Goal: Task Accomplishment & Management: Use online tool/utility

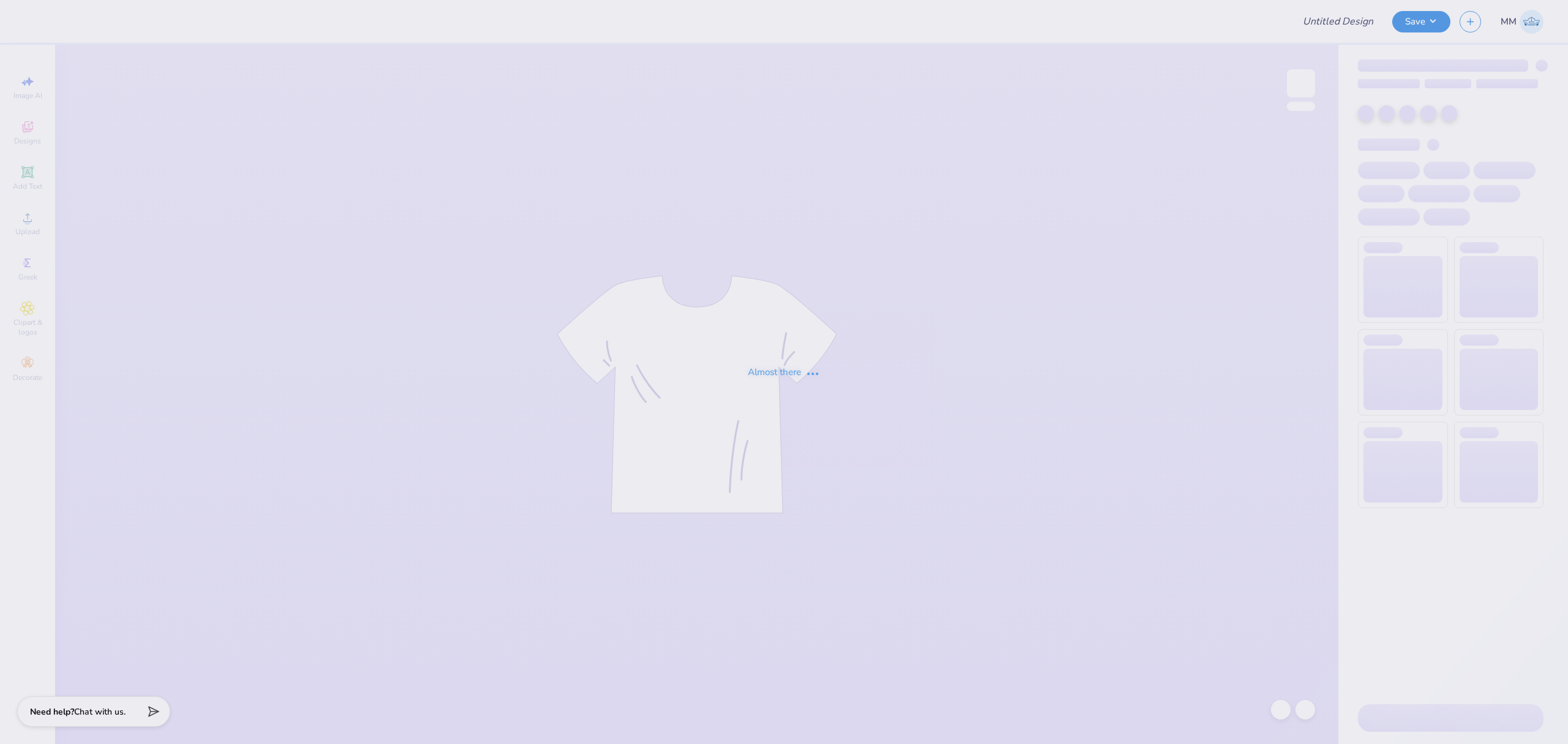
type input "[PERSON_NAME] : [PERSON_NAME][GEOGRAPHIC_DATA]"
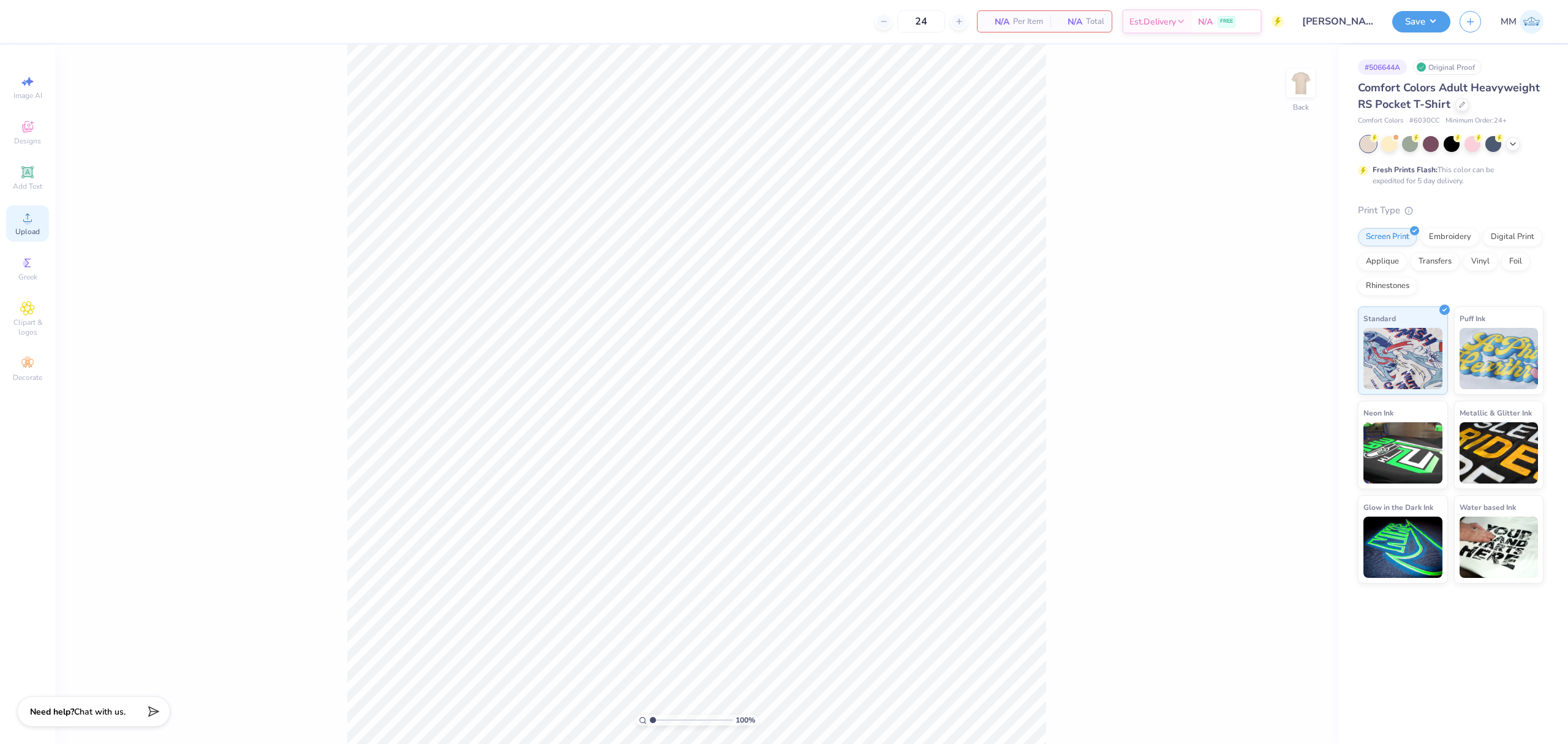
click at [41, 222] on div "Upload" at bounding box center [28, 223] width 43 height 36
click at [32, 171] on icon at bounding box center [27, 172] width 9 height 9
type input "3.50"
type input "1.01"
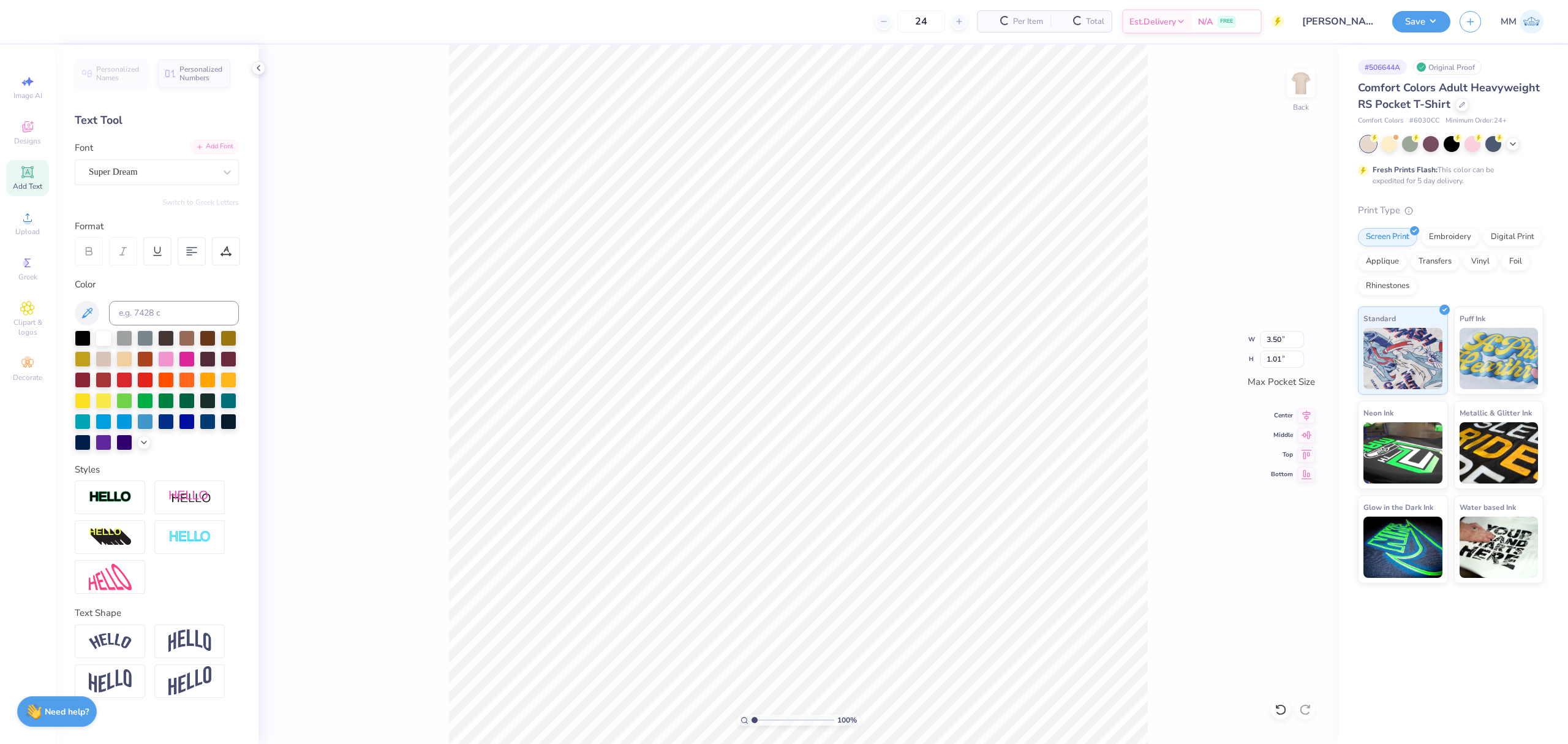
click at [219, 151] on div "Add Font" at bounding box center [214, 146] width 48 height 14
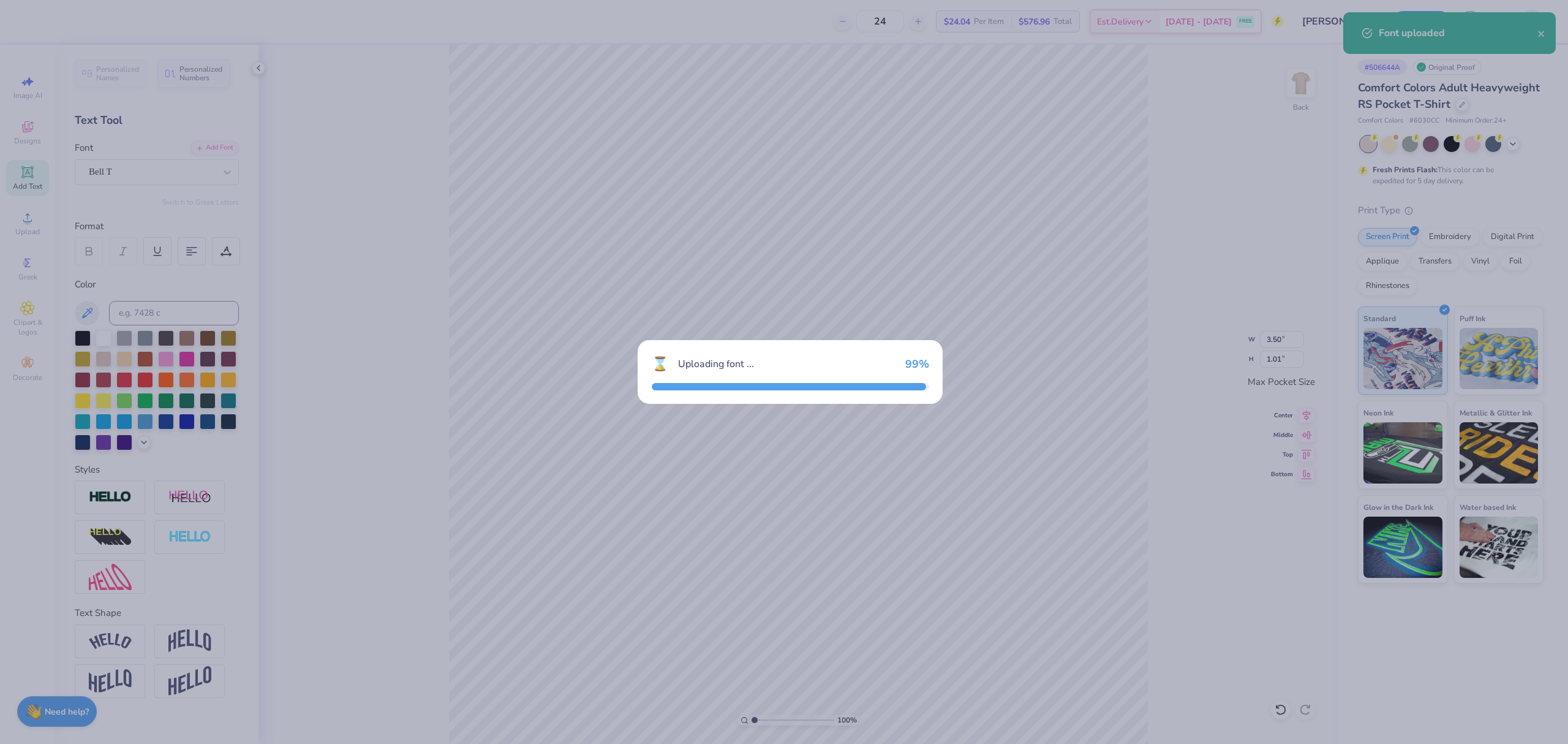
type input "3.44"
type input "0.88"
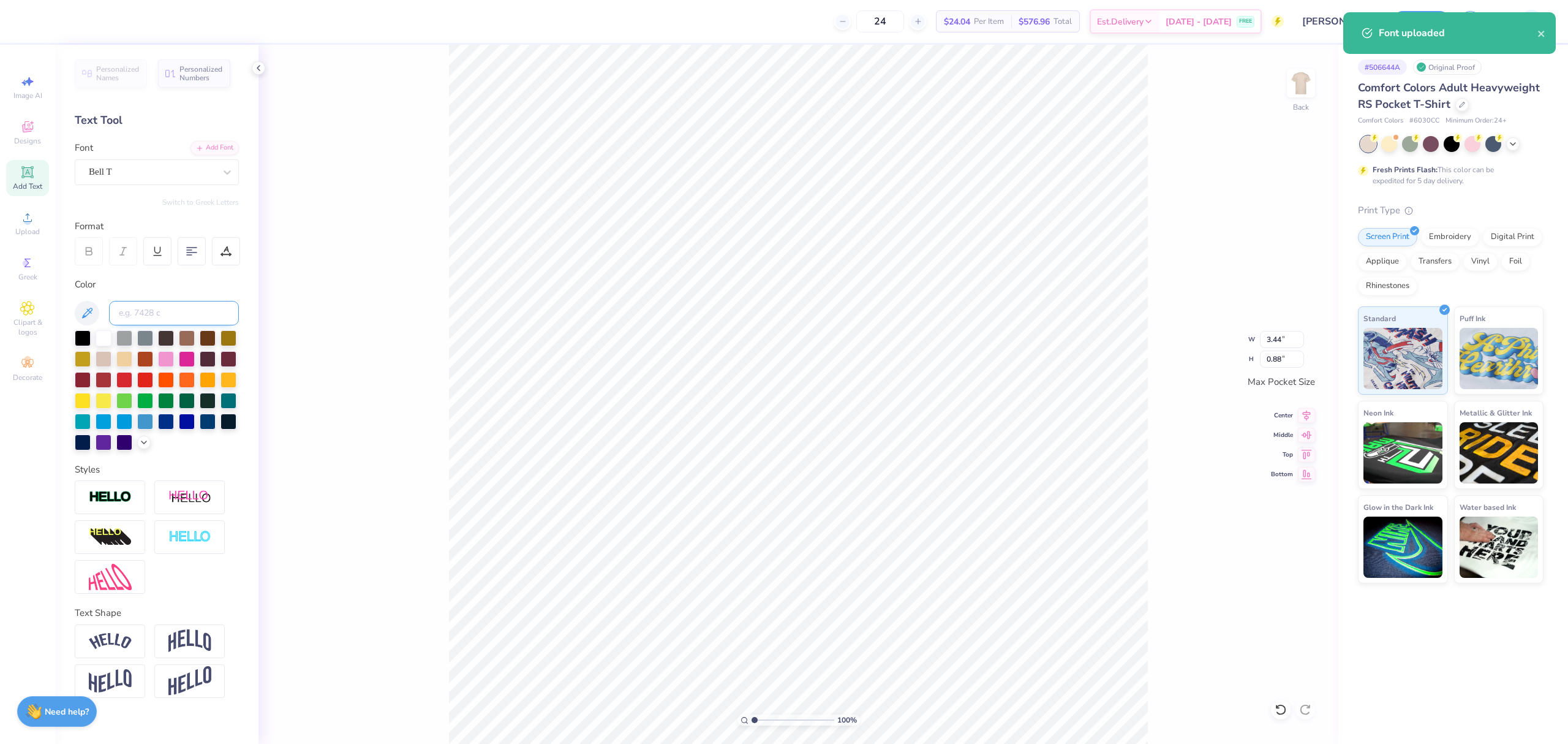
click at [161, 313] on input at bounding box center [174, 314] width 130 height 24
type input "3155"
drag, startPoint x: 765, startPoint y: 720, endPoint x: 772, endPoint y: 720, distance: 7.0
type input "3.12"
click at [772, 720] on input "range" at bounding box center [793, 720] width 83 height 11
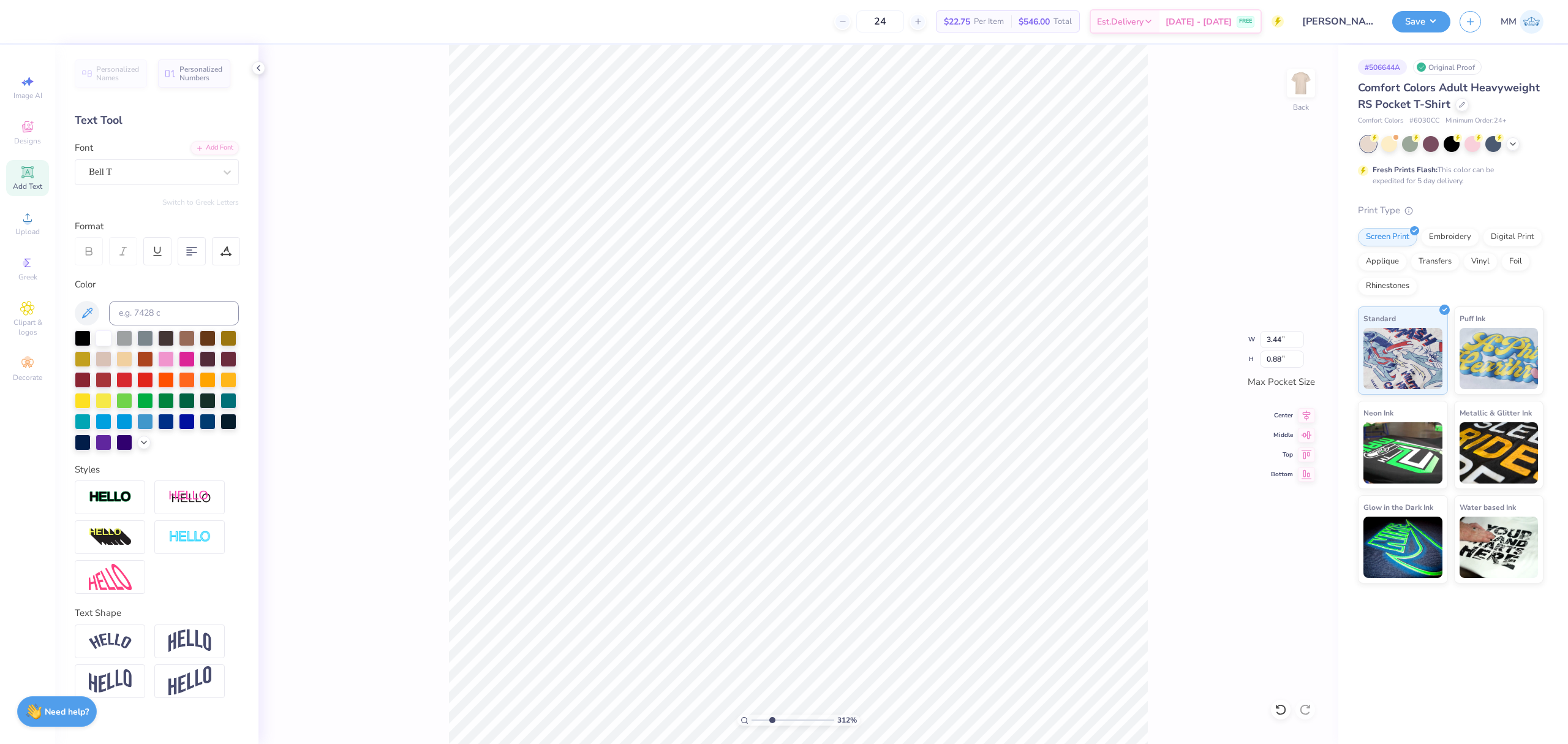
scroll to position [13, 1]
type textarea "AXP"
click at [1282, 347] on input "2.51" at bounding box center [1282, 339] width 44 height 17
type input "3.50"
type input "1.23"
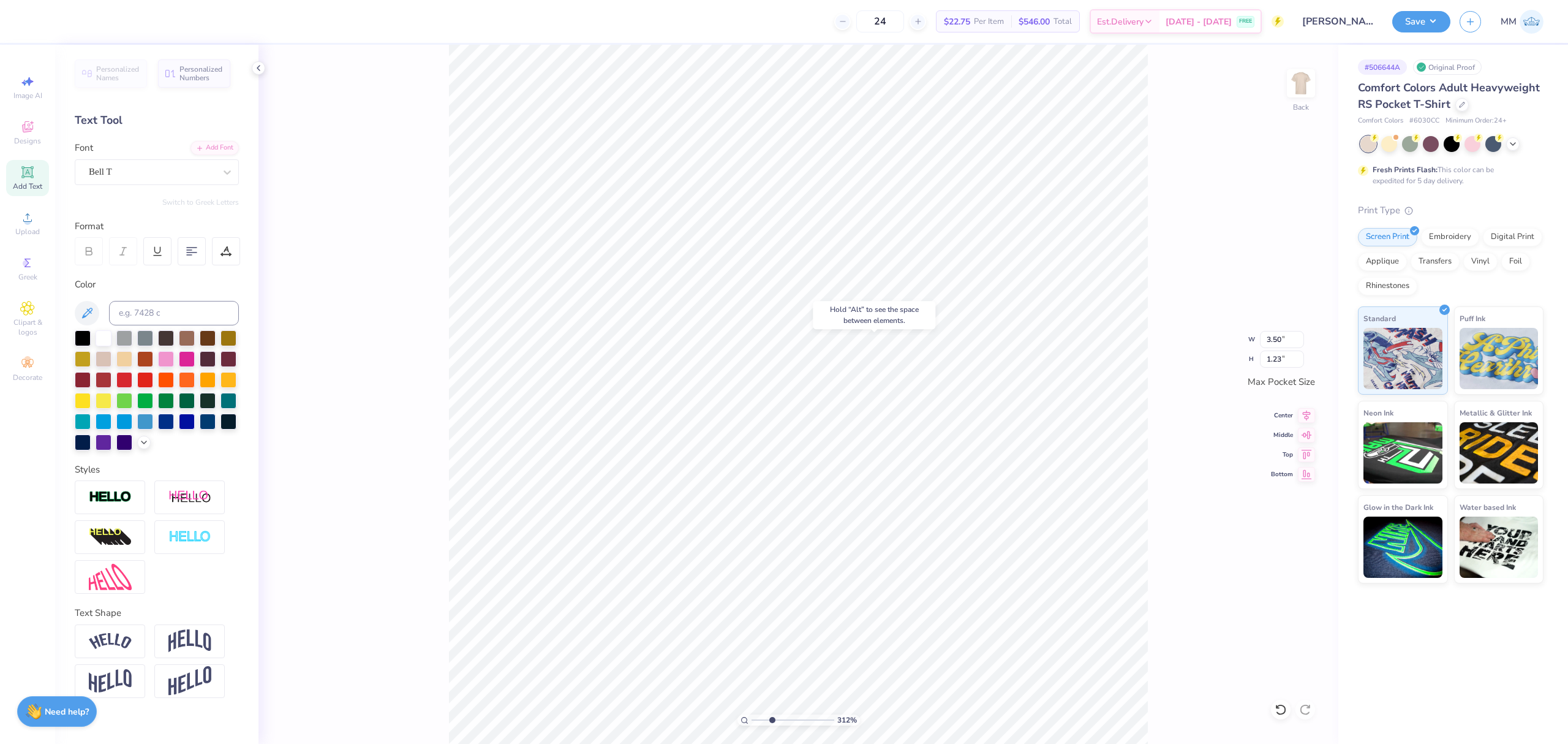
type input "3.43"
type input "0.06"
click at [1284, 347] on input "3.43" at bounding box center [1282, 339] width 44 height 17
type input "3.50"
type input "1.23"
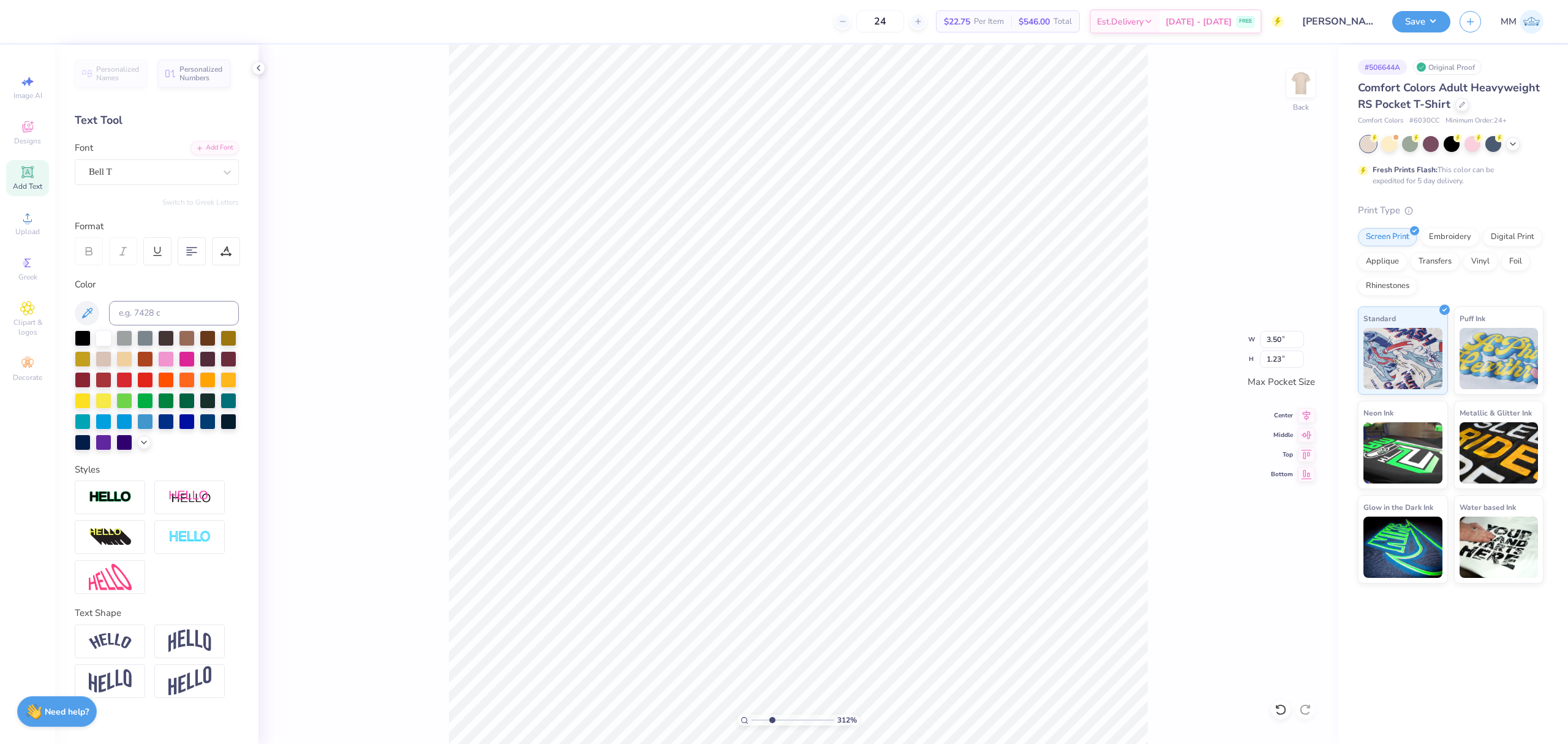
type input "1"
click at [1038, 471] on li "Duplicate" at bounding box center [1068, 473] width 96 height 24
type input "3.44"
type input "1.21"
click at [760, 724] on input "range" at bounding box center [793, 720] width 83 height 11
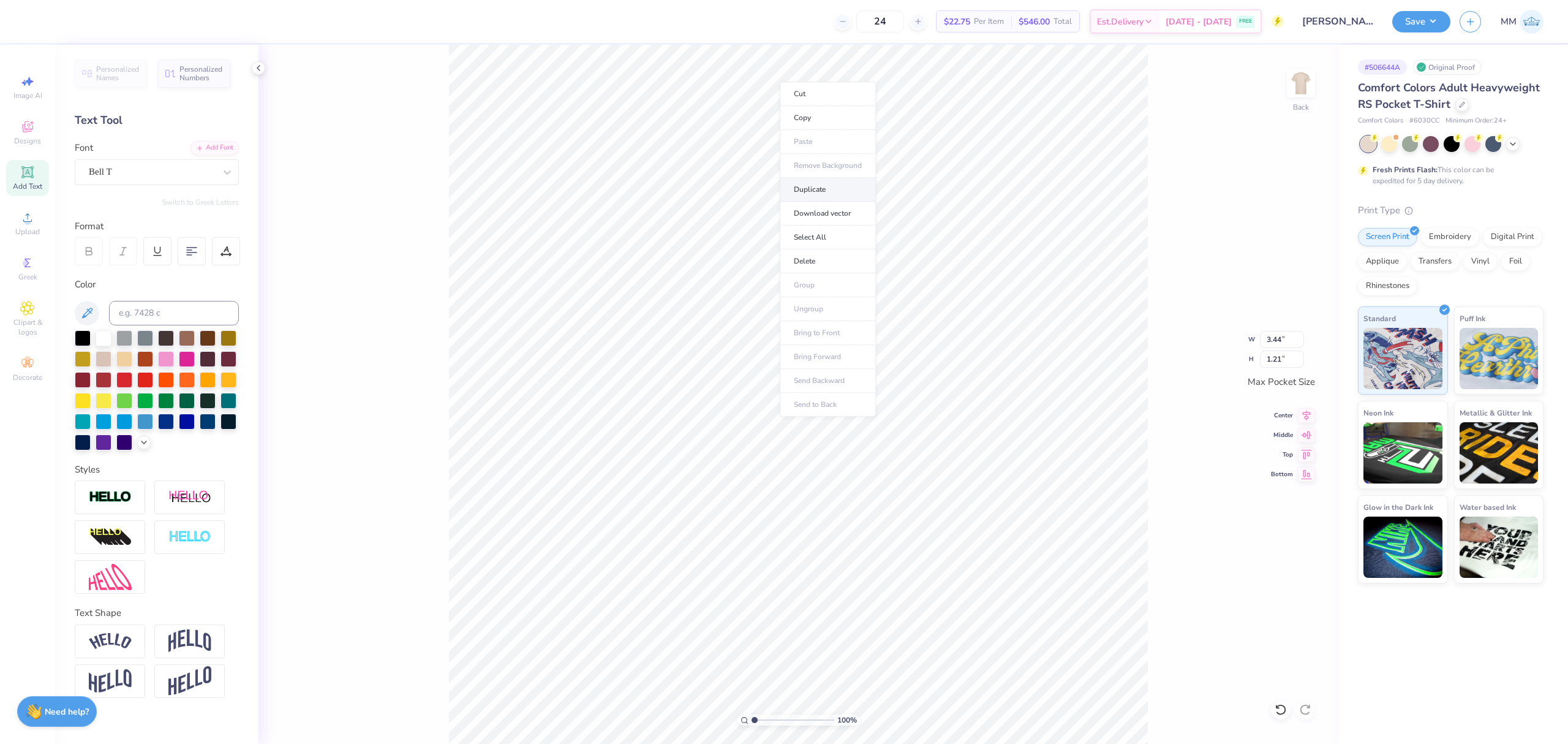
click at [809, 196] on li "Duplicate" at bounding box center [828, 189] width 96 height 24
drag, startPoint x: 753, startPoint y: 722, endPoint x: 762, endPoint y: 716, distance: 10.8
type input "1.83"
click at [760, 721] on input "range" at bounding box center [793, 720] width 83 height 11
type textarea "FALL RUSH"
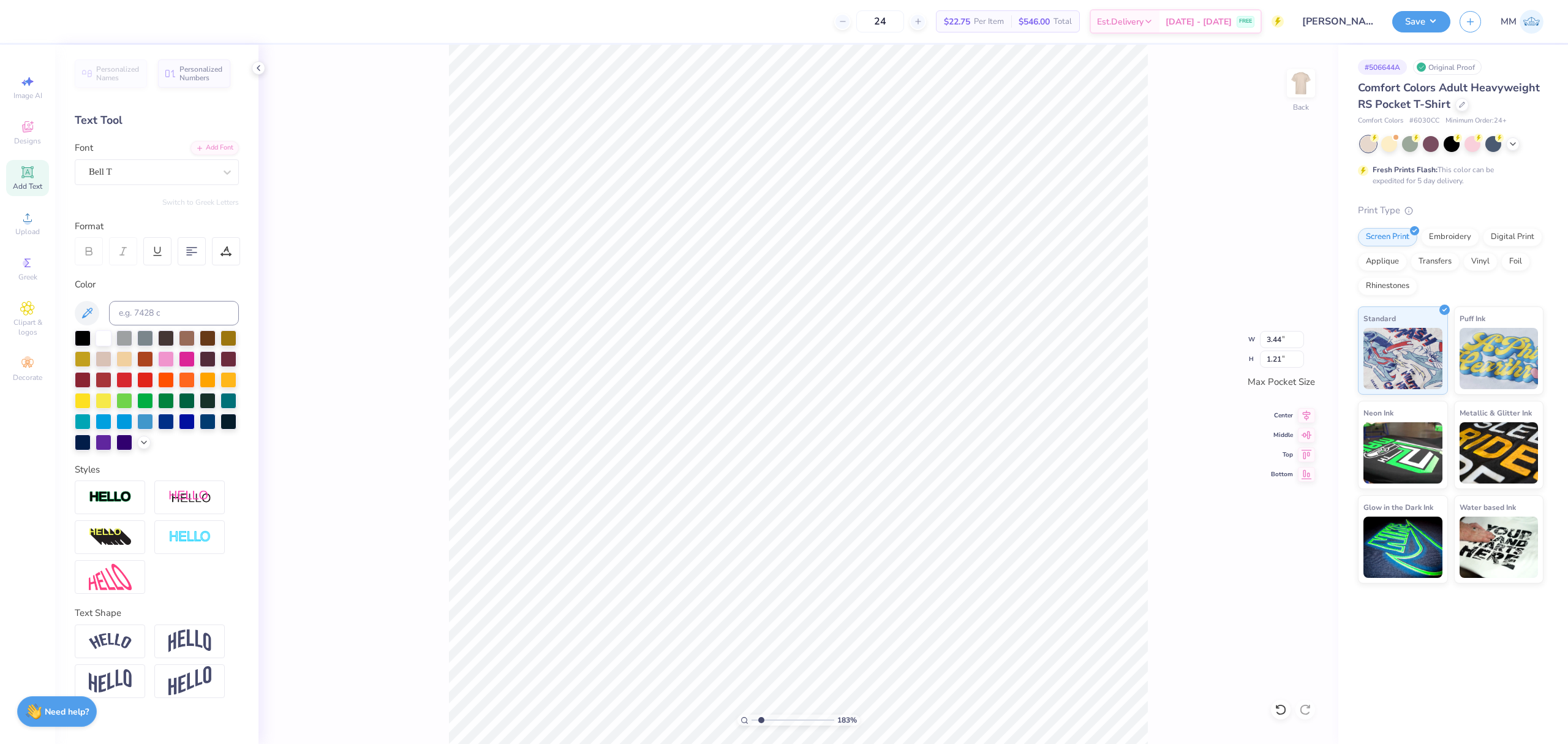
paste textarea "2025"
type textarea "2025"
type input "1.43"
type input "0.48"
click at [221, 256] on icon at bounding box center [226, 251] width 11 height 11
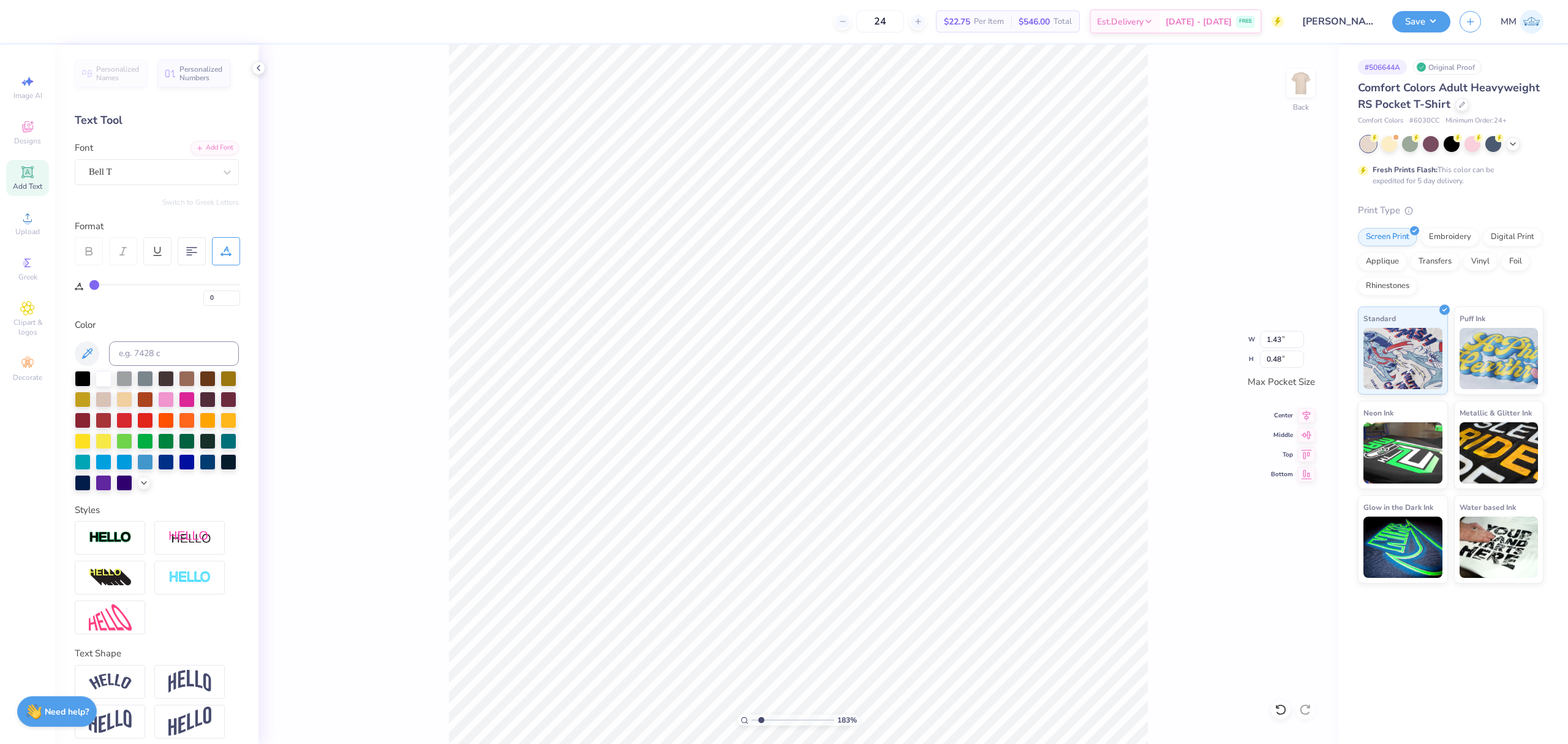
type input "3"
type input "4"
type input "5"
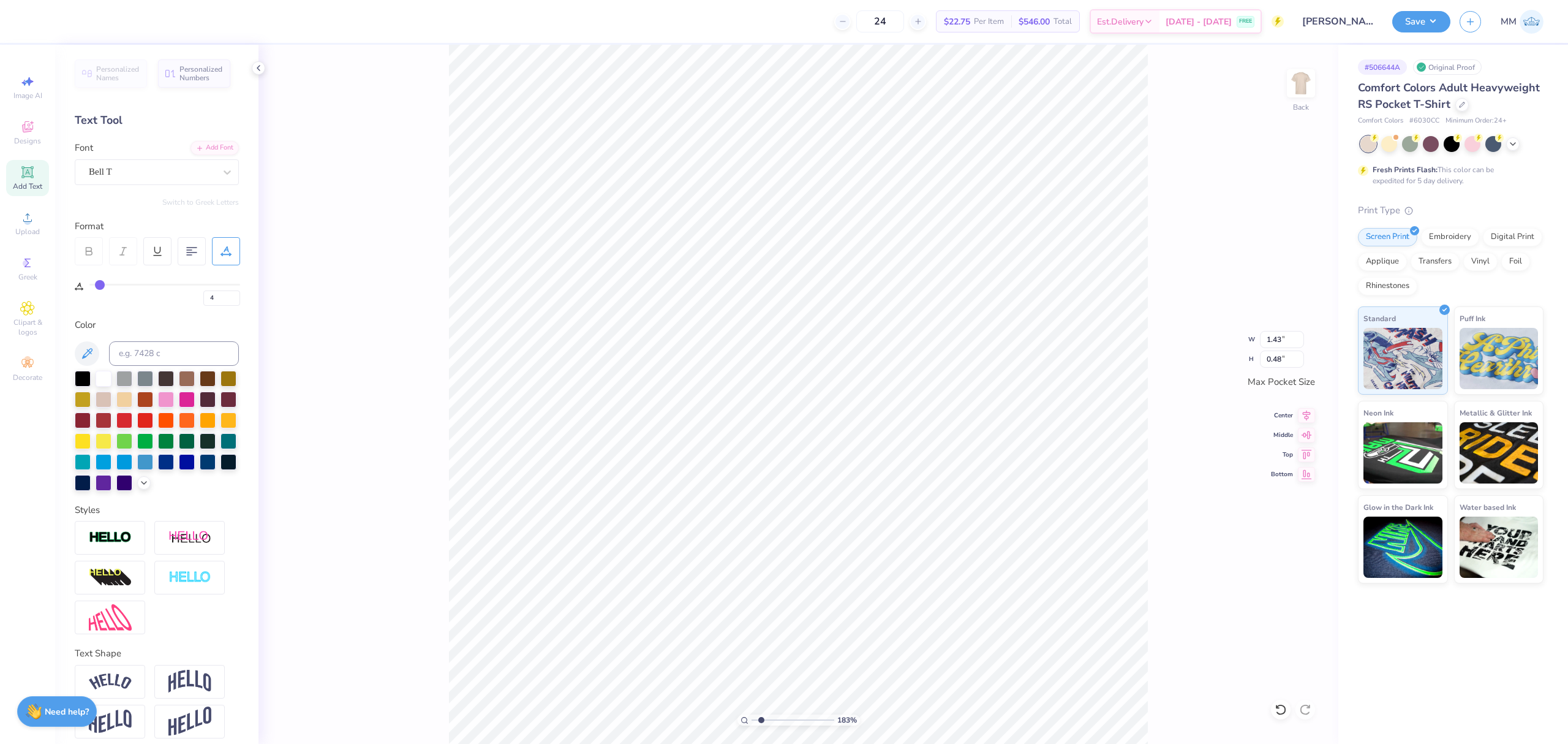
type input "5"
type input "6"
type input "7"
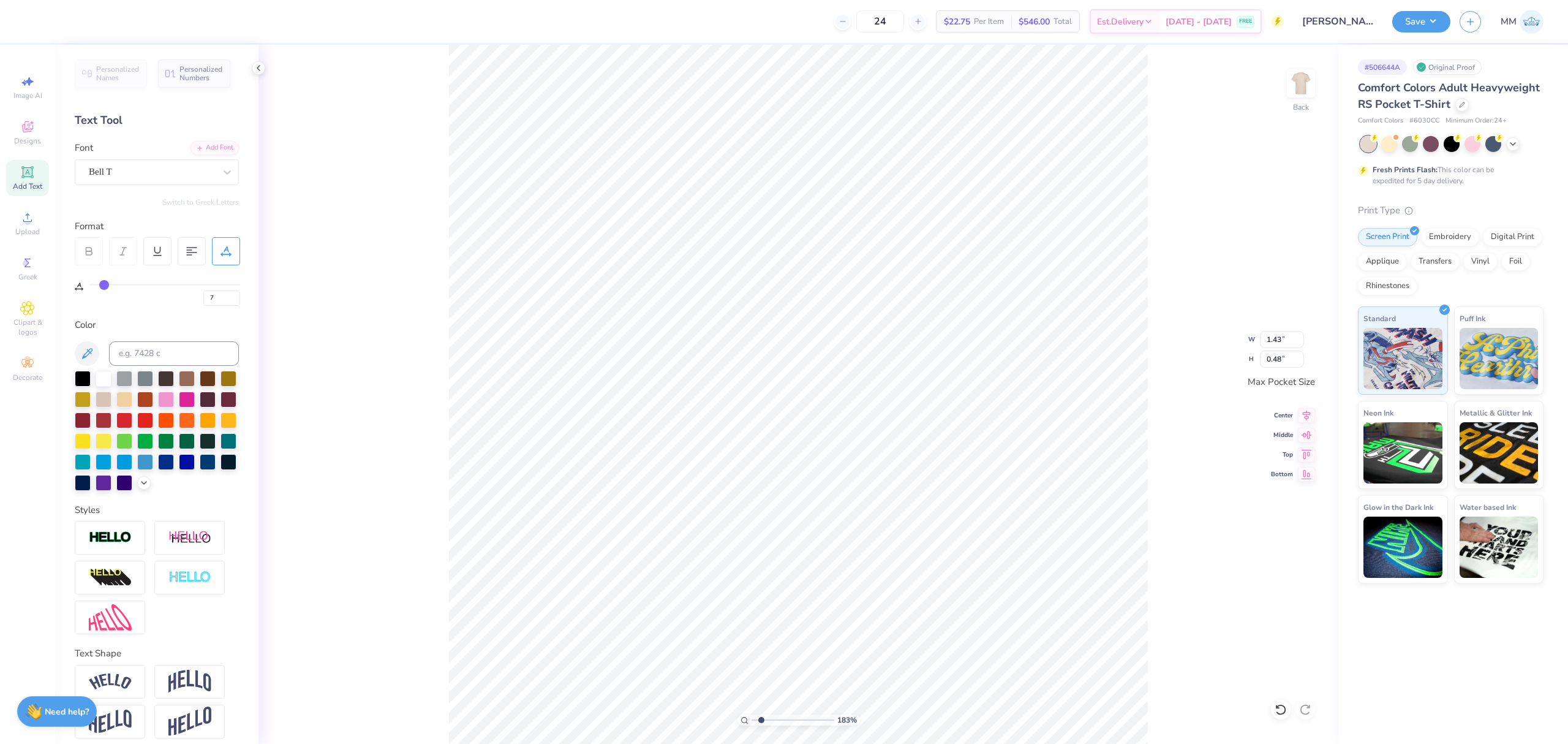
type input "8"
type input "10"
type input "11"
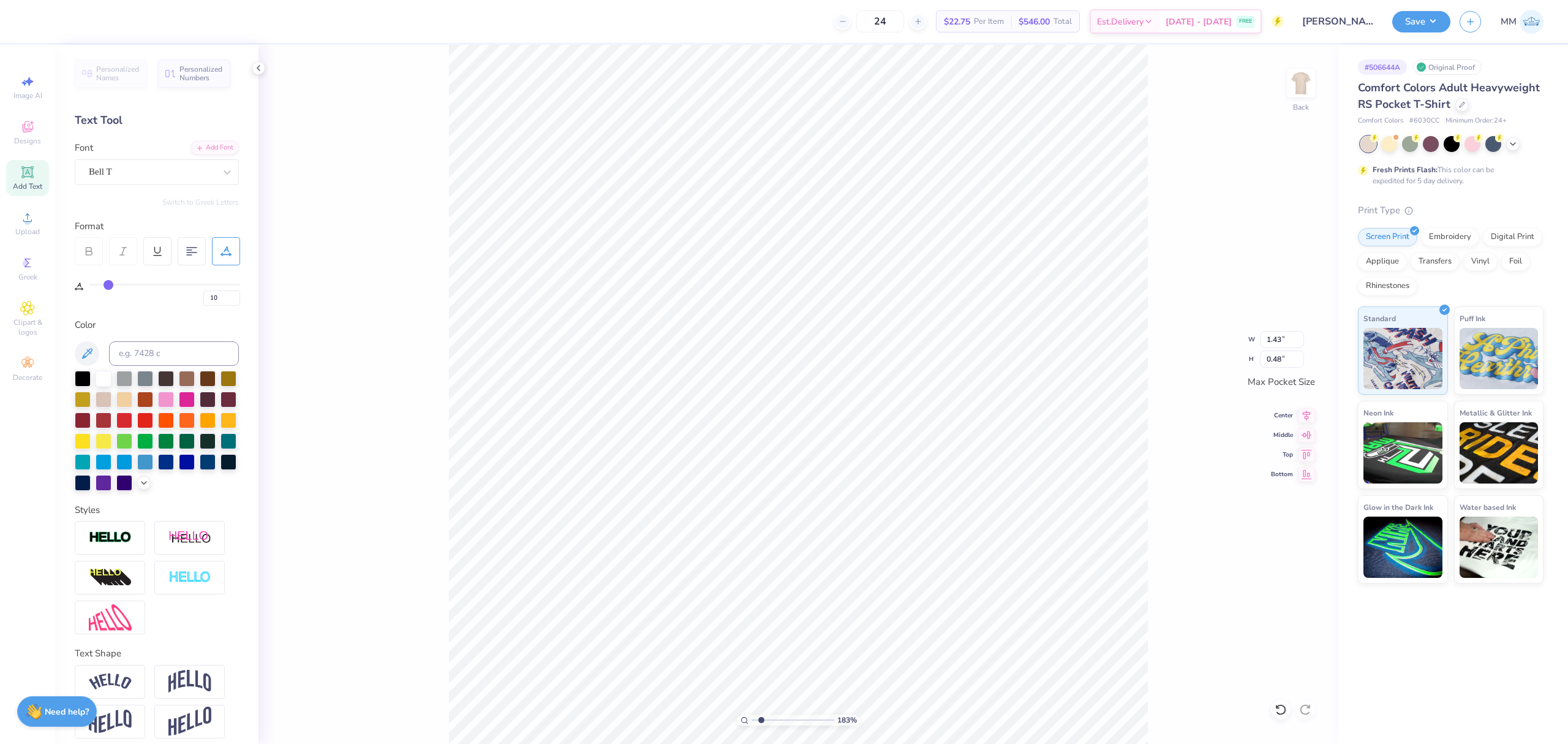
type input "11"
type input "12"
type input "13"
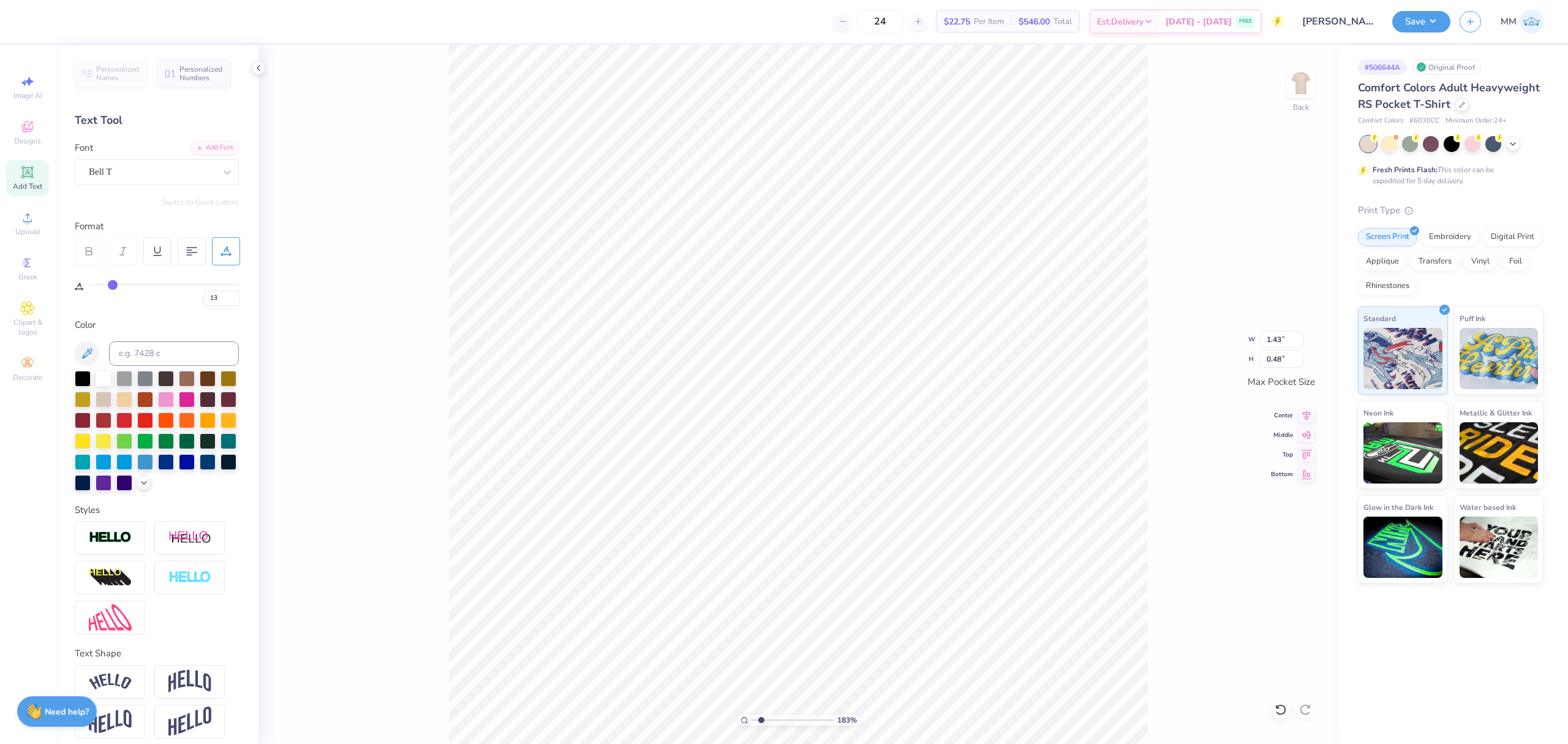
type input "14"
type input "15"
drag, startPoint x: 97, startPoint y: 287, endPoint x: 155, endPoint y: 285, distance: 58.0
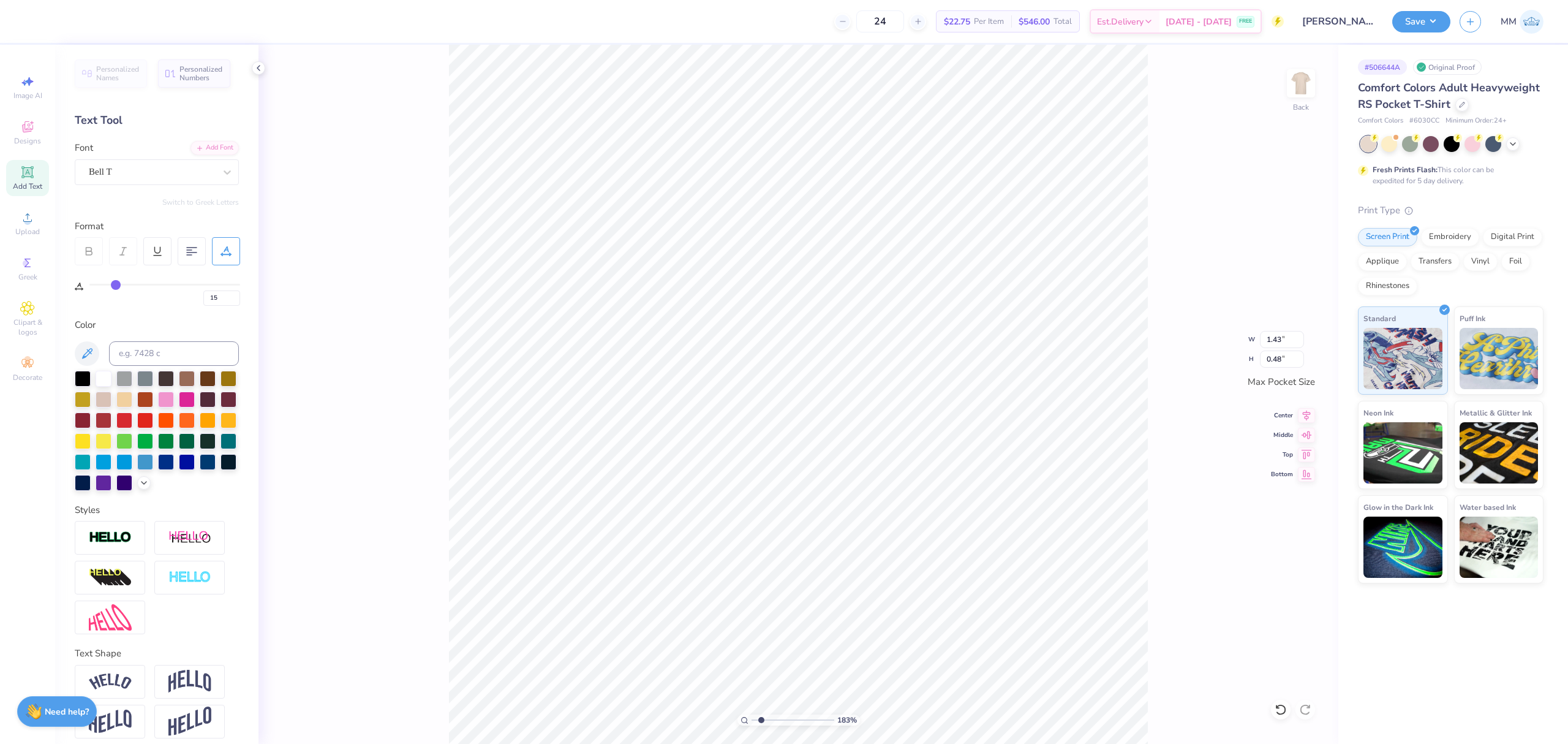
type input "15"
click at [116, 284] on input "range" at bounding box center [165, 284] width 151 height 2
type input "3.44"
type input "1.02"
type input "0"
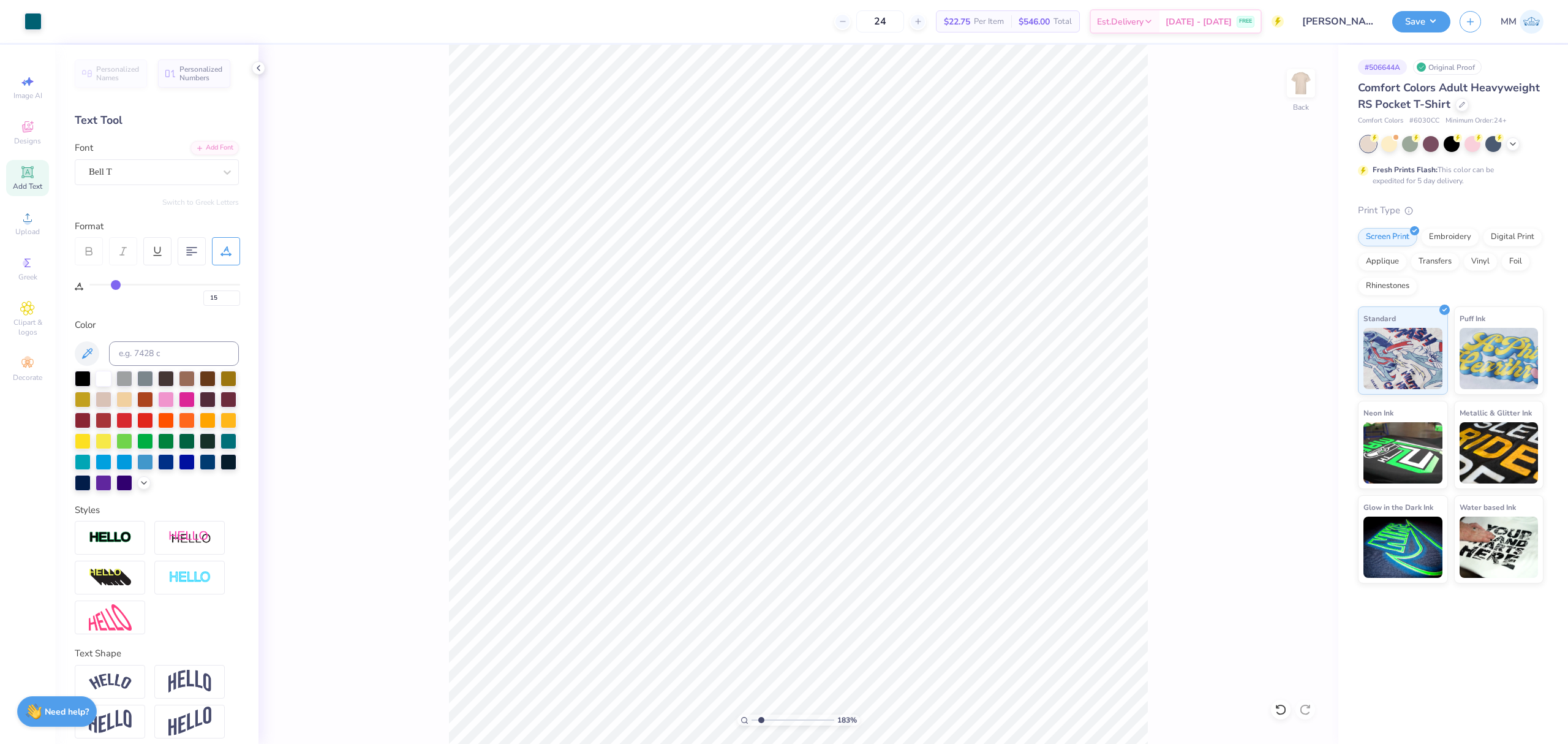
type input "0"
click at [1271, 339] on input "3.44" at bounding box center [1282, 339] width 44 height 17
type input "3.50"
type input "15"
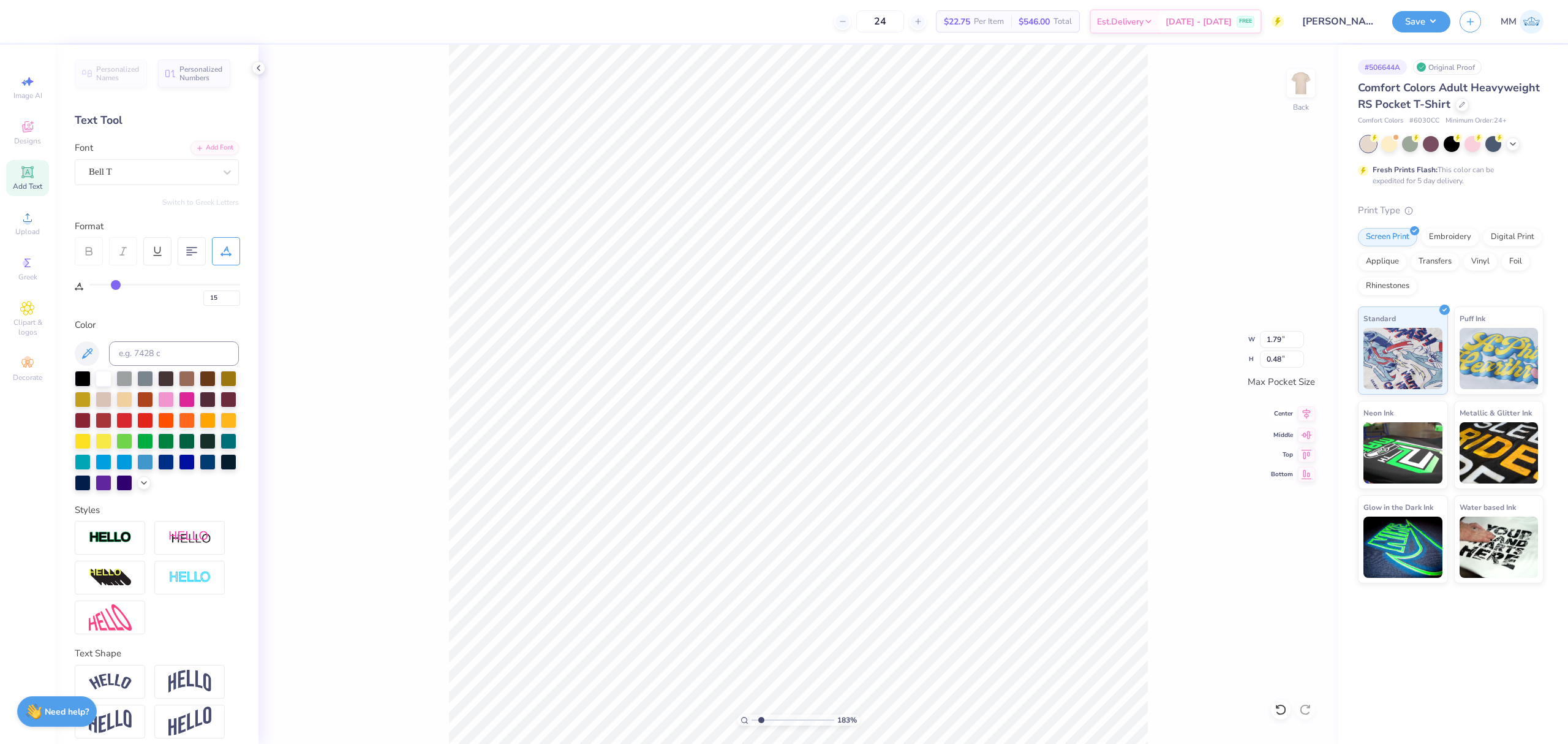
click at [1303, 419] on icon at bounding box center [1306, 414] width 17 height 15
type input "0"
type input "3.50"
type input "0.45"
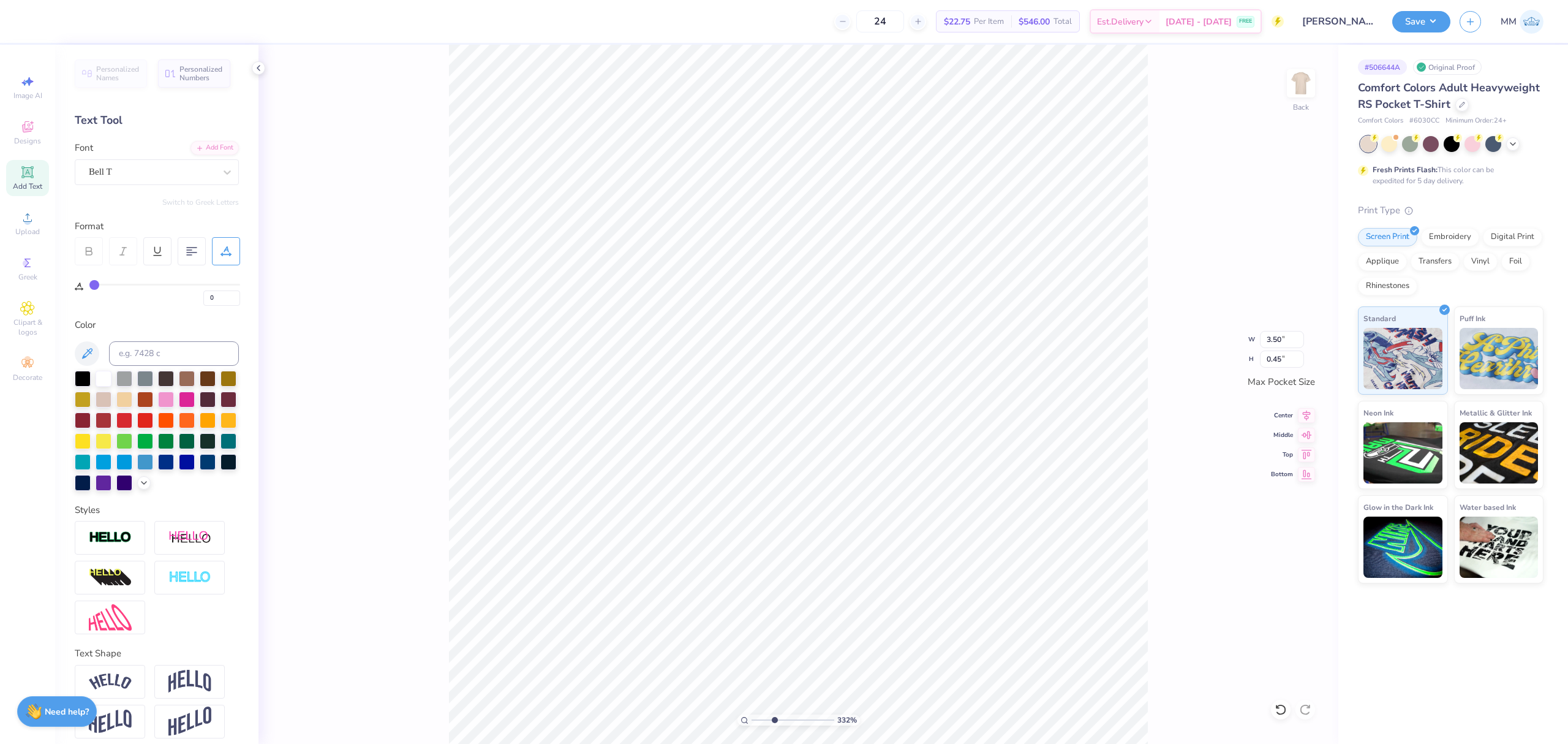
drag, startPoint x: 773, startPoint y: 723, endPoint x: 782, endPoint y: 718, distance: 10.3
type input "3.42"
click at [775, 723] on input "range" at bounding box center [793, 720] width 83 height 11
type input "15"
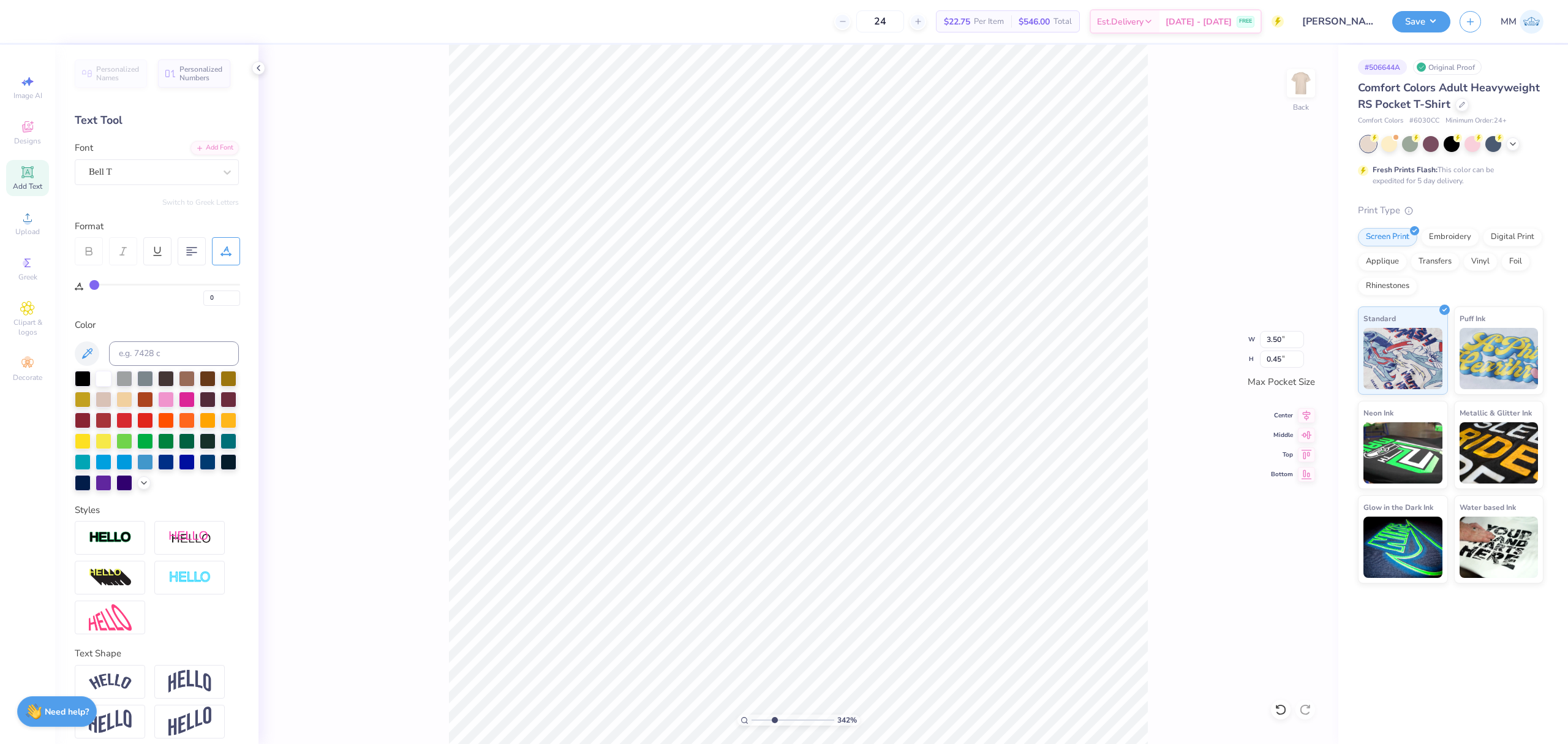
type input "1.79"
type input "0.48"
click at [1300, 414] on icon at bounding box center [1306, 414] width 17 height 15
drag, startPoint x: 772, startPoint y: 722, endPoint x: 726, endPoint y: 719, distance: 46.1
type input "1"
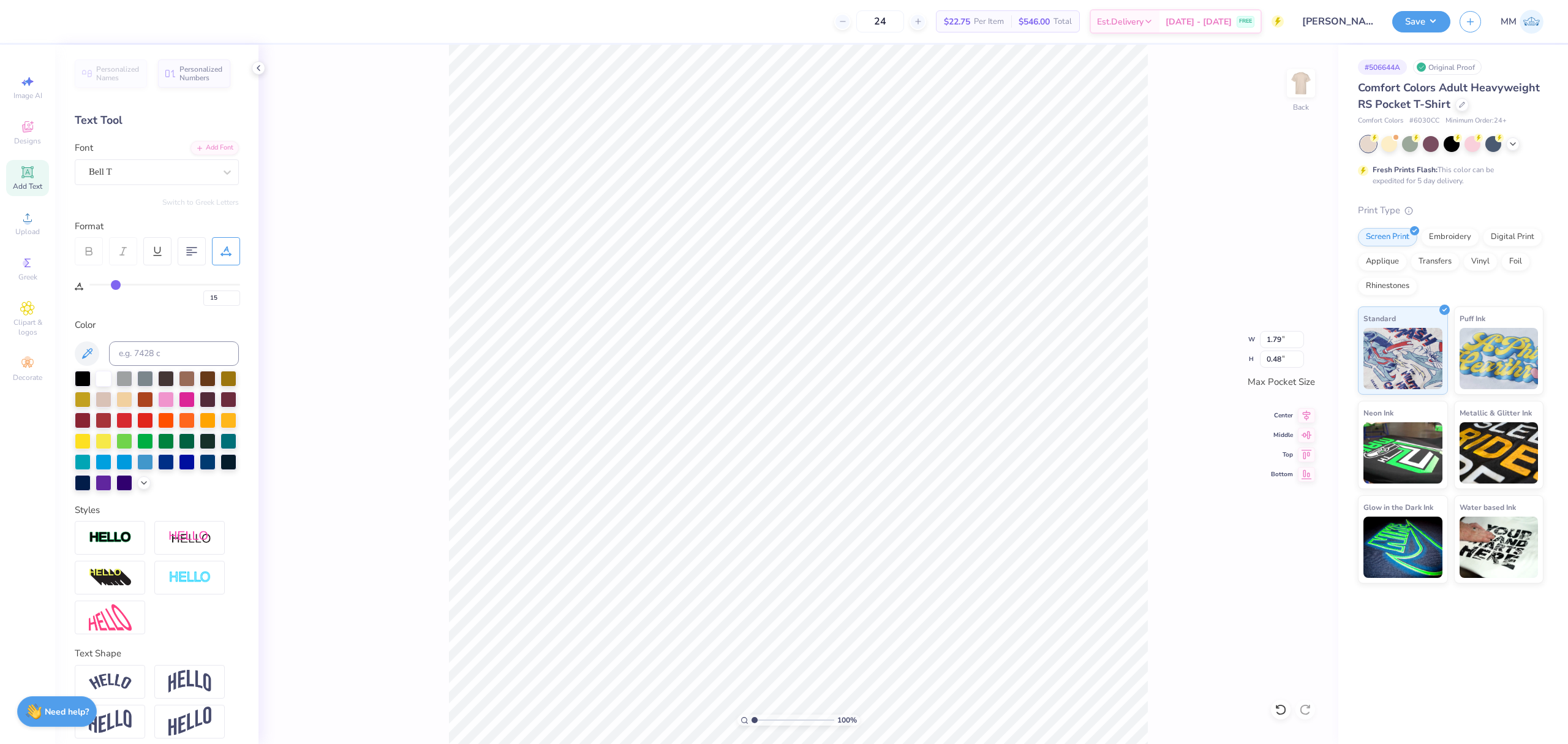
click at [752, 719] on input "range" at bounding box center [793, 720] width 83 height 11
type input "0"
click at [1282, 706] on icon at bounding box center [1280, 709] width 12 height 12
type input "1.96"
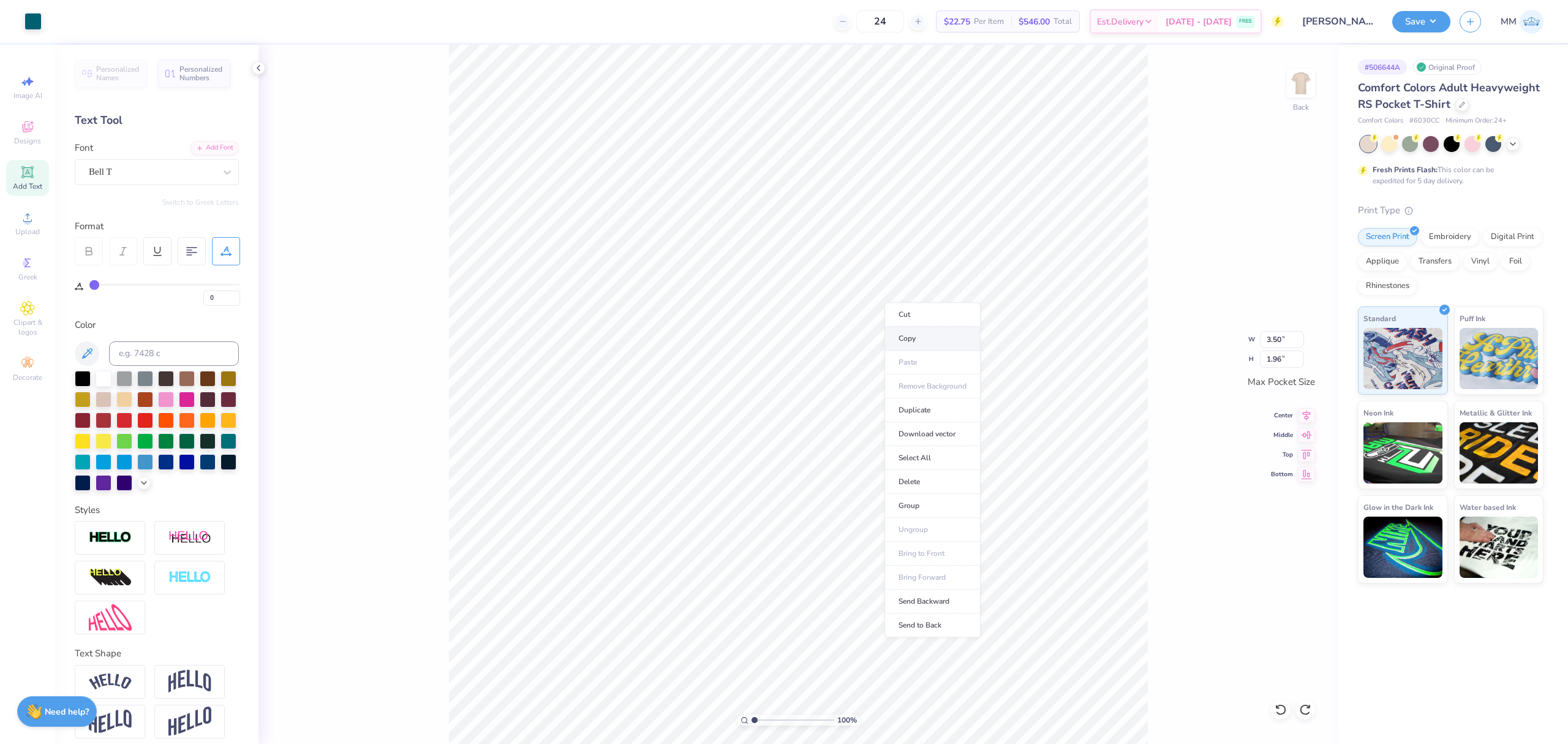
click at [908, 341] on li "Copy" at bounding box center [933, 338] width 96 height 24
click at [1300, 85] on img at bounding box center [1301, 83] width 49 height 49
click at [27, 218] on icon at bounding box center [27, 218] width 8 height 8
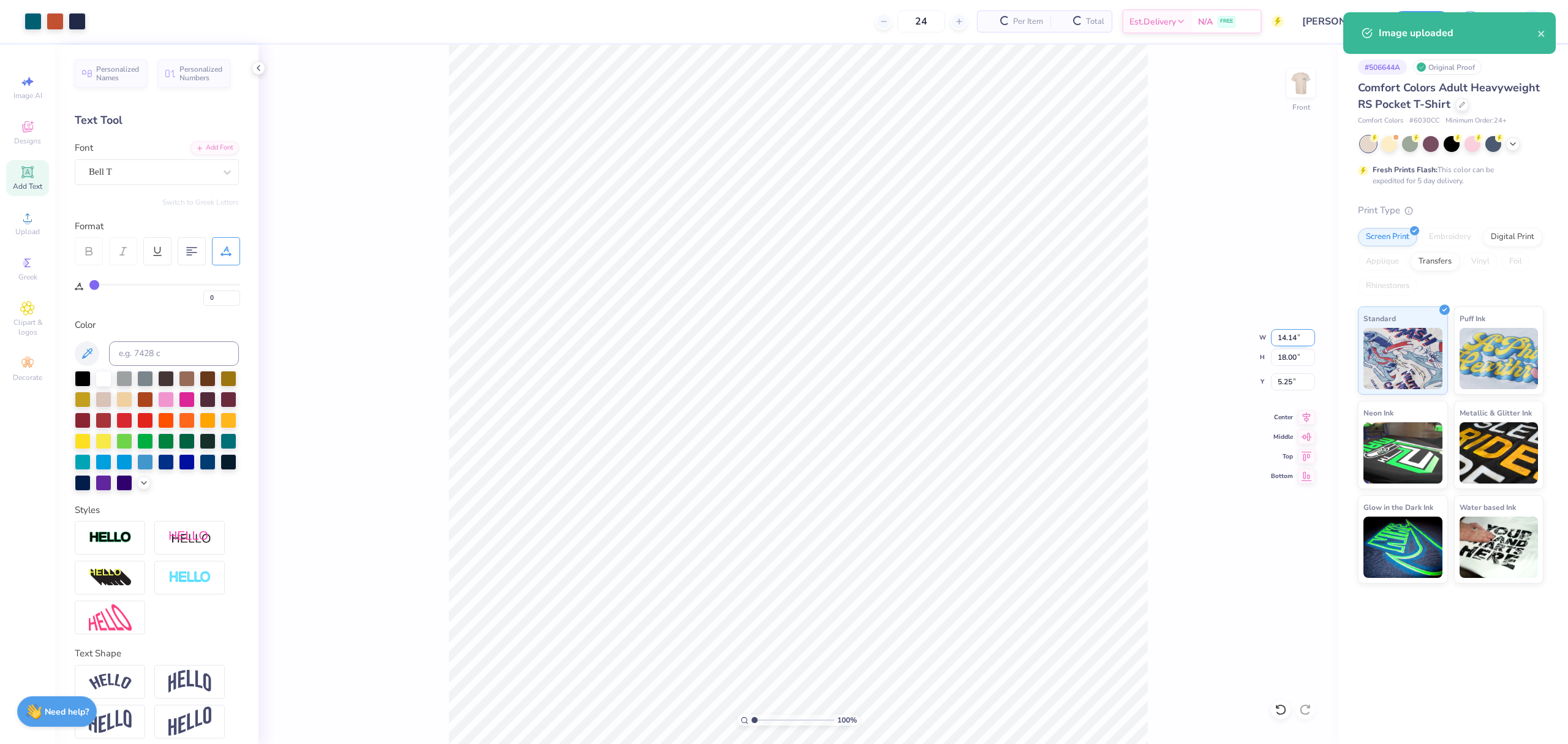
click at [1299, 341] on input "14.14" at bounding box center [1293, 338] width 44 height 17
type input "12.00"
type input "15.28"
type input "6.61"
click at [1286, 393] on div "100 % Front W 12.00 12.00 " H 15.28 15.28 " Y 6.61 6.61 " Center Middle Top Bot…" at bounding box center [799, 395] width 1080 height 700
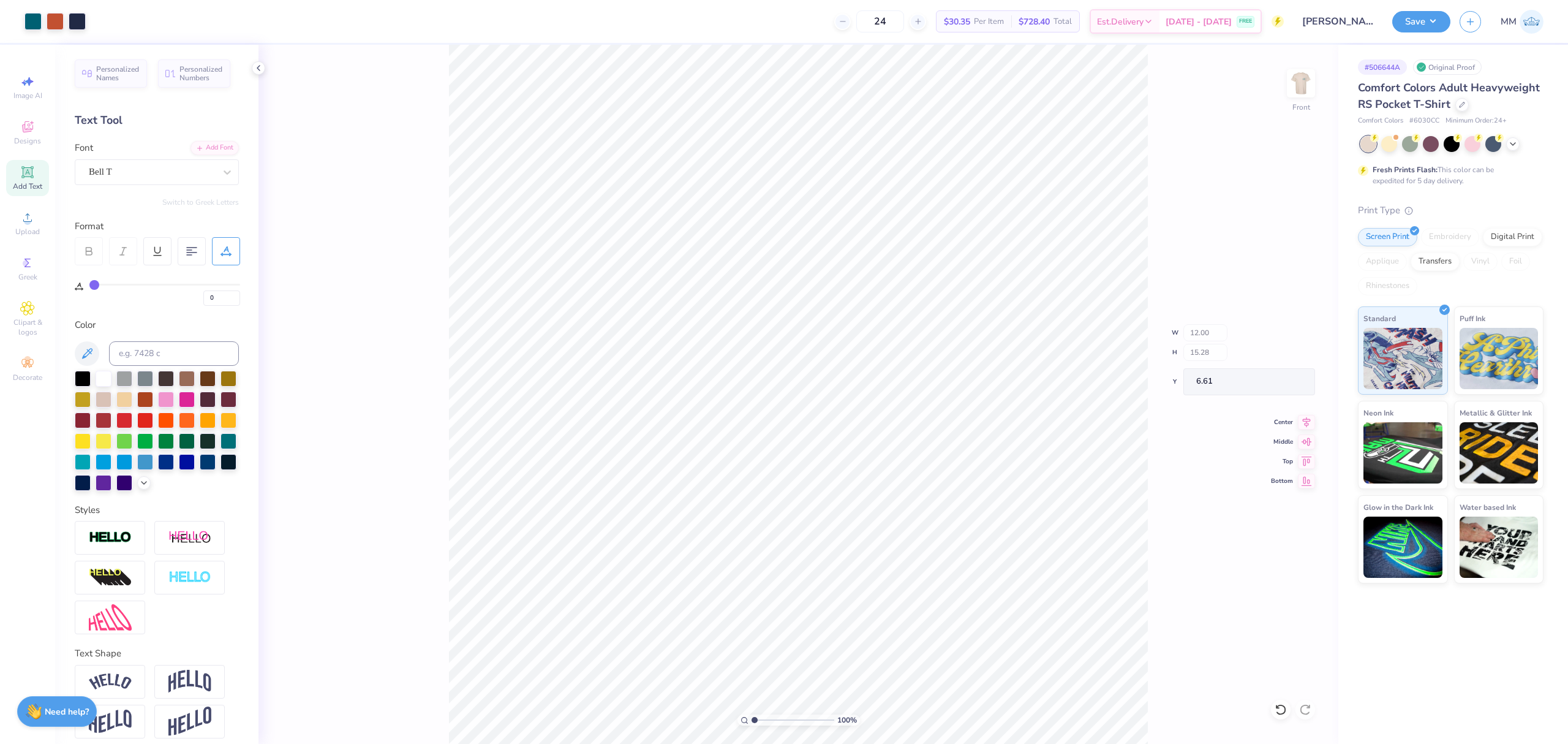
click at [1292, 379] on div "100 % Front W 12.00 H 15.28 Y 6.61 Center Middle Top Bottom" at bounding box center [799, 395] width 1080 height 700
click at [1297, 380] on input "6.61" at bounding box center [1293, 381] width 44 height 17
click at [736, 243] on li "Paste" at bounding box center [760, 244] width 96 height 24
type input "7.59"
type textarea "THE BOYS ARE"
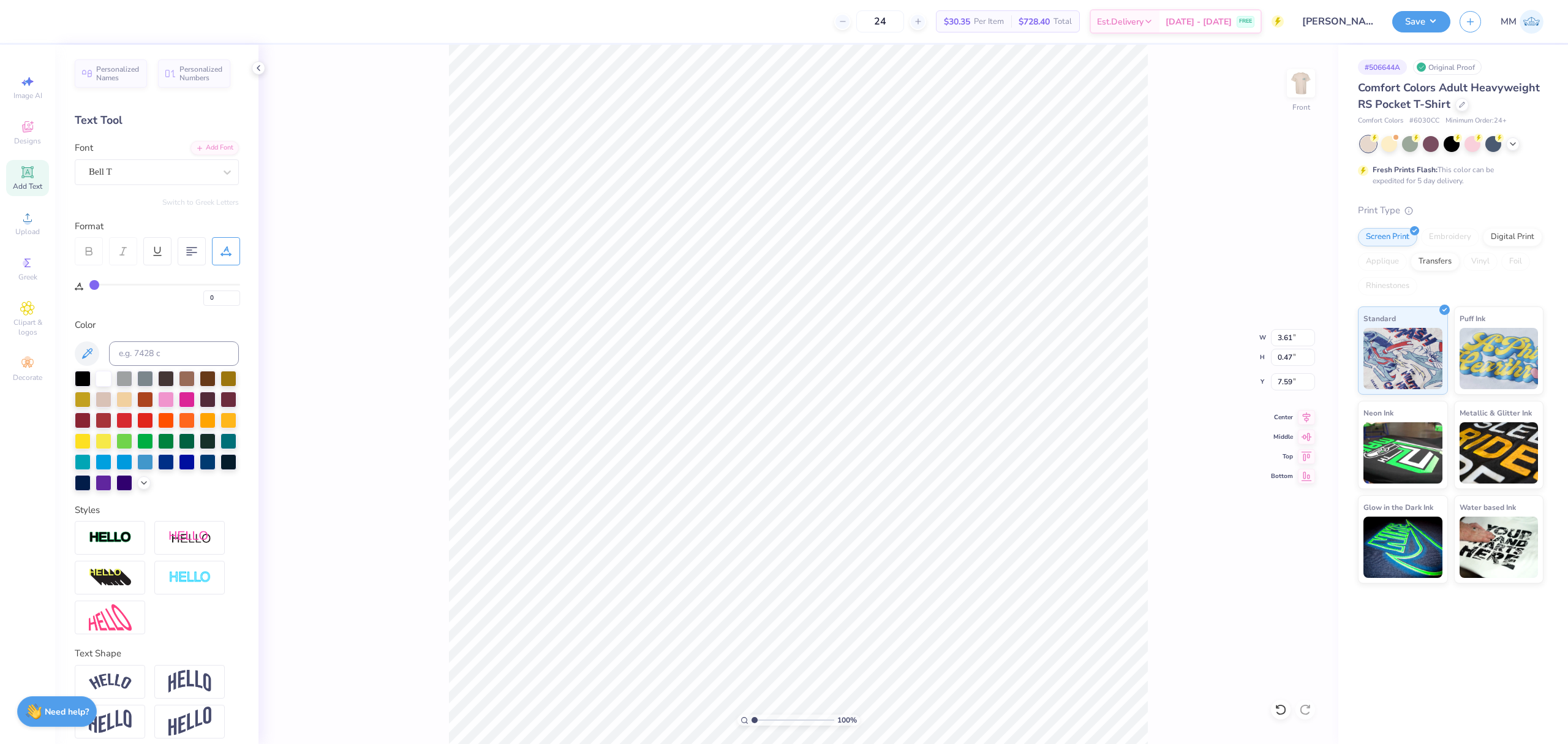
scroll to position [13, 4]
type input "12.00"
type input "15.28"
type input "6.61"
type input "4.84"
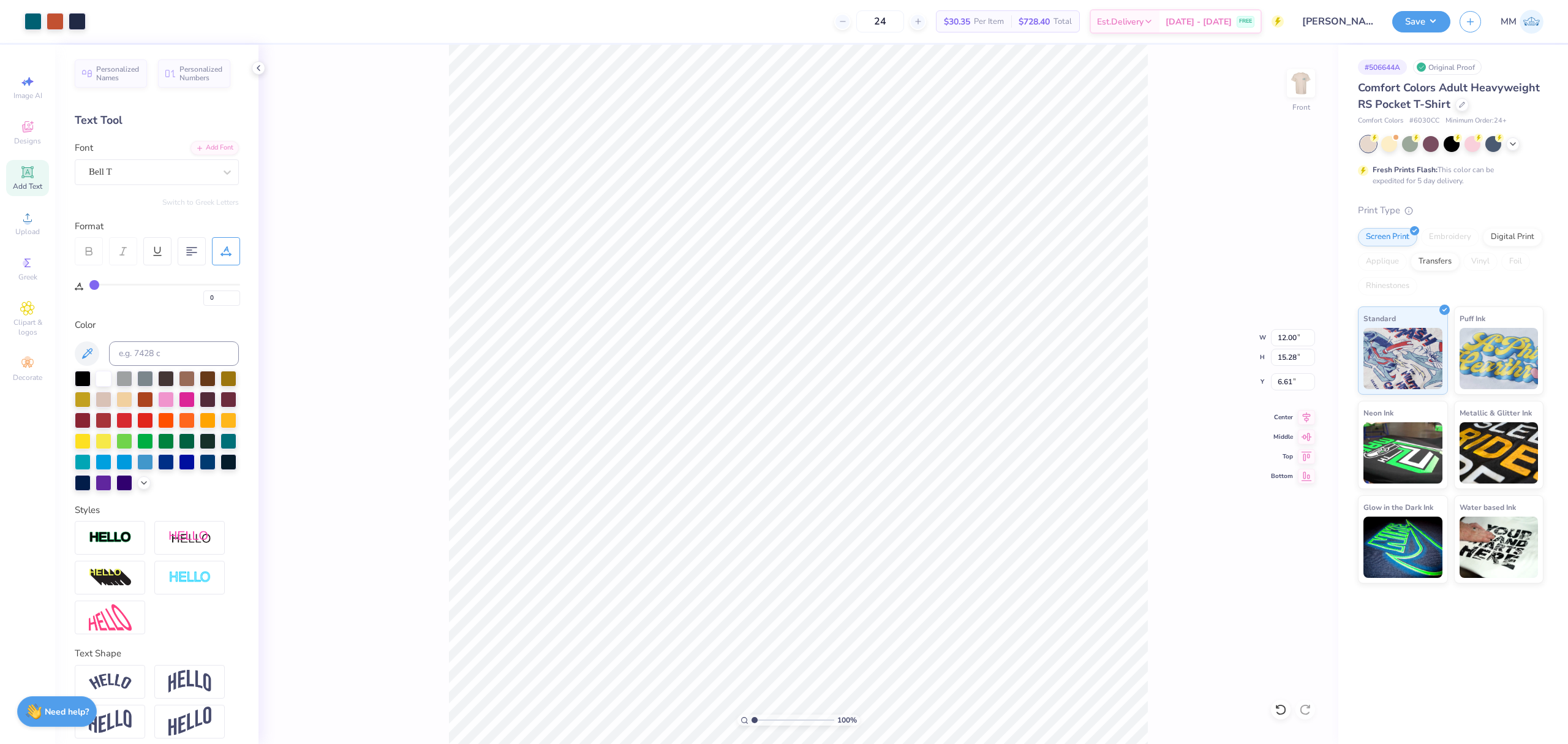
type input "0.47"
type input "7.59"
type input "8.83"
type input "0.85"
type input "15"
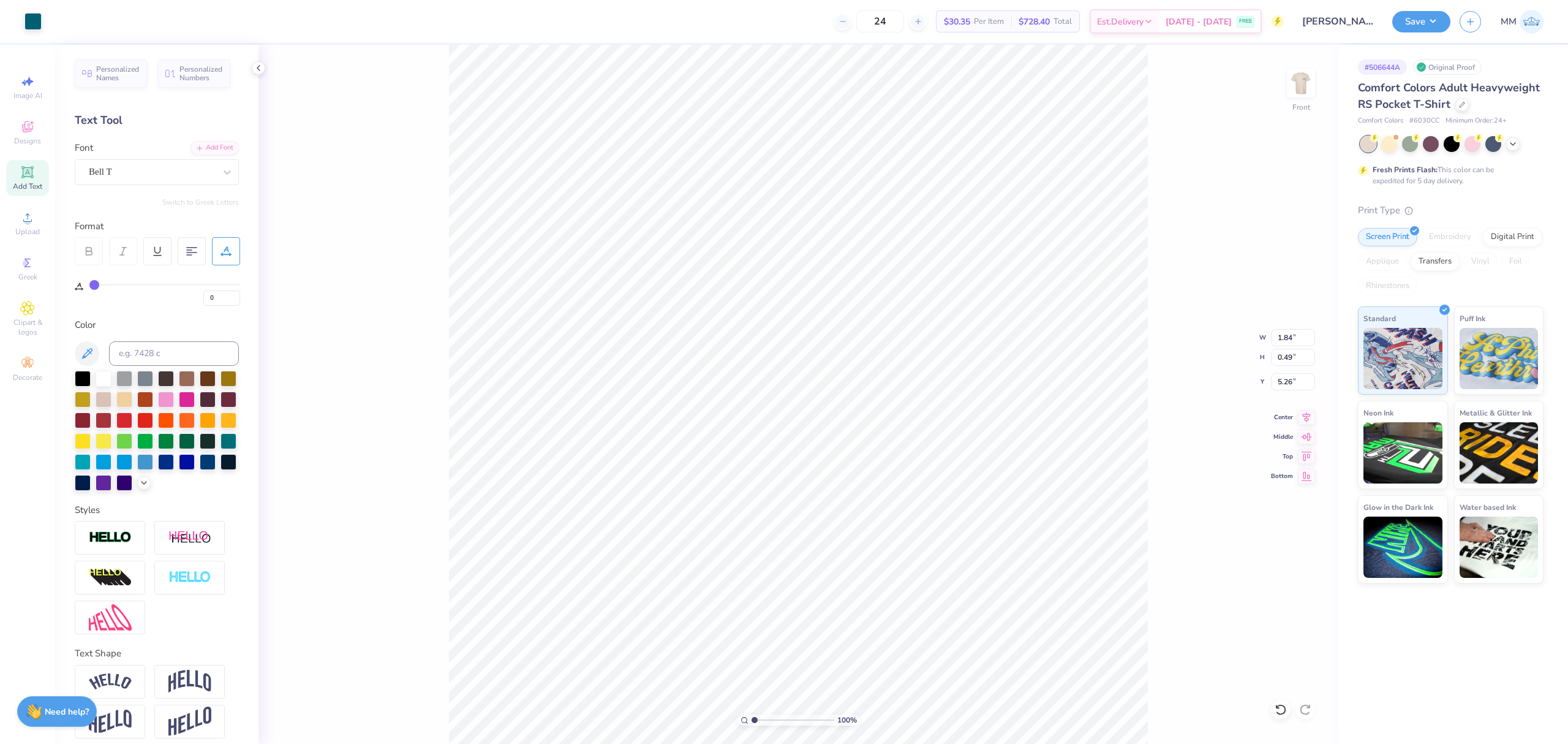
type input "15"
type input "0"
type textarea "ALPHA CHI RHO"
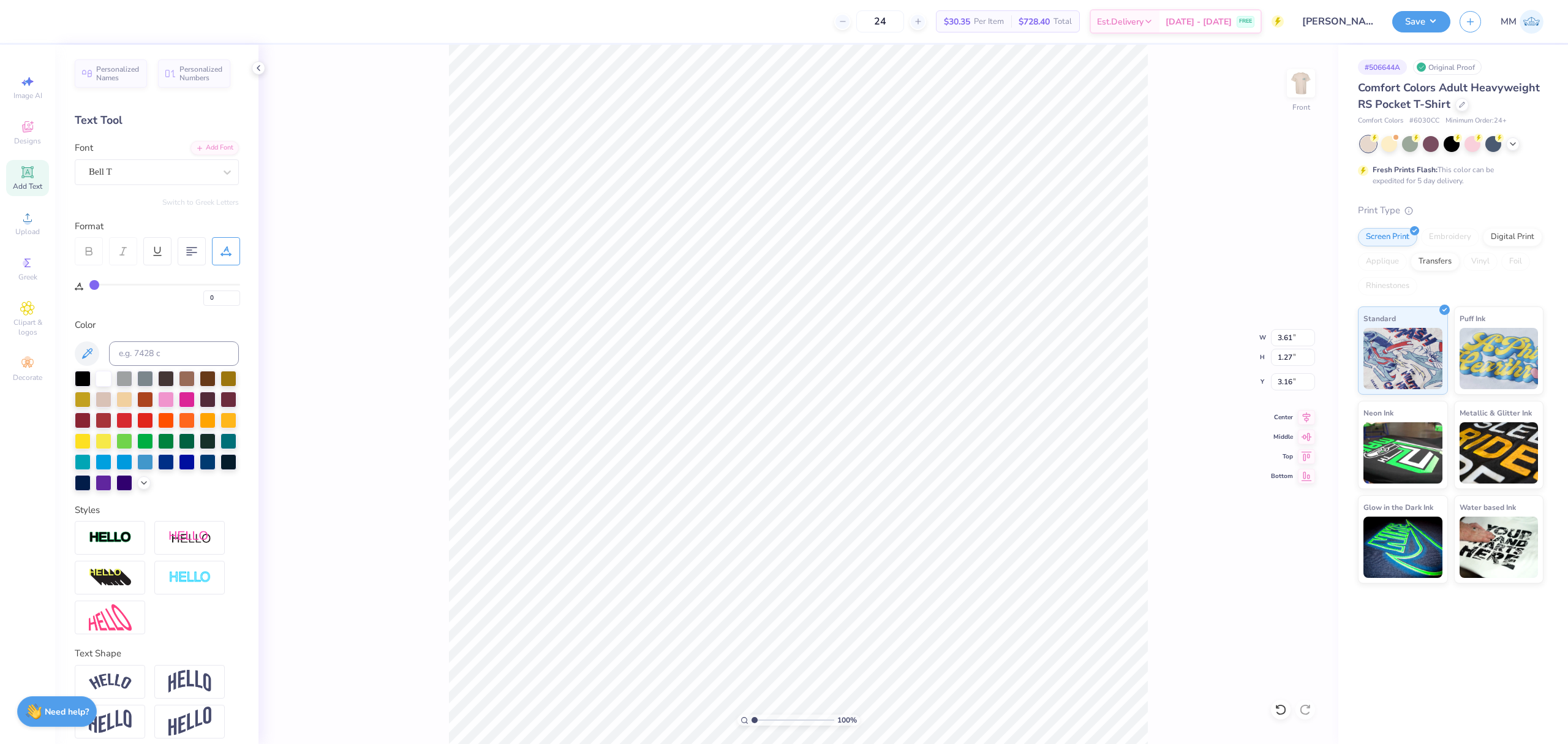
scroll to position [13, 4]
type input "14.32"
type input "1.26"
type input "3.17"
click at [160, 361] on input at bounding box center [174, 354] width 130 height 24
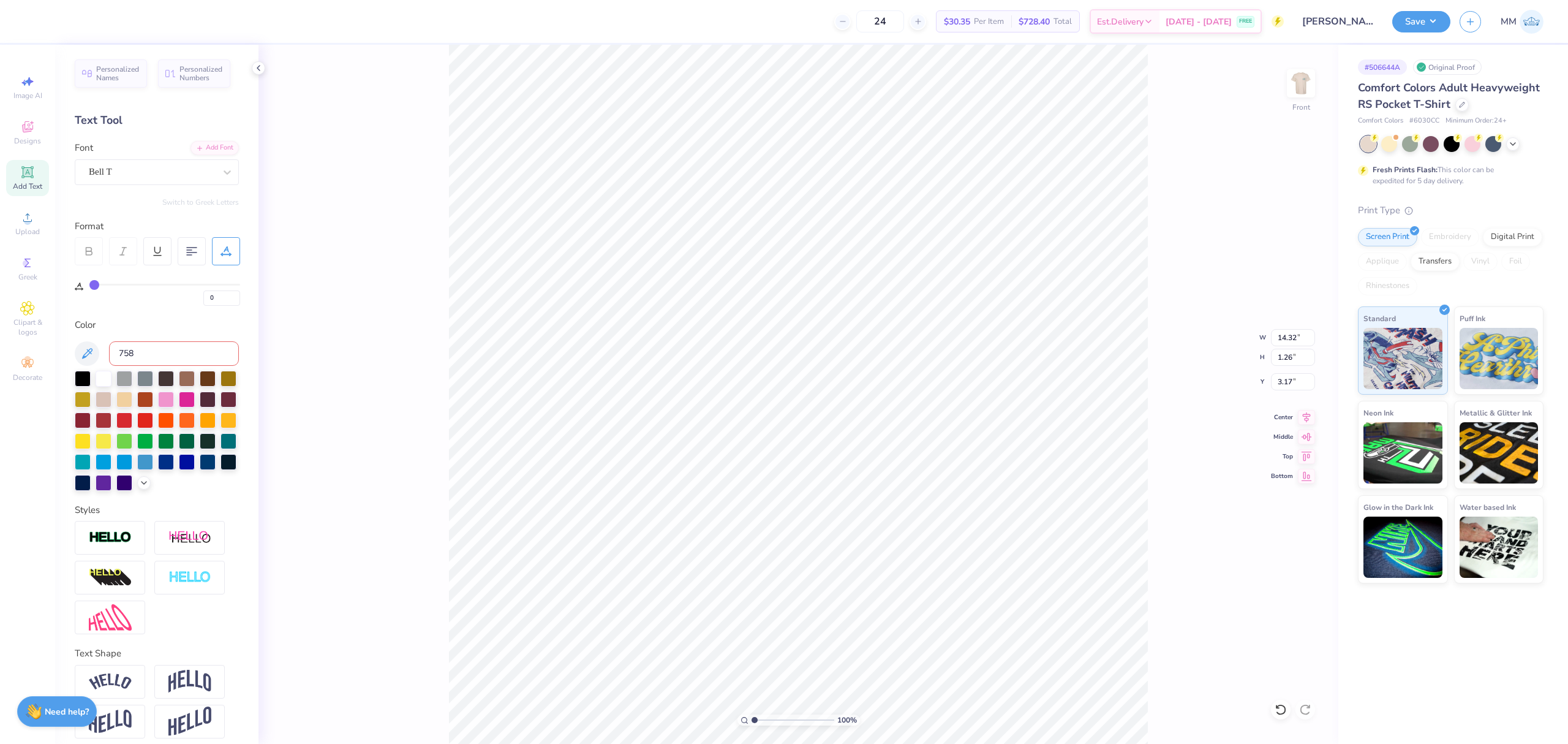
type input "7580"
type input "9.31"
type input "0.82"
type input "5.41"
type input "1.93"
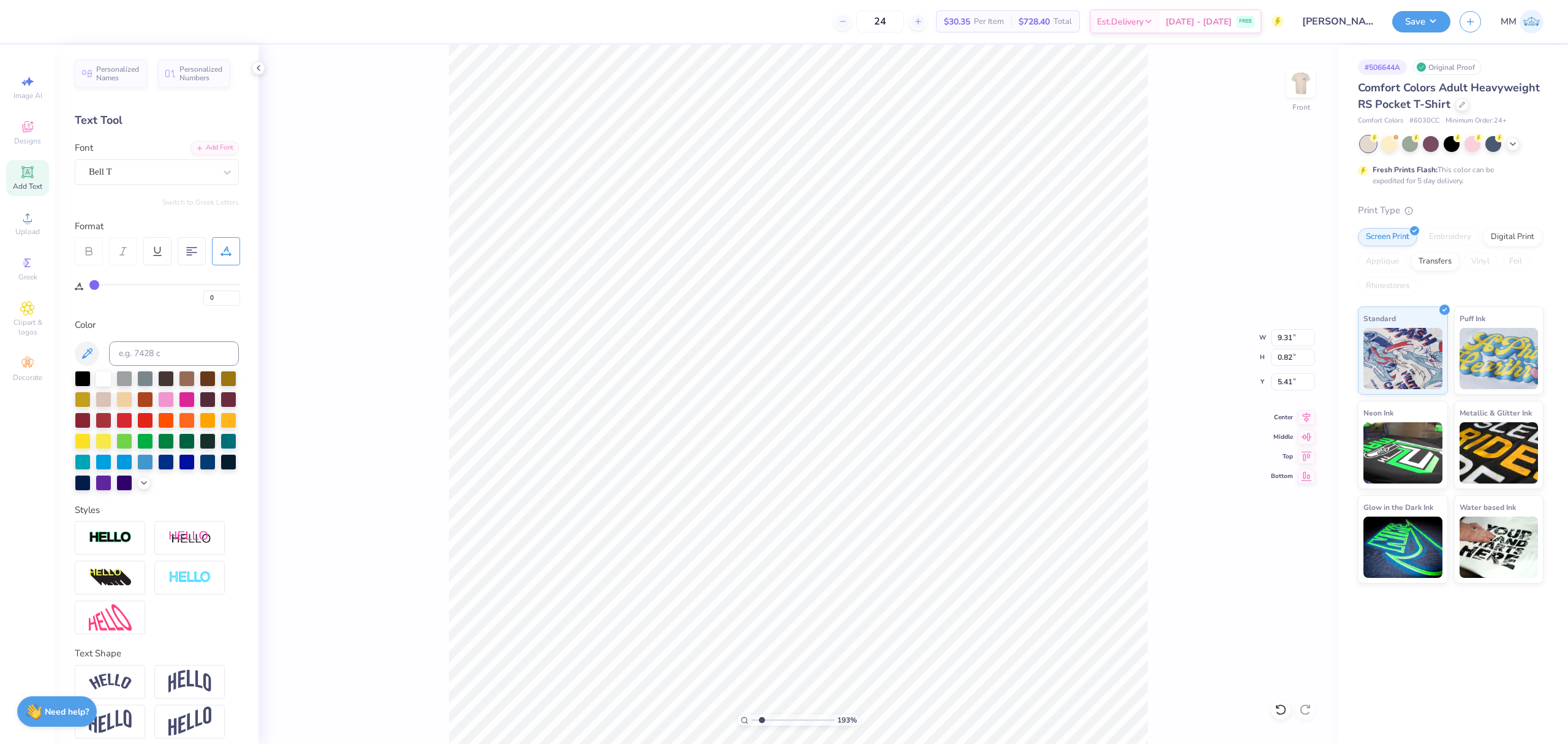
click at [762, 720] on input "range" at bounding box center [793, 720] width 83 height 11
type input "10.63"
type input "0.93"
type input "12.00"
type input "15.28"
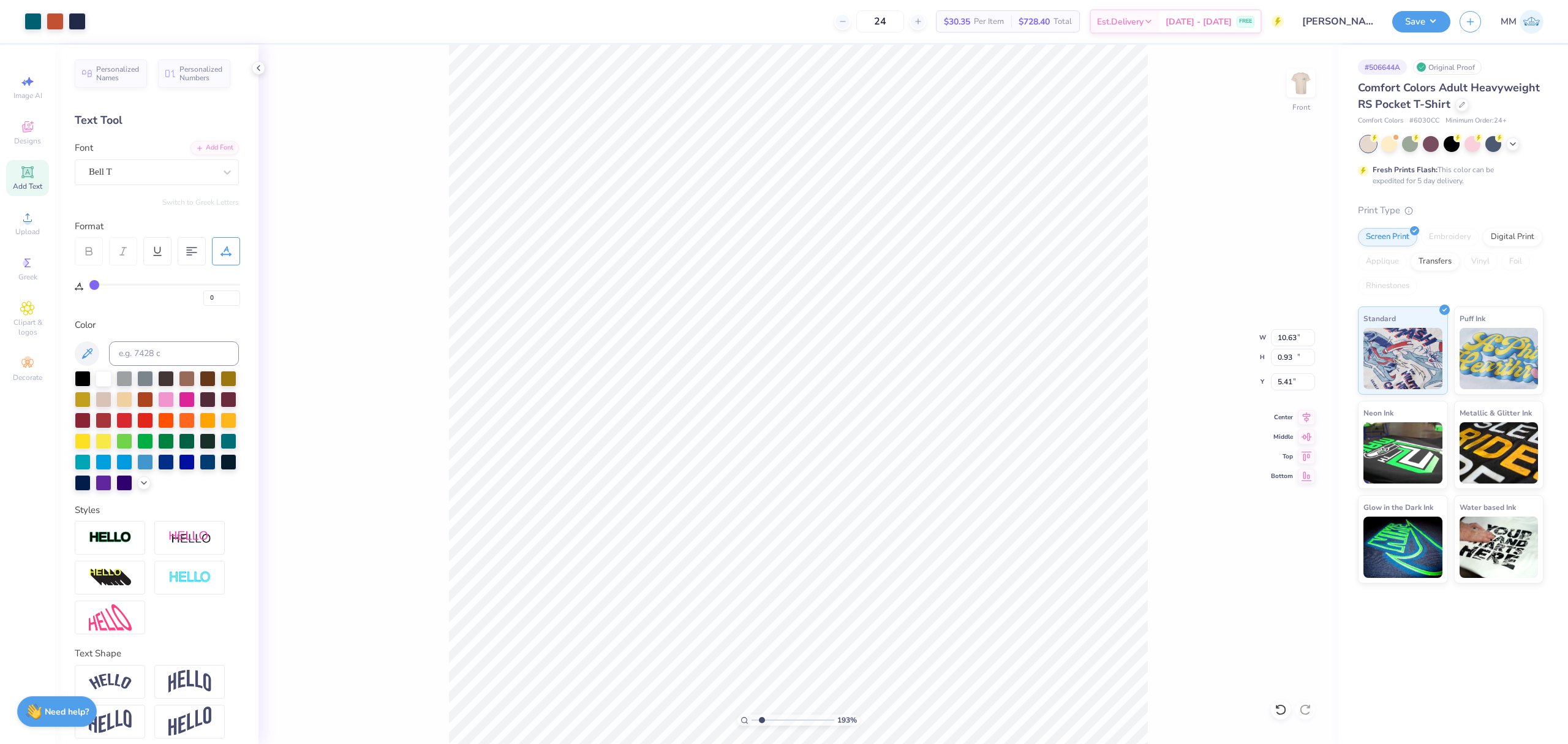
type input "6.61"
click at [1309, 413] on icon at bounding box center [1306, 415] width 8 height 10
click at [1304, 417] on icon at bounding box center [1306, 415] width 17 height 15
type input "8.83"
type input "0.85"
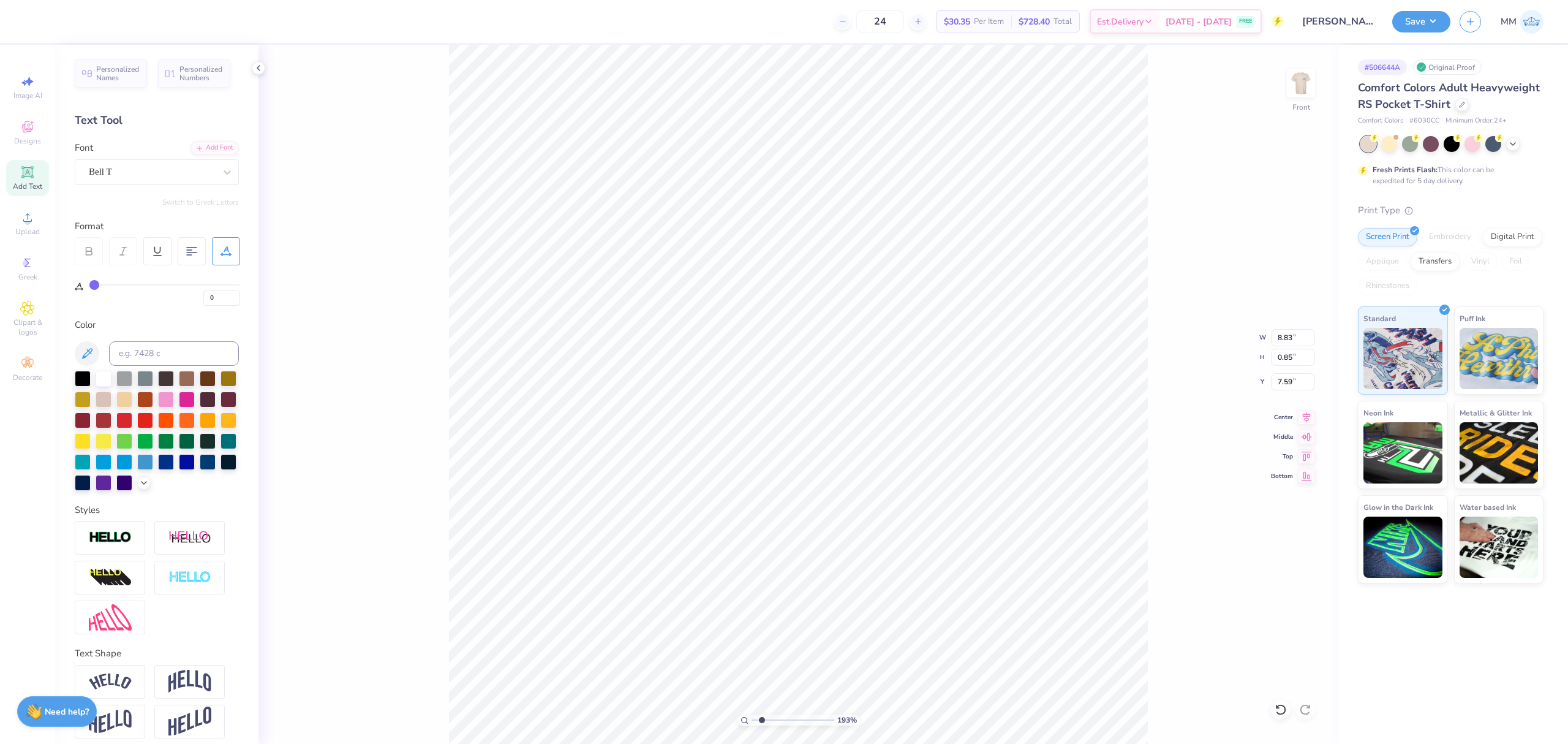
type input "7.59"
type input "7.02"
type input "0.68"
type input "6.96"
click at [1303, 421] on icon at bounding box center [1306, 415] width 17 height 15
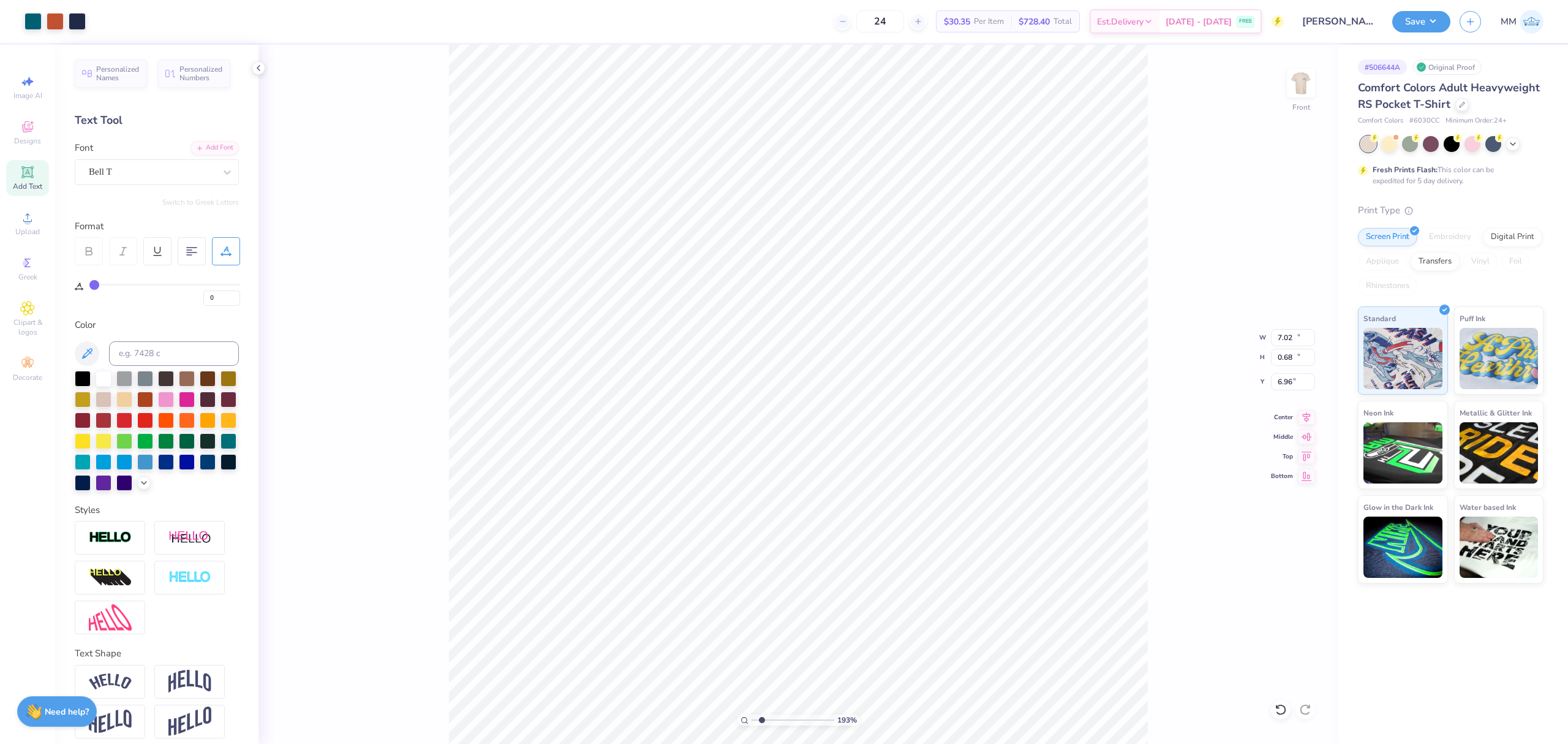
type input "12.00"
type input "15.28"
type input "6.61"
type input "7.02"
type input "0.68"
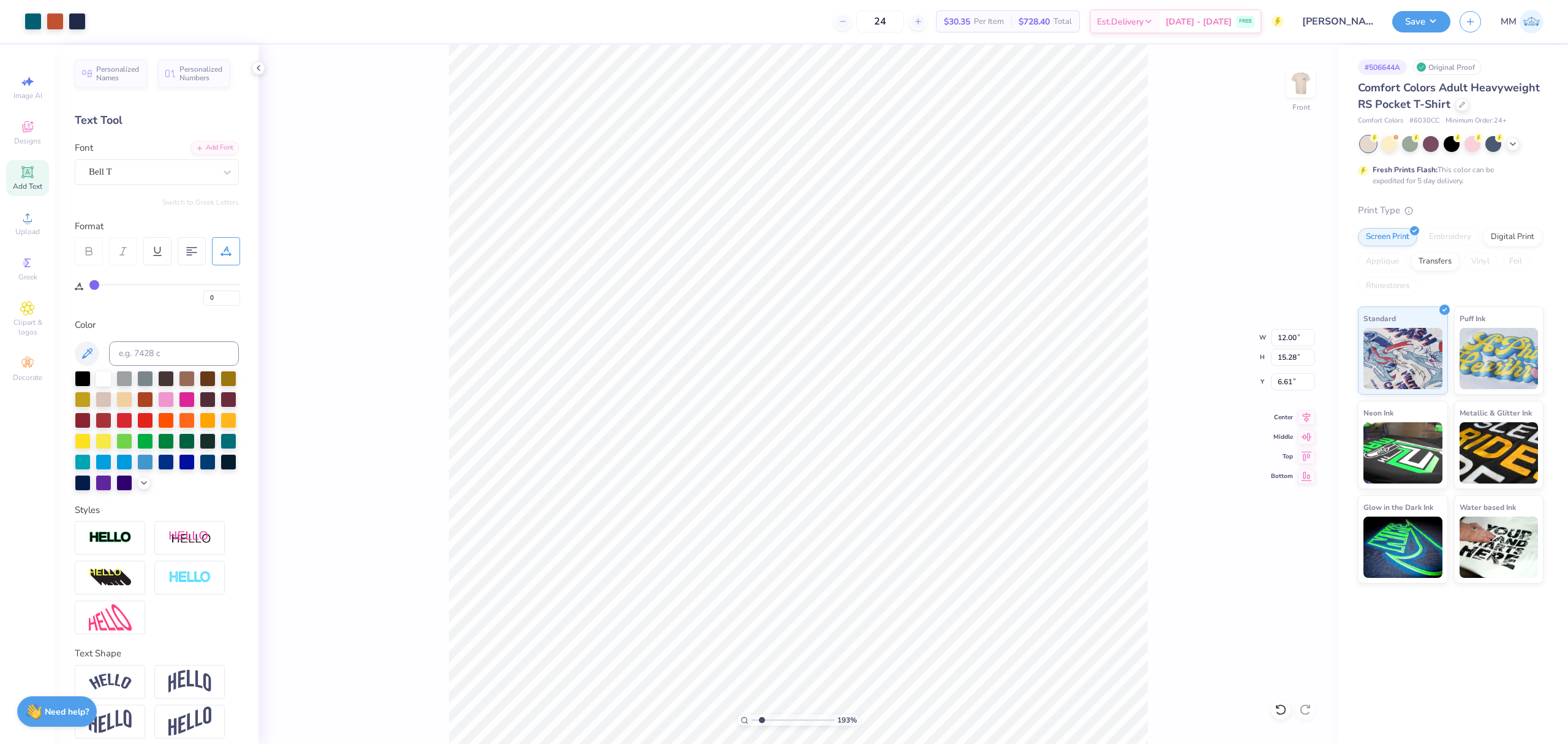
type input "6.96"
type input "1"
click at [814, 489] on li "Duplicate" at bounding box center [831, 492] width 96 height 24
type input "7.96"
type input "1.04"
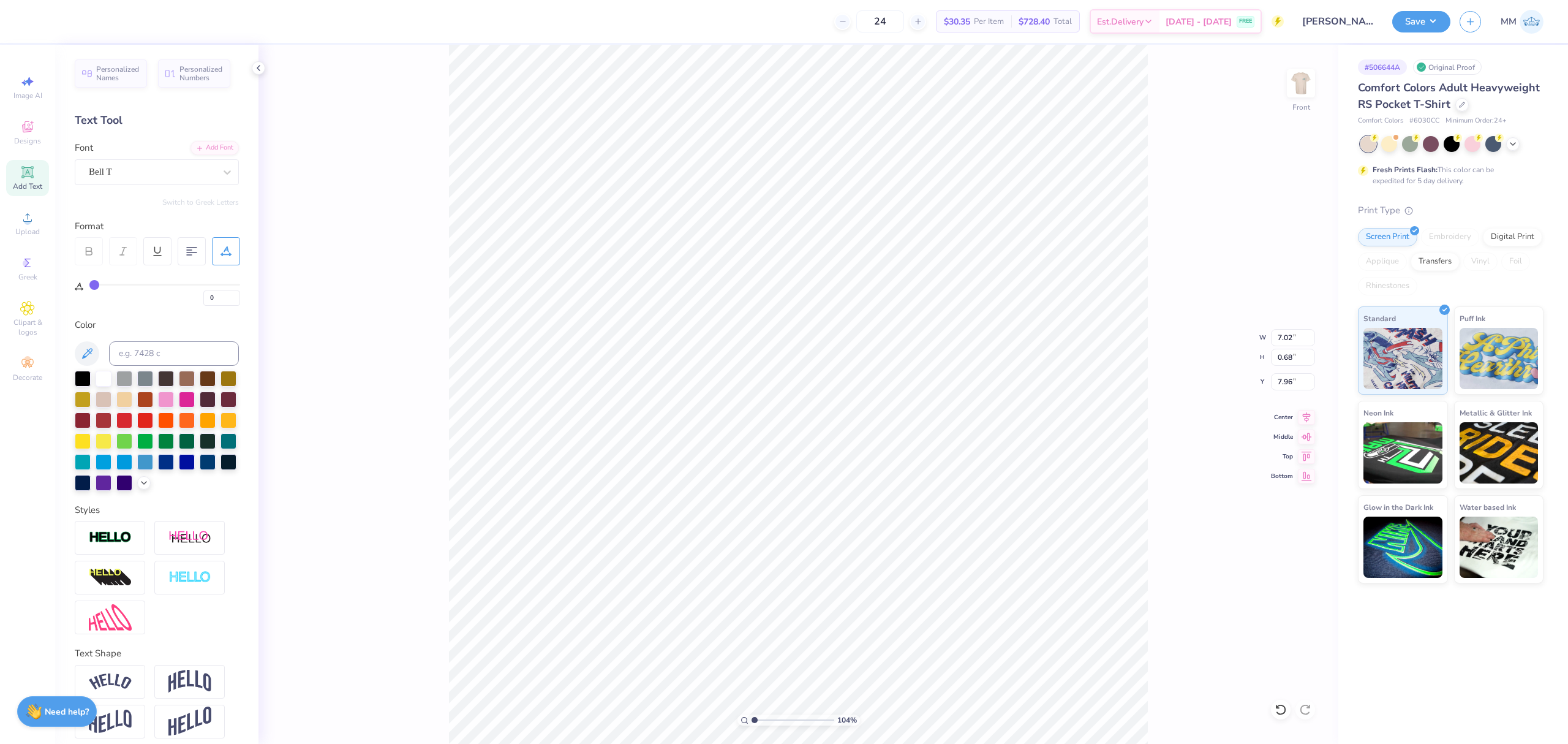
click at [755, 719] on input "range" at bounding box center [793, 720] width 83 height 11
paste textarea "BACK IN TOWN"
type textarea "BACK IN TOWN"
drag, startPoint x: 752, startPoint y: 719, endPoint x: 762, endPoint y: 723, distance: 10.8
type input "2.03"
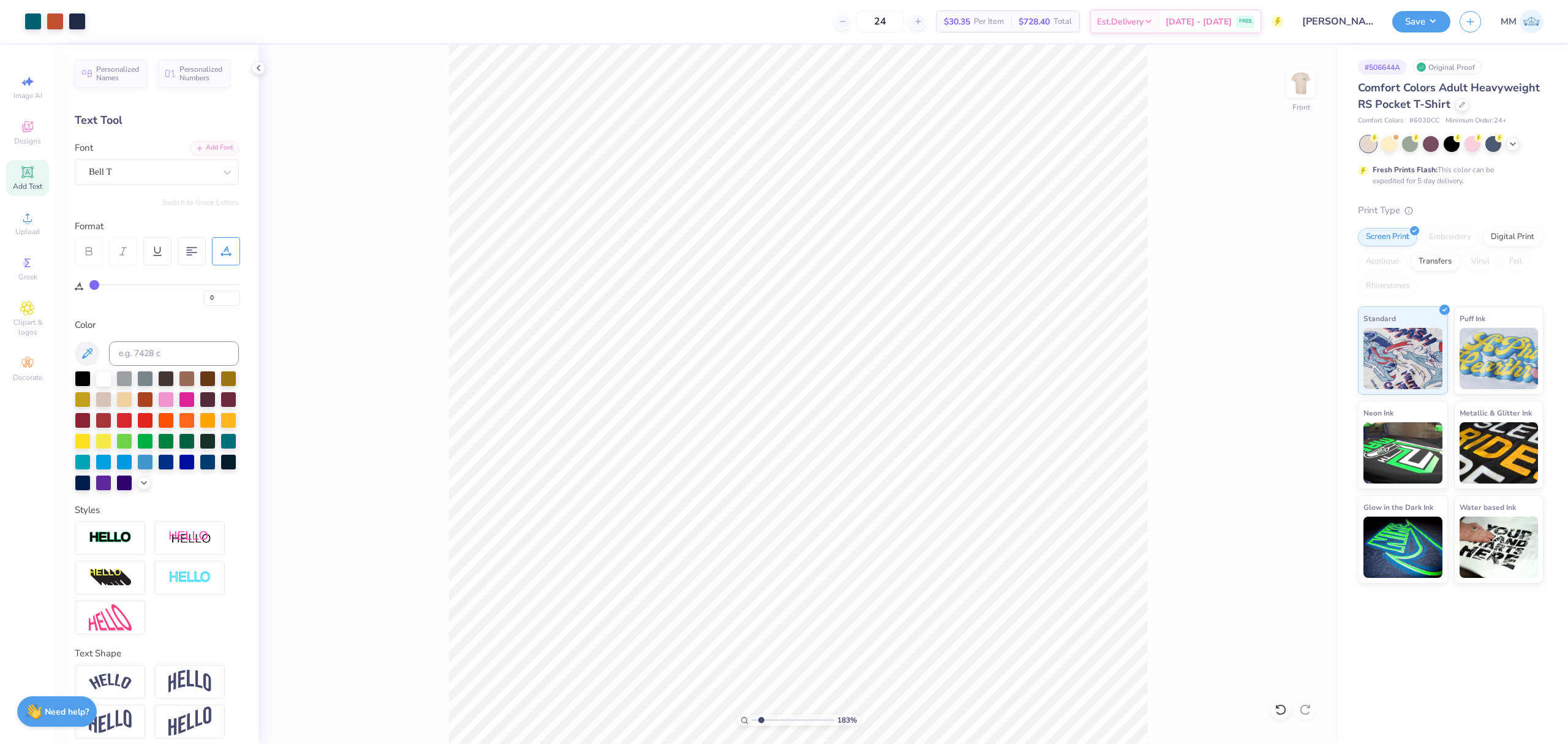
click at [762, 723] on input "range" at bounding box center [793, 720] width 83 height 11
type input "7.80"
click at [1304, 414] on icon at bounding box center [1306, 415] width 8 height 10
type input "7.27"
type input "1.53"
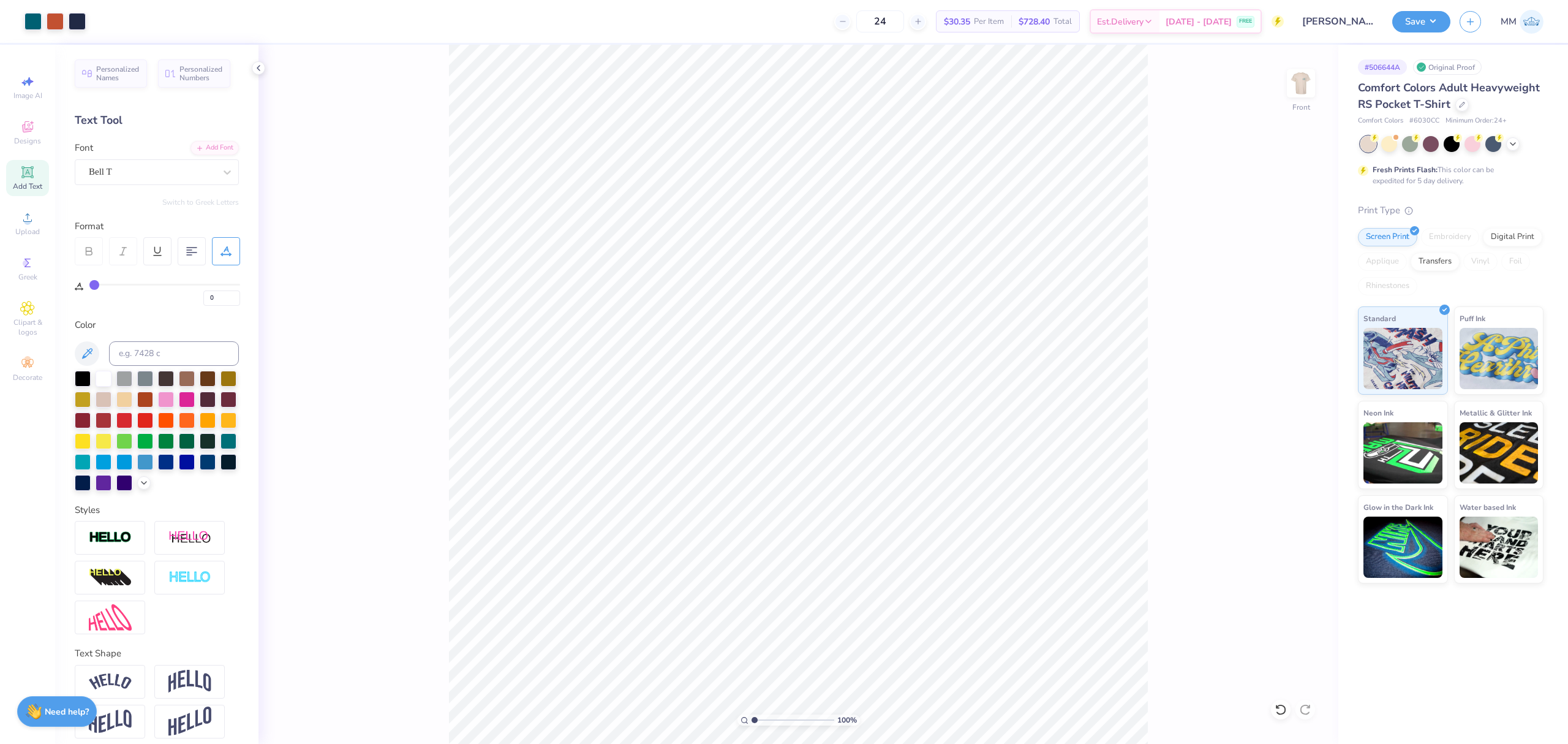
drag, startPoint x: 751, startPoint y: 719, endPoint x: 724, endPoint y: 712, distance: 27.9
click at [752, 715] on input "range" at bounding box center [793, 720] width 83 height 11
drag, startPoint x: 755, startPoint y: 720, endPoint x: 762, endPoint y: 722, distance: 7.3
type input "2.03"
click at [762, 722] on input "range" at bounding box center [793, 720] width 83 height 11
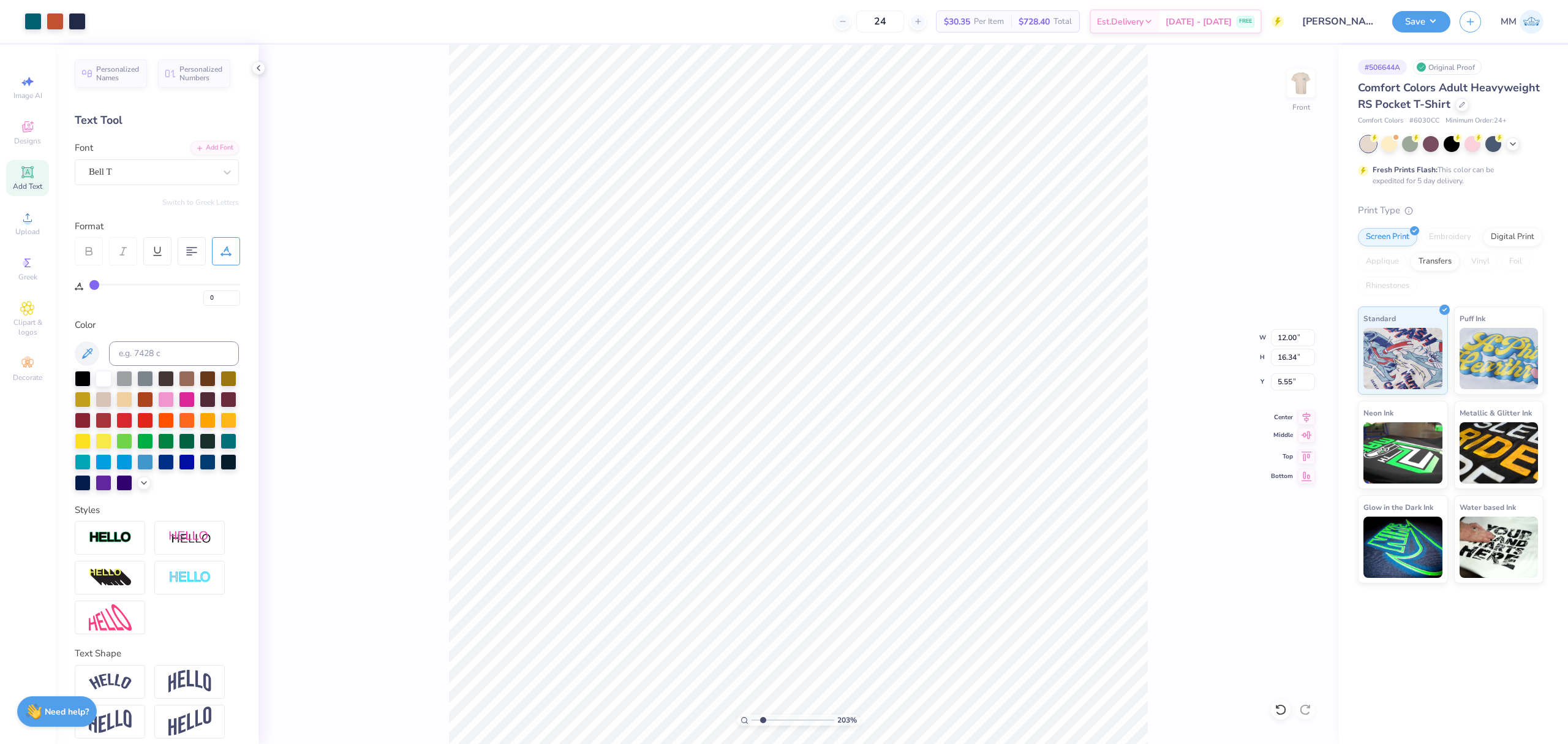
type input "7.98"
type input "1.68"
type input "6.91"
click at [1302, 418] on icon at bounding box center [1306, 415] width 17 height 15
drag, startPoint x: 762, startPoint y: 720, endPoint x: 702, endPoint y: 710, distance: 60.8
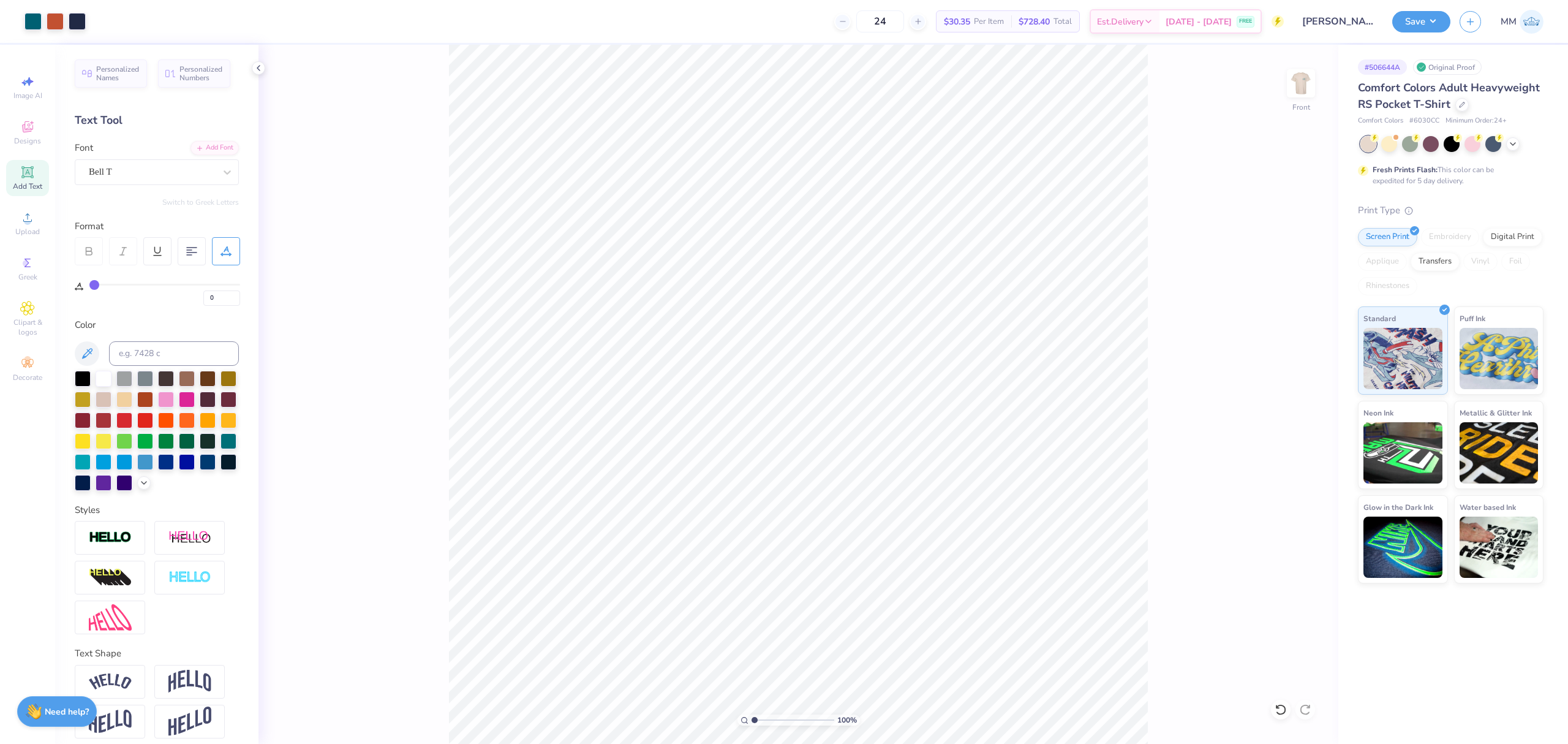
type input "1"
click at [752, 715] on input "range" at bounding box center [793, 720] width 83 height 11
type input "1.68"
type input "6.91"
click at [874, 287] on li "Copy" at bounding box center [872, 282] width 96 height 24
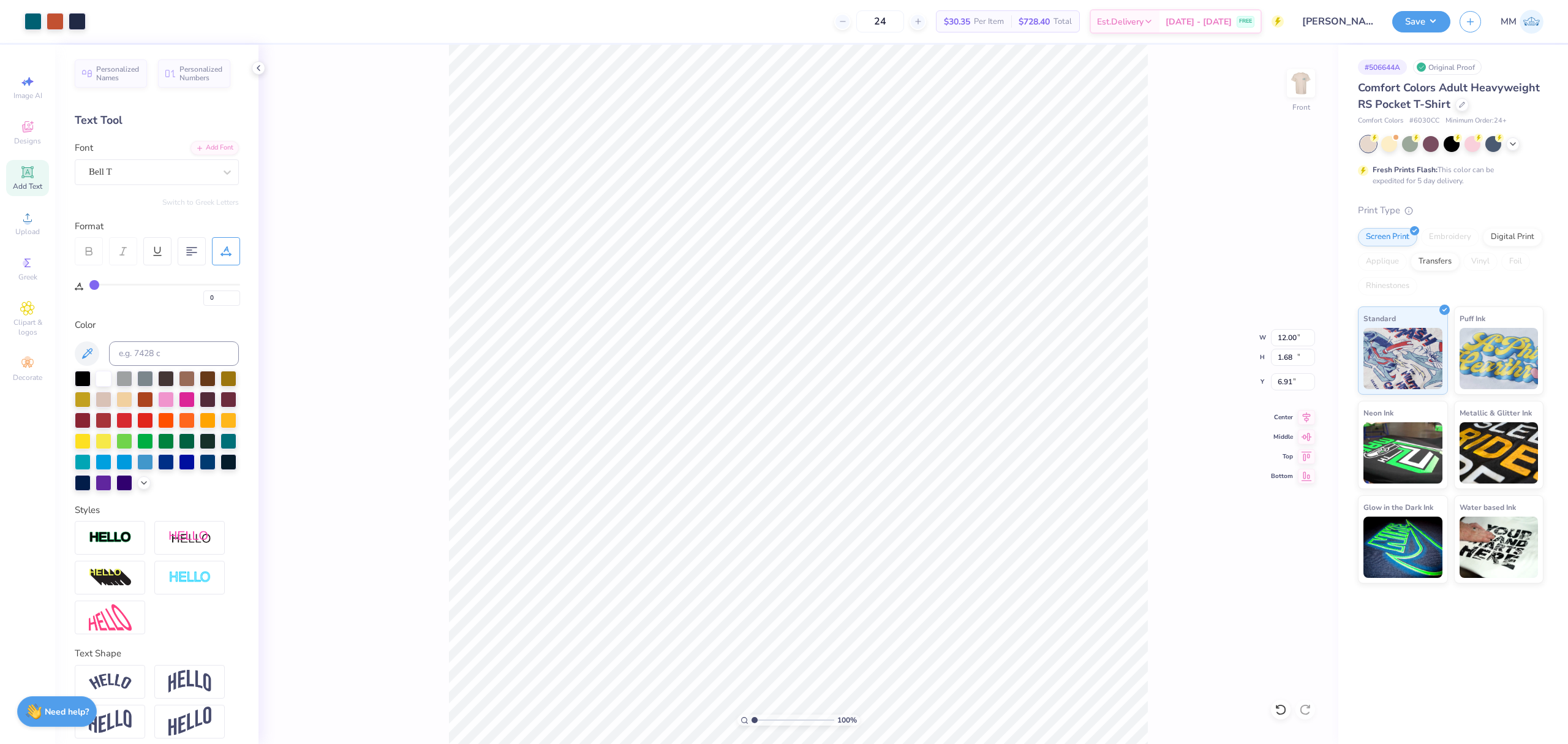
type input "12.00"
type input "16.34"
type input "5.55"
click at [1288, 361] on input "16.34" at bounding box center [1293, 357] width 44 height 17
type input "15"
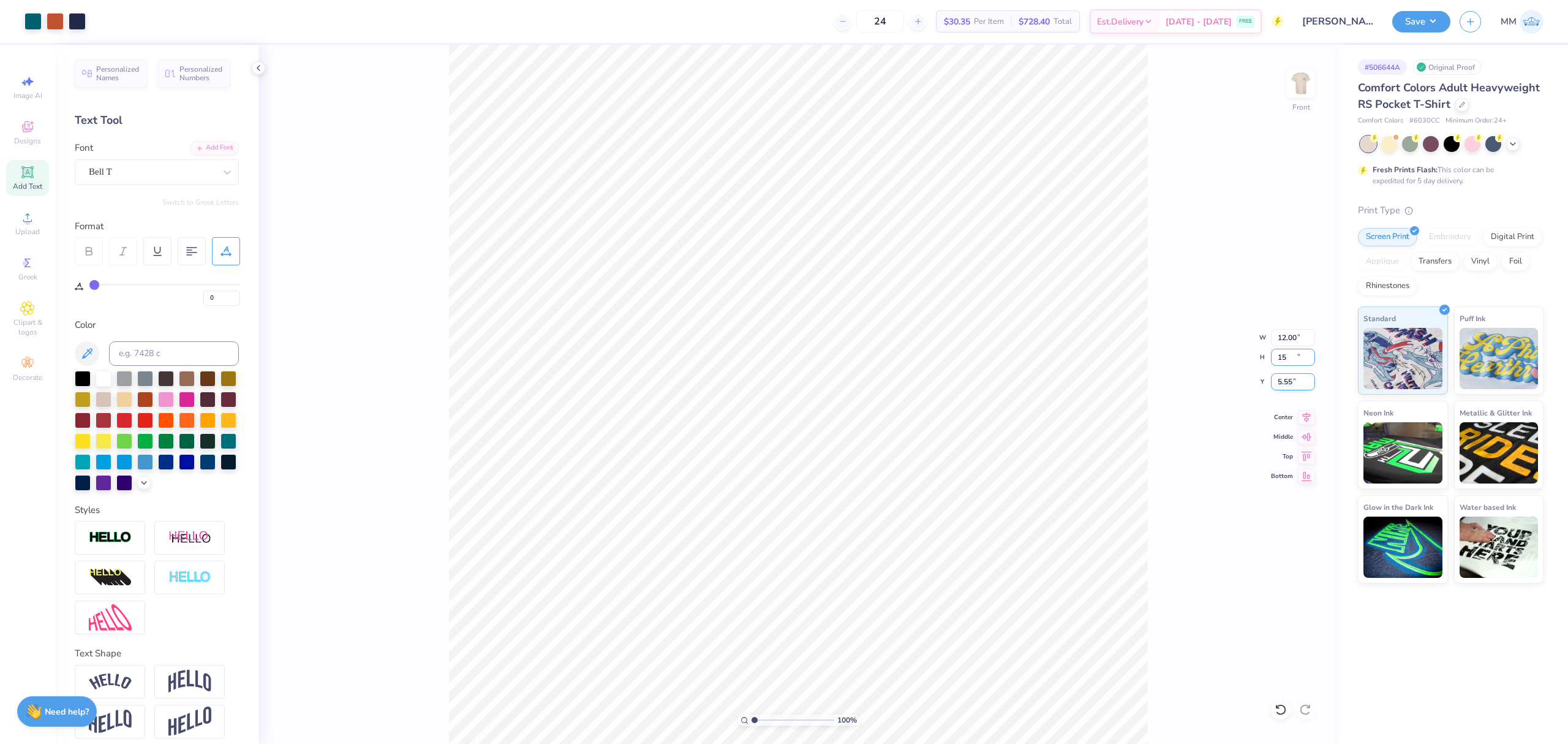
type input "11.01"
type input "15.00"
click at [1282, 385] on input "6.22" at bounding box center [1293, 381] width 44 height 17
type input "3.00"
drag, startPoint x: 1154, startPoint y: 496, endPoint x: 1152, endPoint y: 510, distance: 14.1
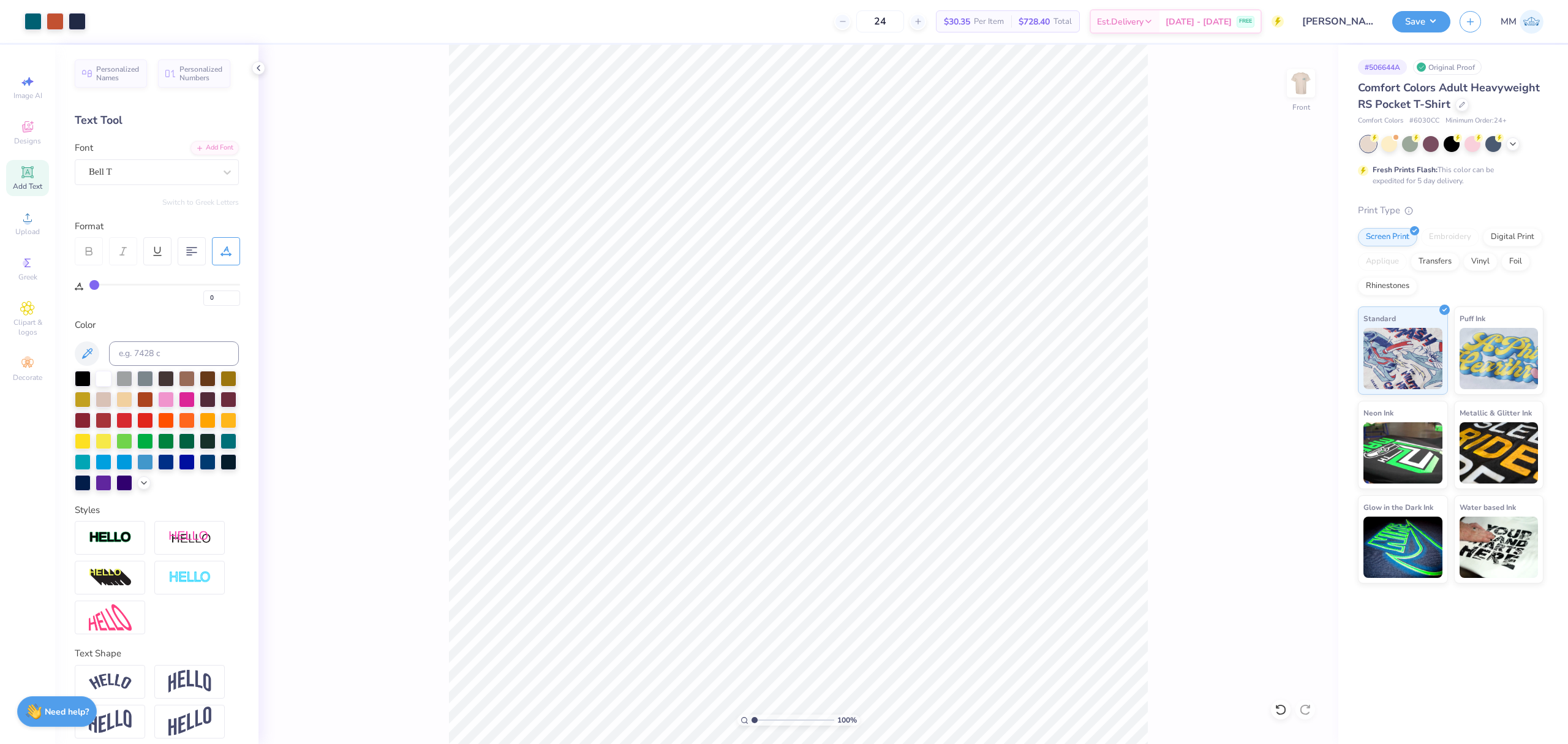
click at [1152, 508] on div "100 % Front" at bounding box center [799, 395] width 1080 height 700
click at [392, 82] on div "100 % Front" at bounding box center [799, 395] width 1080 height 700
click at [1296, 84] on img at bounding box center [1301, 83] width 49 height 49
type input "1.73"
click at [760, 722] on input "range" at bounding box center [793, 720] width 83 height 11
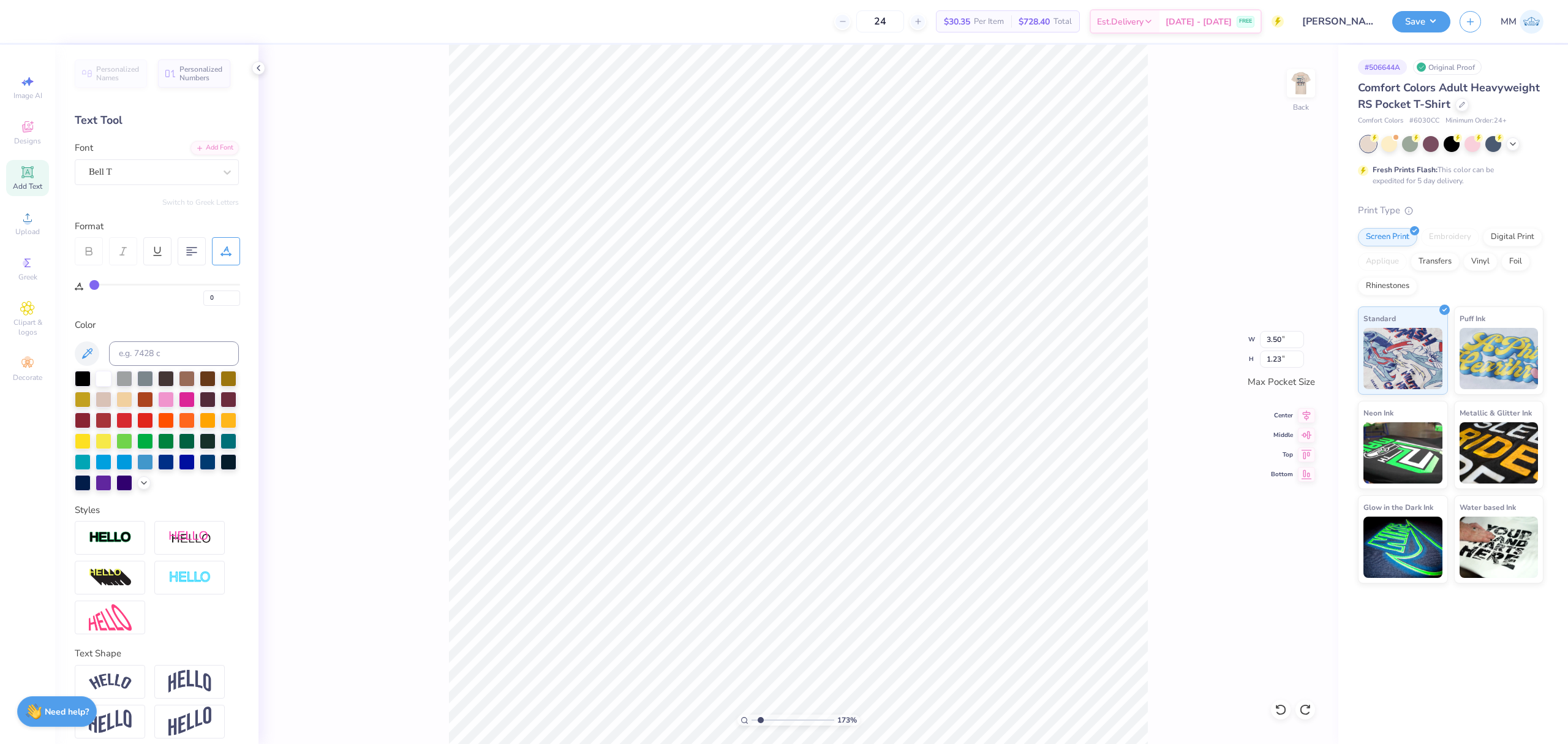
scroll to position [13, 1]
type input "15"
type input "1.79"
type input "0.48"
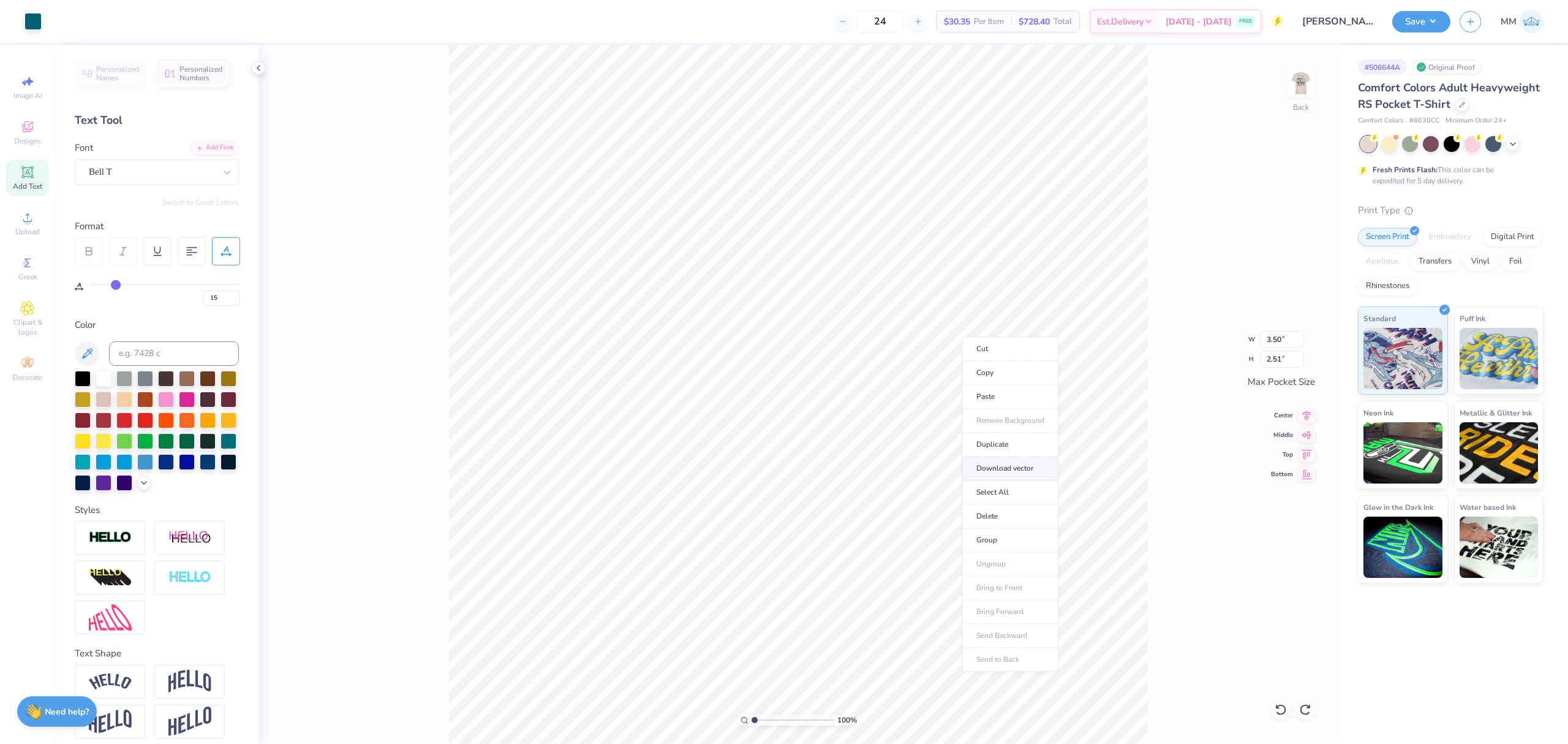
click at [1034, 463] on li "Download vector" at bounding box center [1011, 468] width 96 height 24
click at [552, 30] on div "Art colors 24 $30.35 Per Item $728.40 Total Est. Delivery [DATE] - [DATE] FREE …" at bounding box center [784, 372] width 1568 height 744
click at [759, 720] on input "range" at bounding box center [793, 720] width 83 height 11
click at [1302, 89] on img at bounding box center [1301, 83] width 49 height 49
click at [446, 45] on div "153 % Front" at bounding box center [799, 395] width 1080 height 700
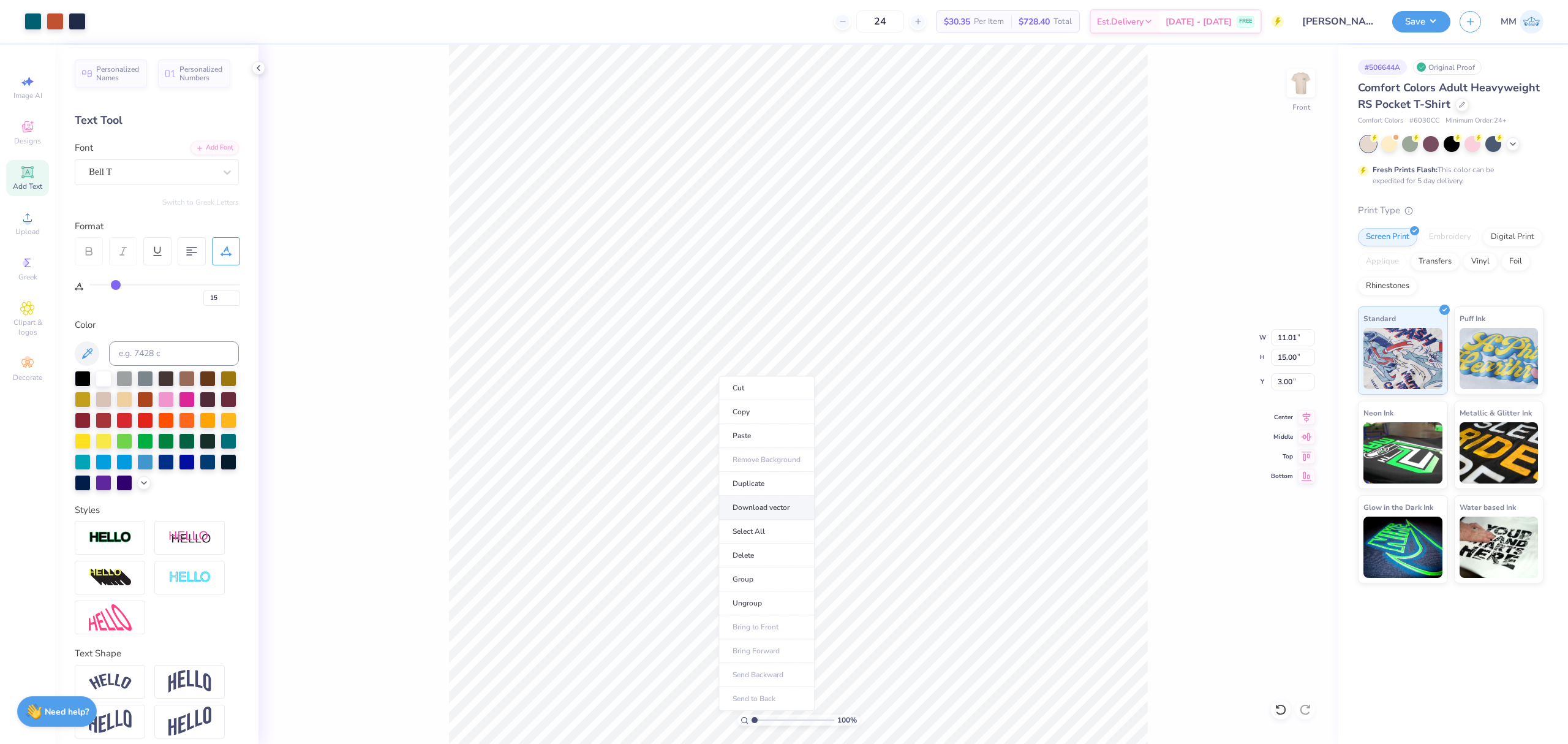
click at [768, 508] on li "Download vector" at bounding box center [766, 508] width 96 height 24
type input "1.34"
click at [757, 724] on input "range" at bounding box center [793, 720] width 83 height 11
type input "0"
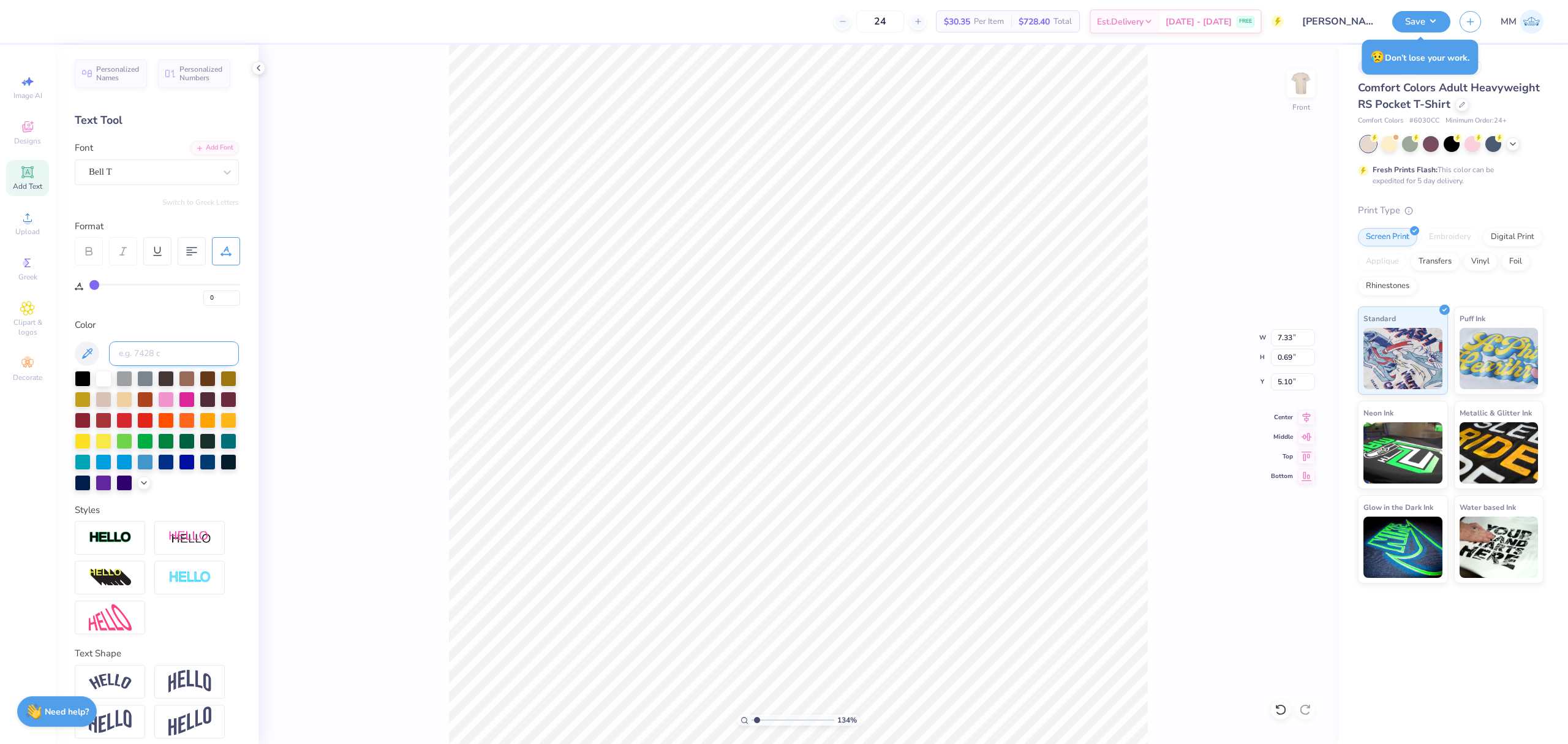
click at [155, 352] on input at bounding box center [174, 354] width 130 height 24
type input "533"
type input "7.07"
type input "0.68"
type input "4.25"
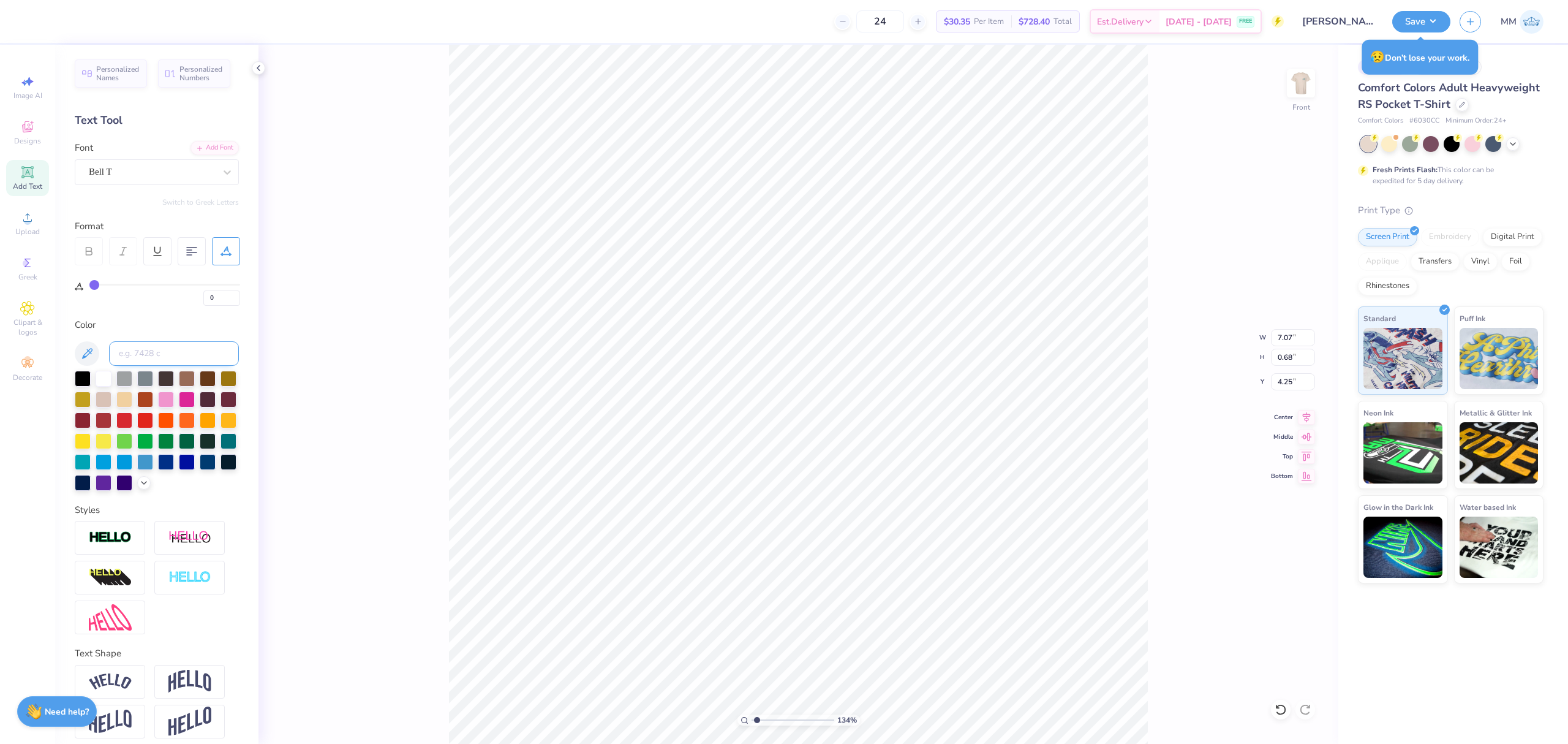
click at [151, 344] on input at bounding box center [174, 354] width 130 height 24
type input "533"
click at [1300, 87] on img at bounding box center [1301, 83] width 49 height 49
drag, startPoint x: 756, startPoint y: 721, endPoint x: 728, endPoint y: 727, distance: 28.6
type input "1"
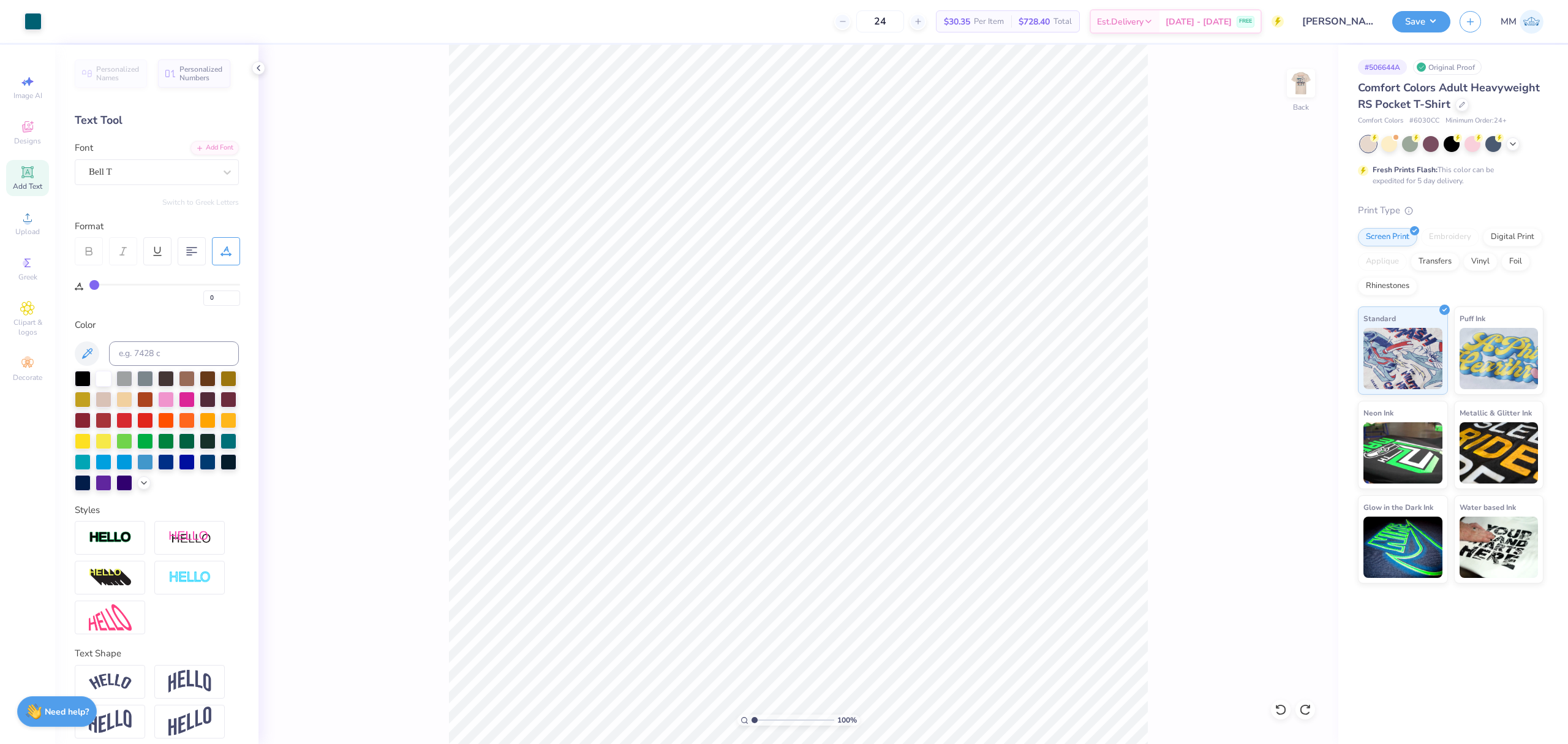
click at [752, 726] on input "range" at bounding box center [793, 720] width 83 height 11
click at [1420, 16] on button "Save" at bounding box center [1421, 20] width 58 height 22
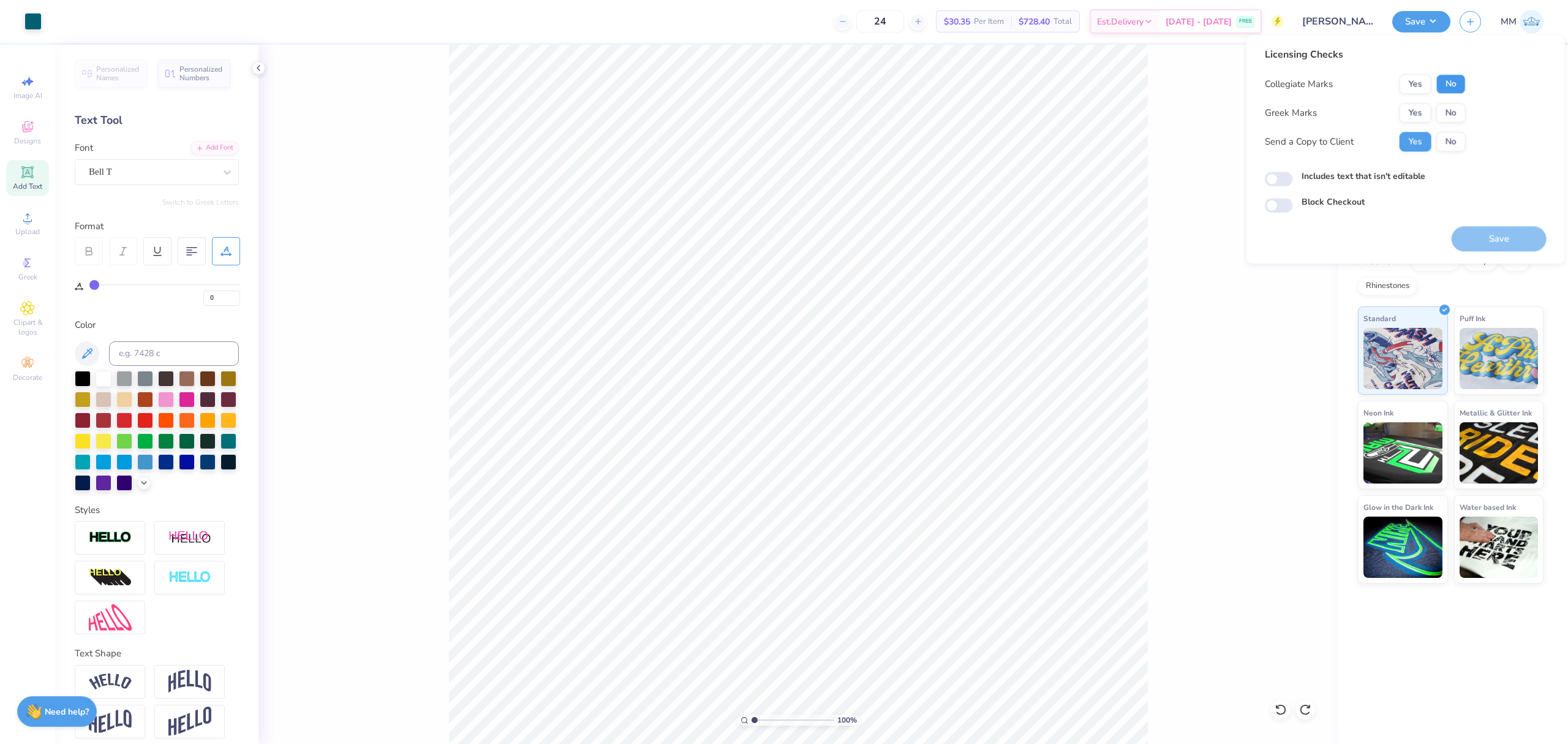
click at [1451, 76] on button "No" at bounding box center [1450, 84] width 29 height 20
click at [1418, 122] on div "Yes No" at bounding box center [1432, 112] width 66 height 20
click at [1418, 113] on button "Yes" at bounding box center [1416, 112] width 32 height 20
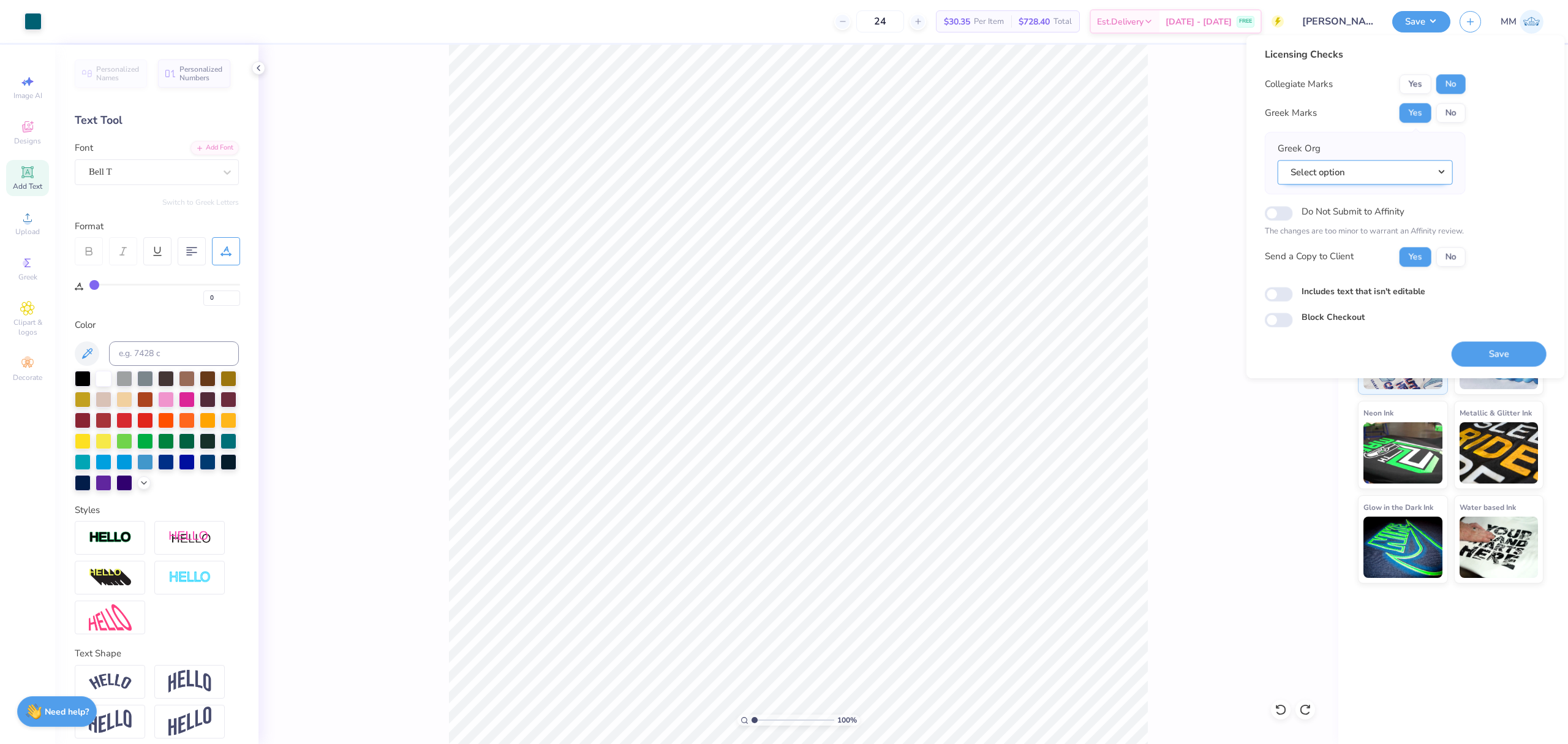
click at [1394, 174] on button "Select option" at bounding box center [1366, 172] width 175 height 25
click at [1368, 266] on link "Alpha Chi Rho" at bounding box center [1366, 263] width 166 height 20
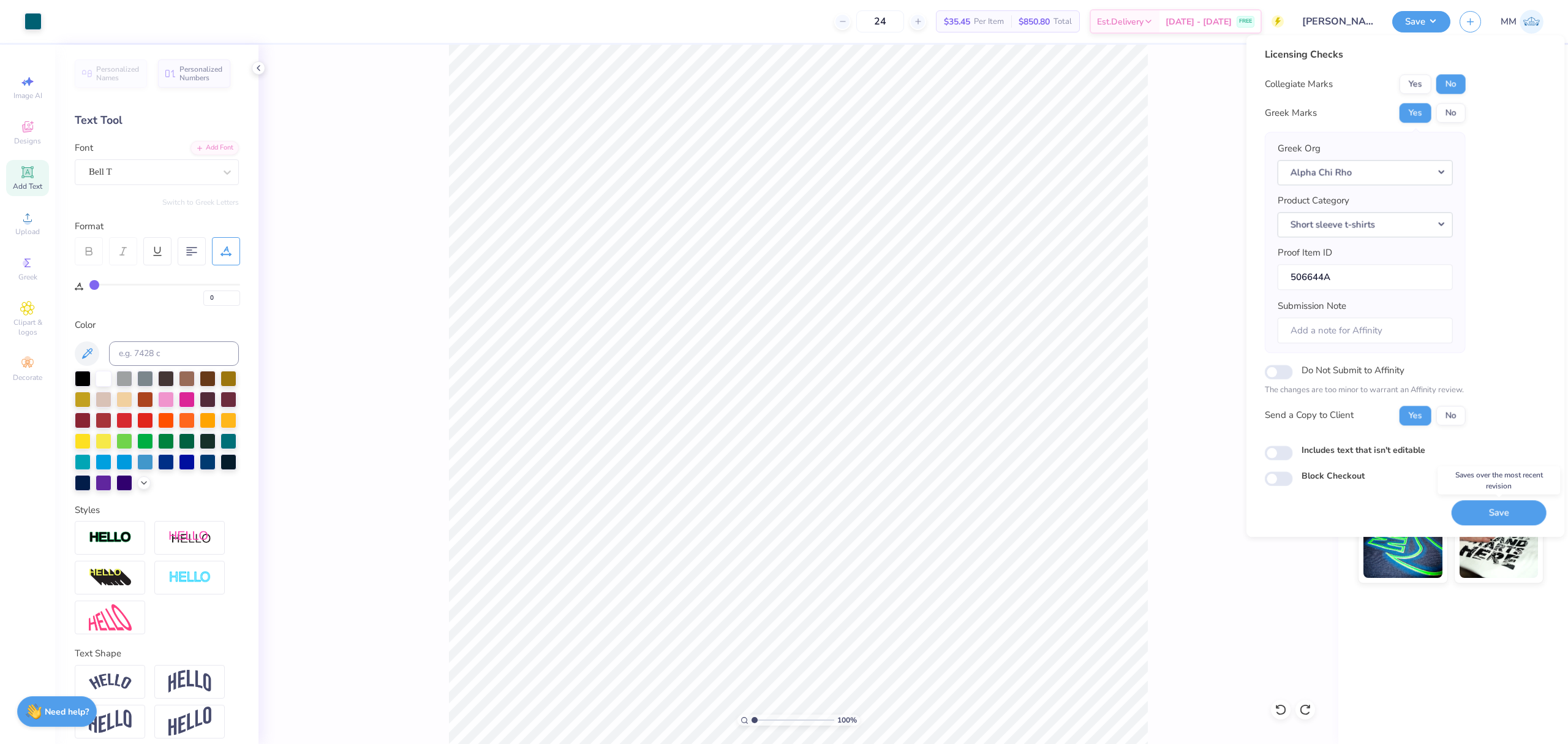
click at [1468, 515] on button "Save" at bounding box center [1499, 512] width 95 height 25
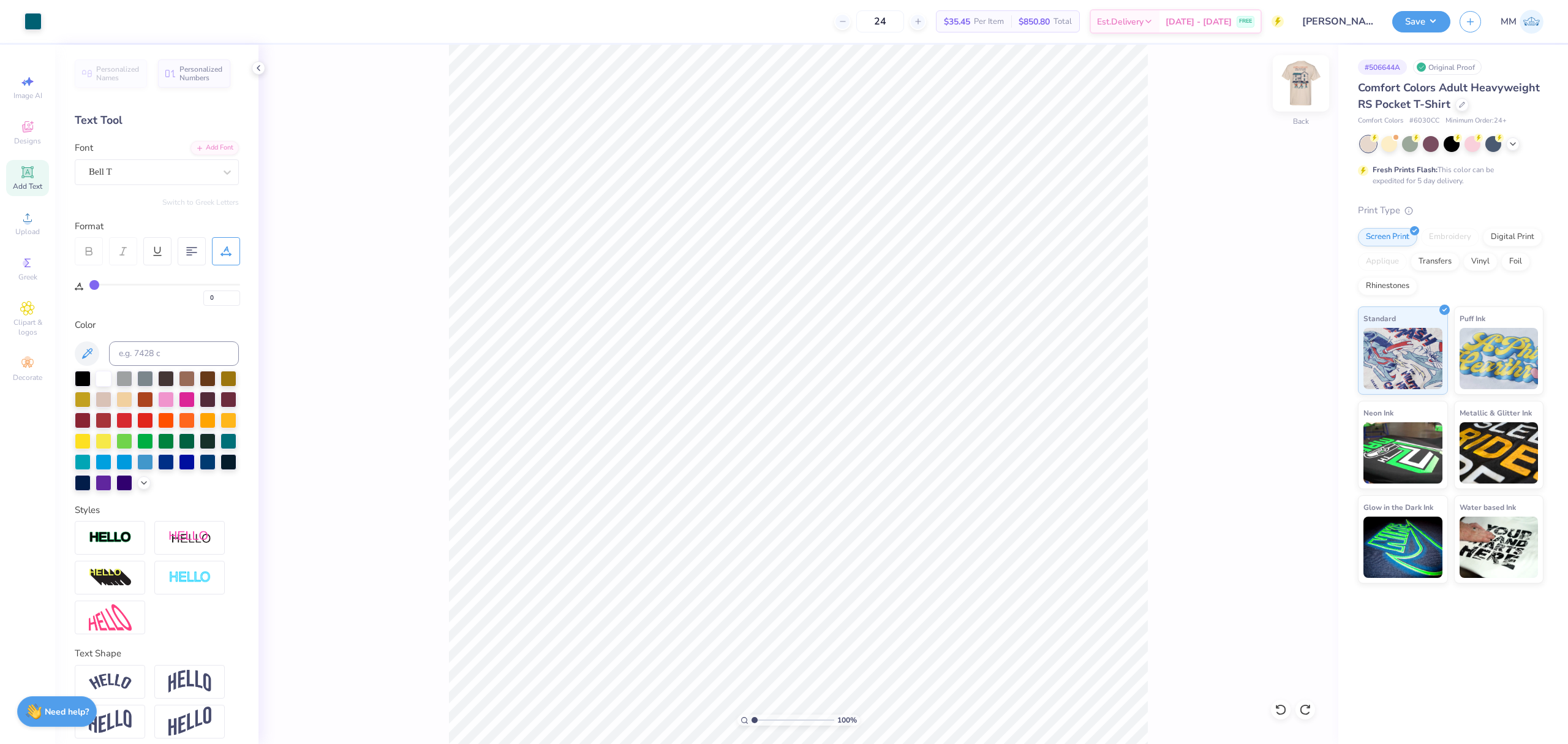
click at [1299, 84] on img at bounding box center [1301, 83] width 49 height 49
click at [1432, 15] on button "Save" at bounding box center [1421, 20] width 58 height 22
click at [1291, 85] on img at bounding box center [1301, 83] width 49 height 49
click at [921, 410] on li "Download vector" at bounding box center [923, 409] width 96 height 24
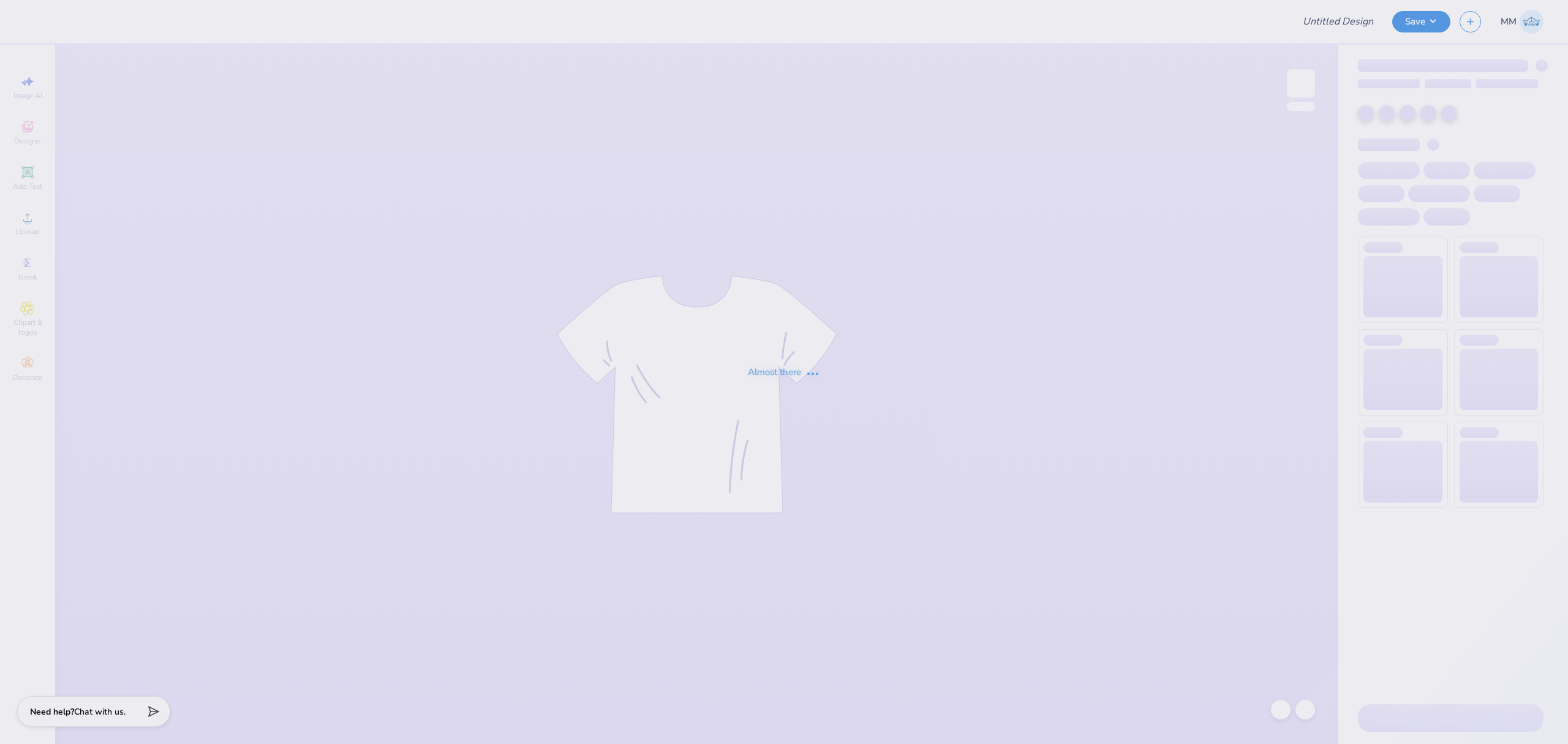
type input "[PERSON_NAME] : [PERSON_NAME][GEOGRAPHIC_DATA]"
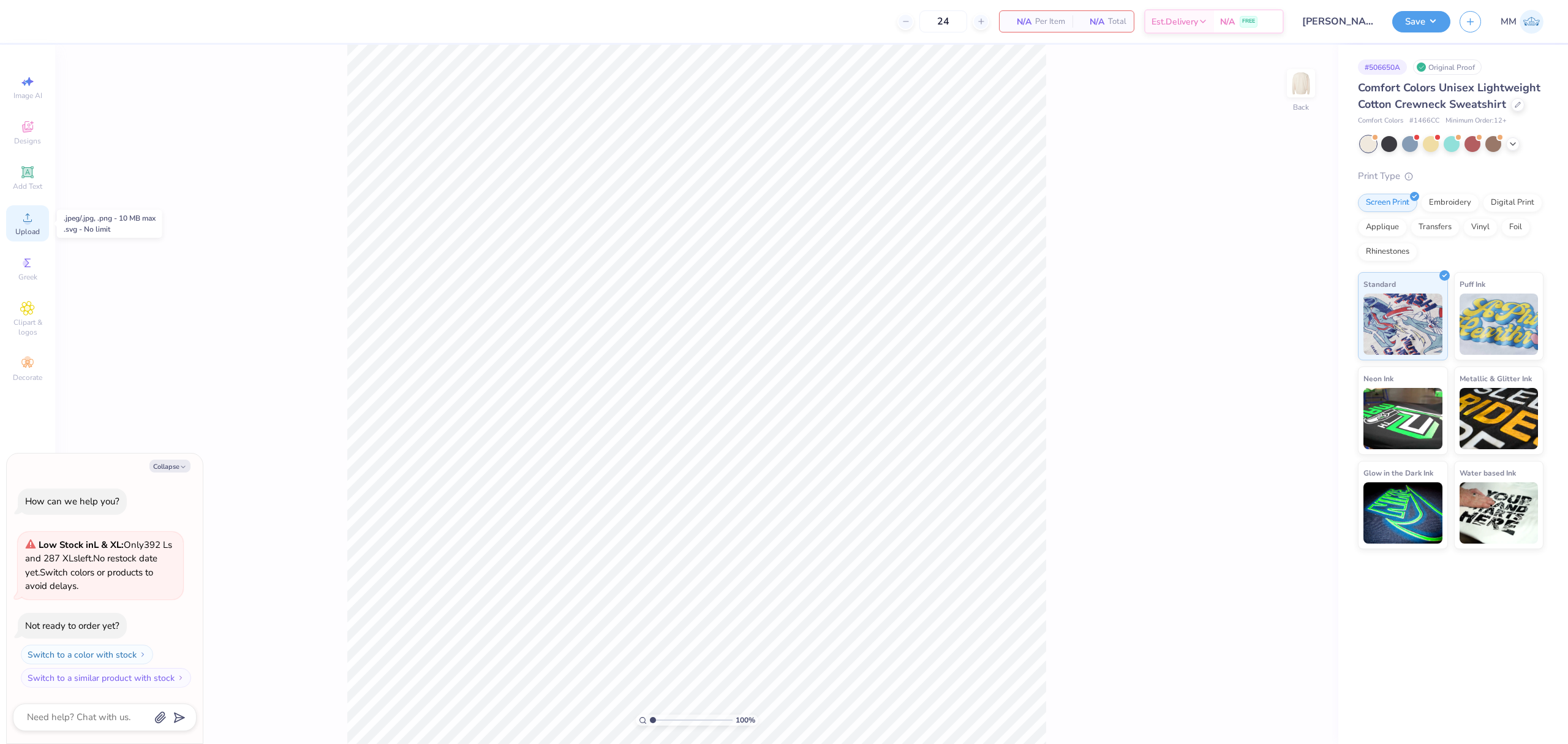
click at [21, 217] on icon at bounding box center [27, 218] width 15 height 15
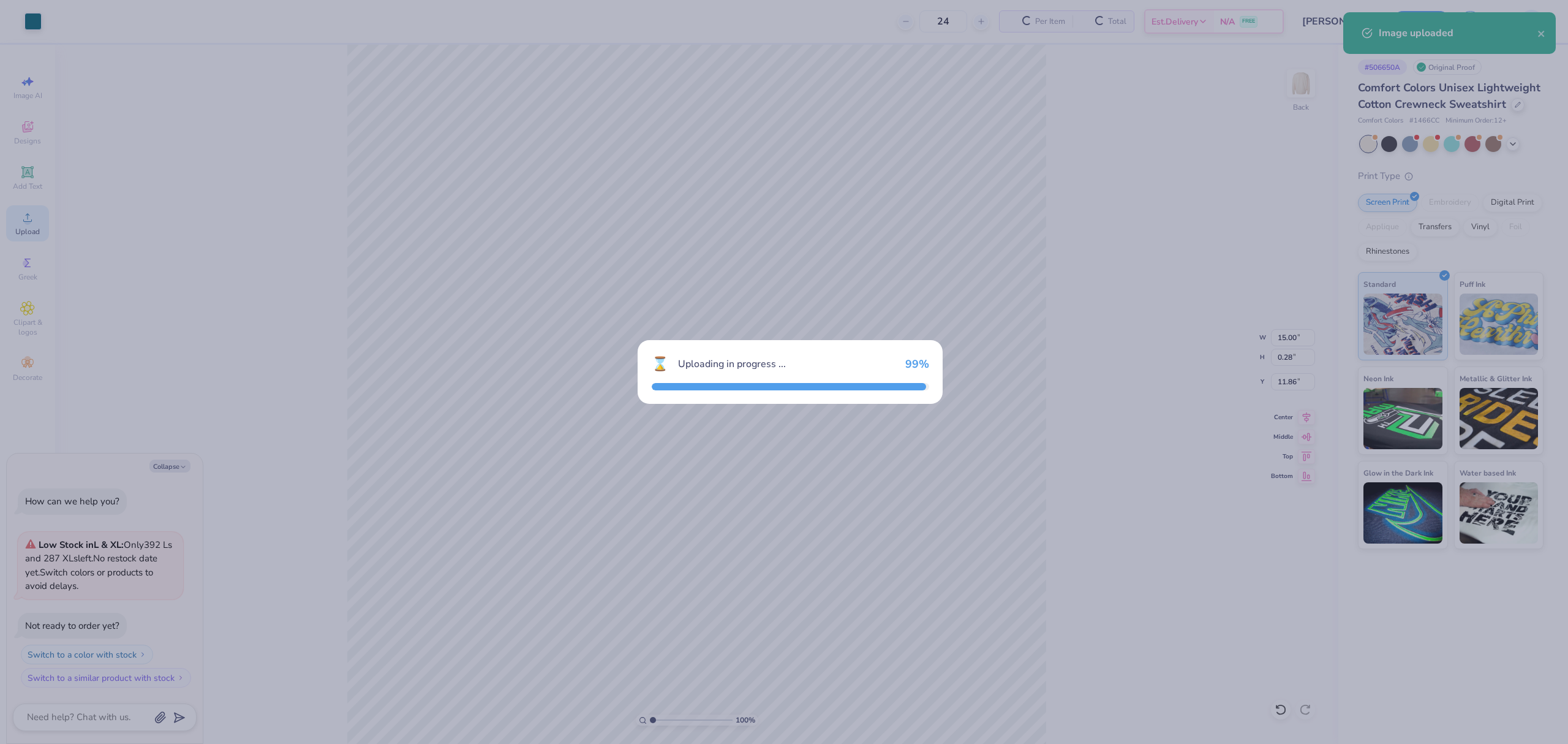
type textarea "x"
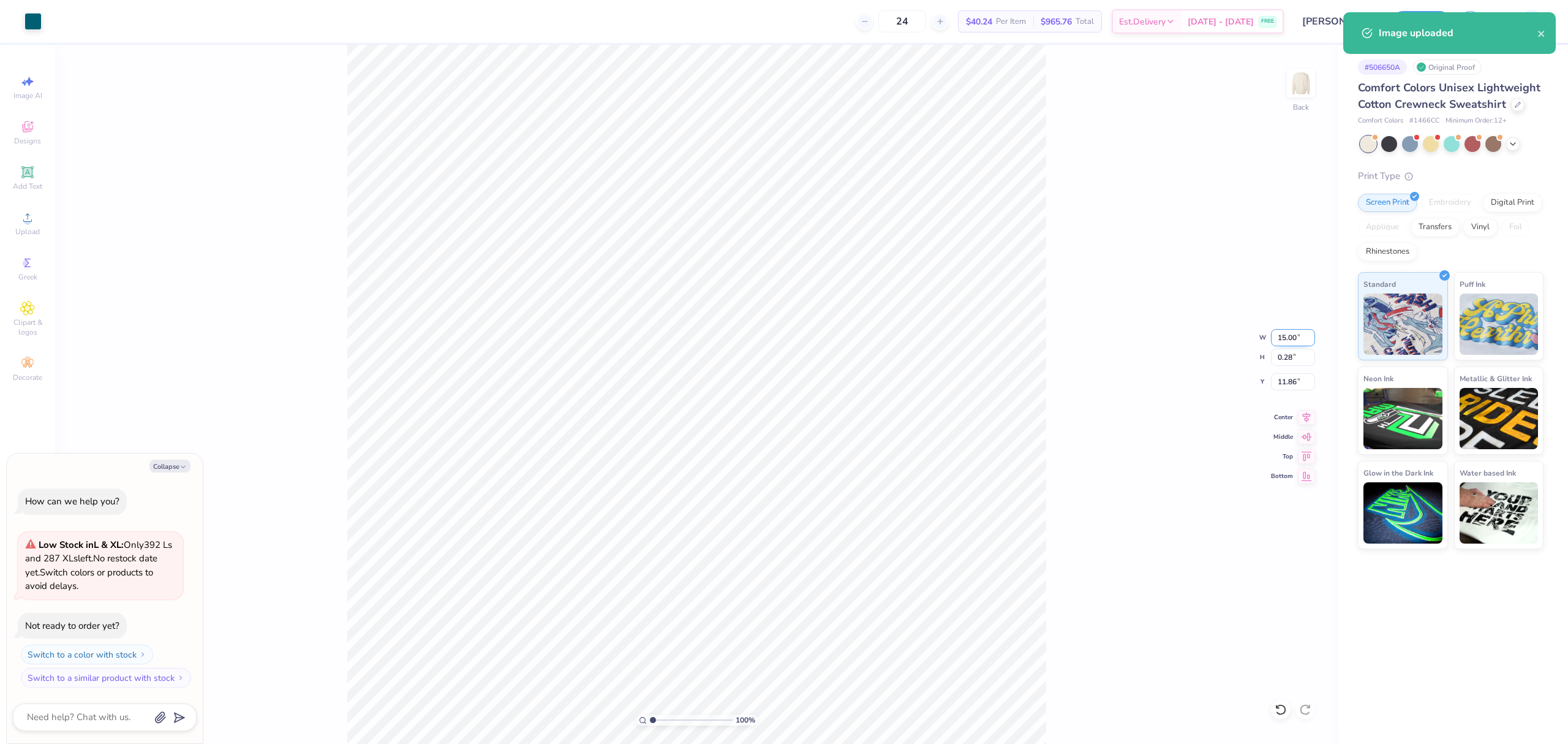
click at [1292, 339] on input "15.00" at bounding box center [1293, 338] width 44 height 17
type input "5"
type textarea "x"
type input "5.00"
type input "0.09"
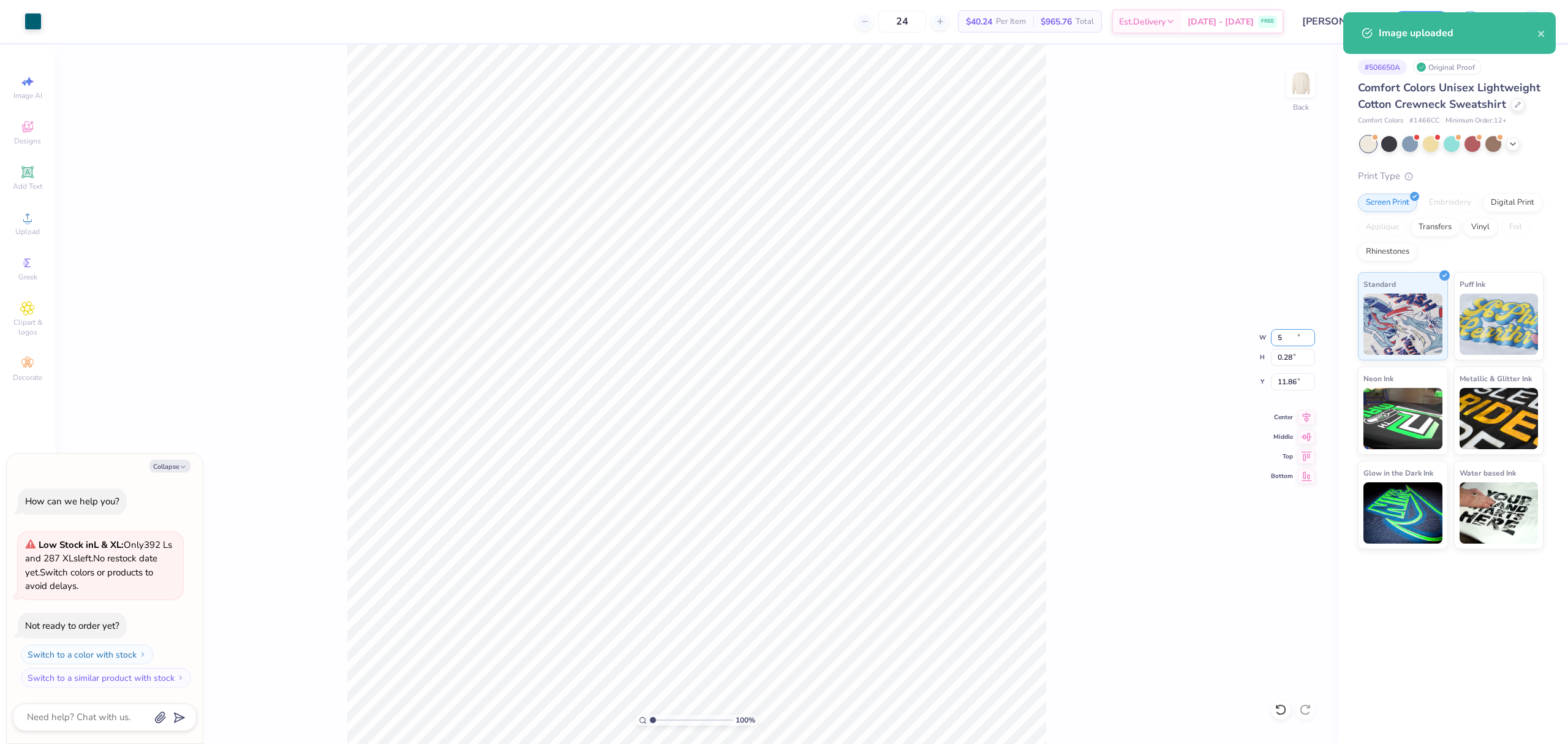
type input "11.95"
click at [1290, 331] on input "5.00" at bounding box center [1293, 338] width 44 height 17
type input "3.5"
type textarea "x"
type input "3.50"
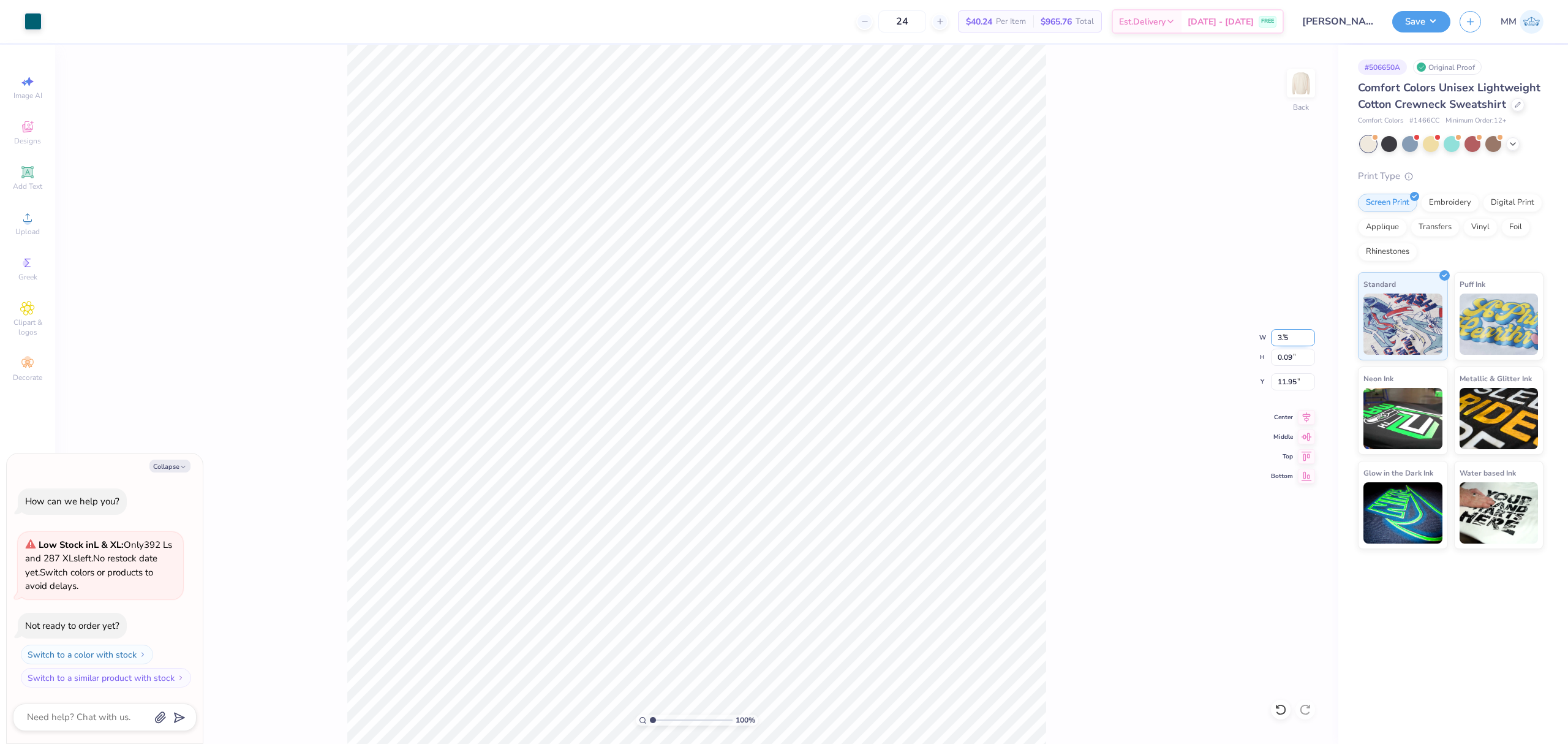
type input "0.07"
type input "11.97"
click at [22, 179] on icon at bounding box center [27, 172] width 15 height 15
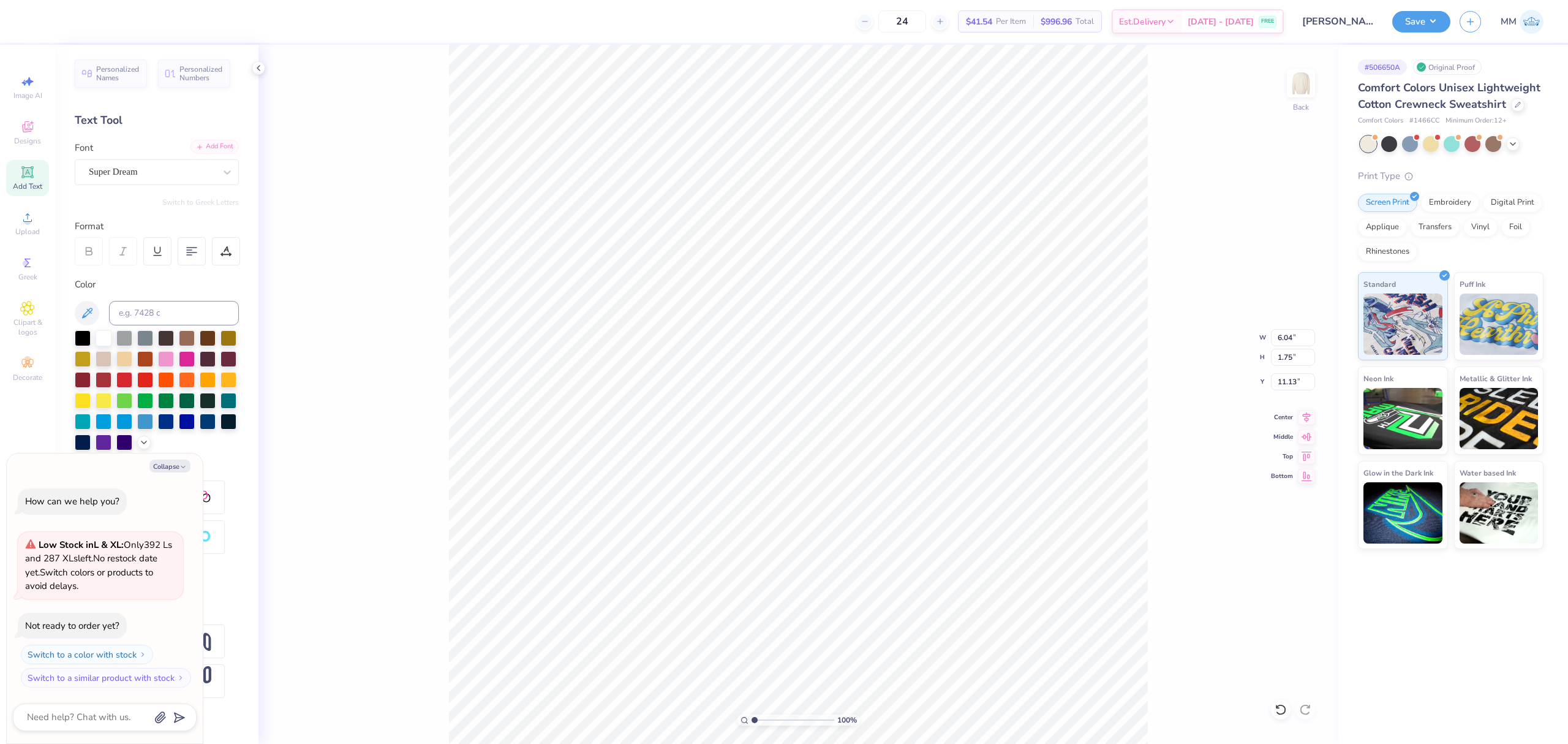
click at [218, 147] on div "Add Font" at bounding box center [214, 146] width 48 height 14
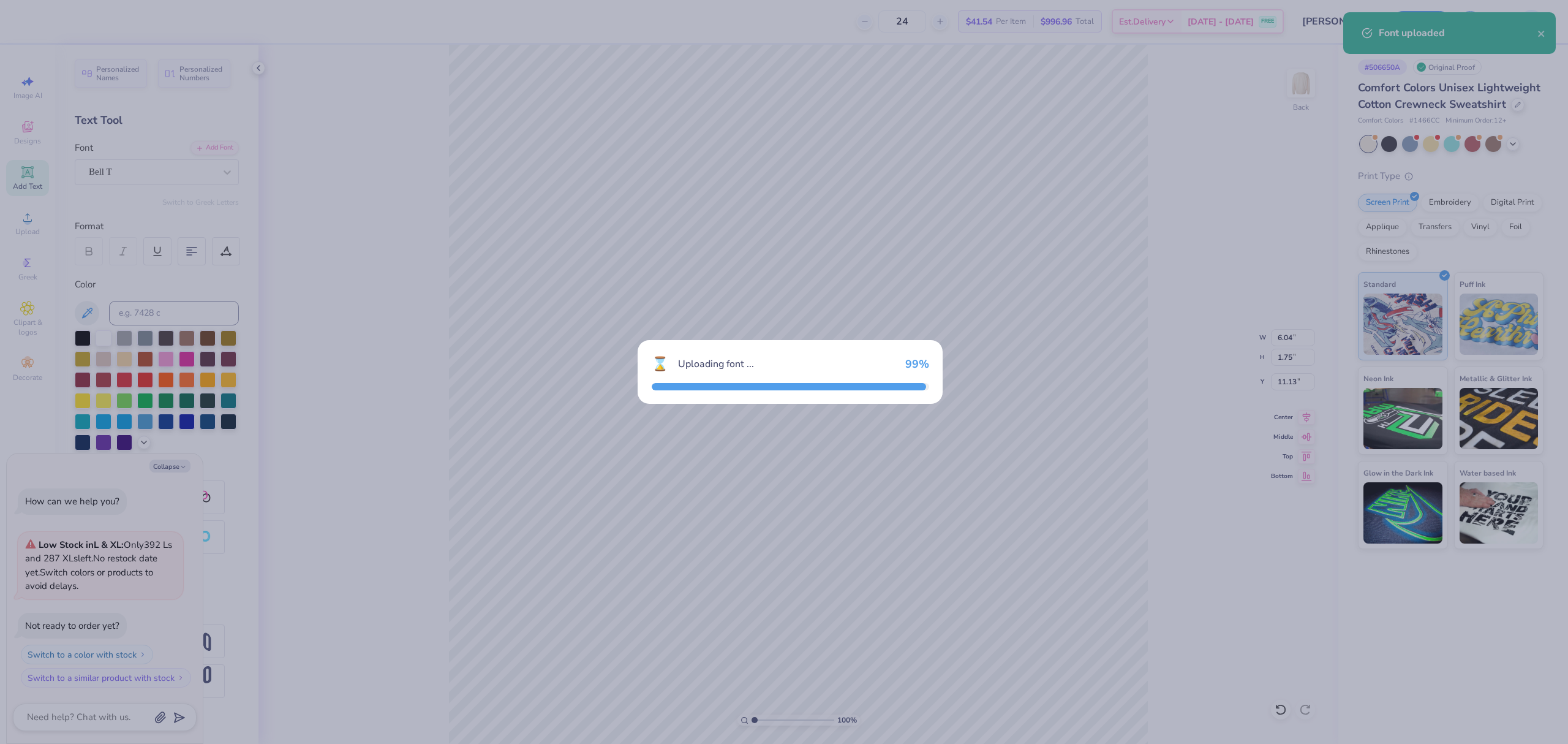
type textarea "x"
type input "6.56"
type input "1.68"
type input "11.16"
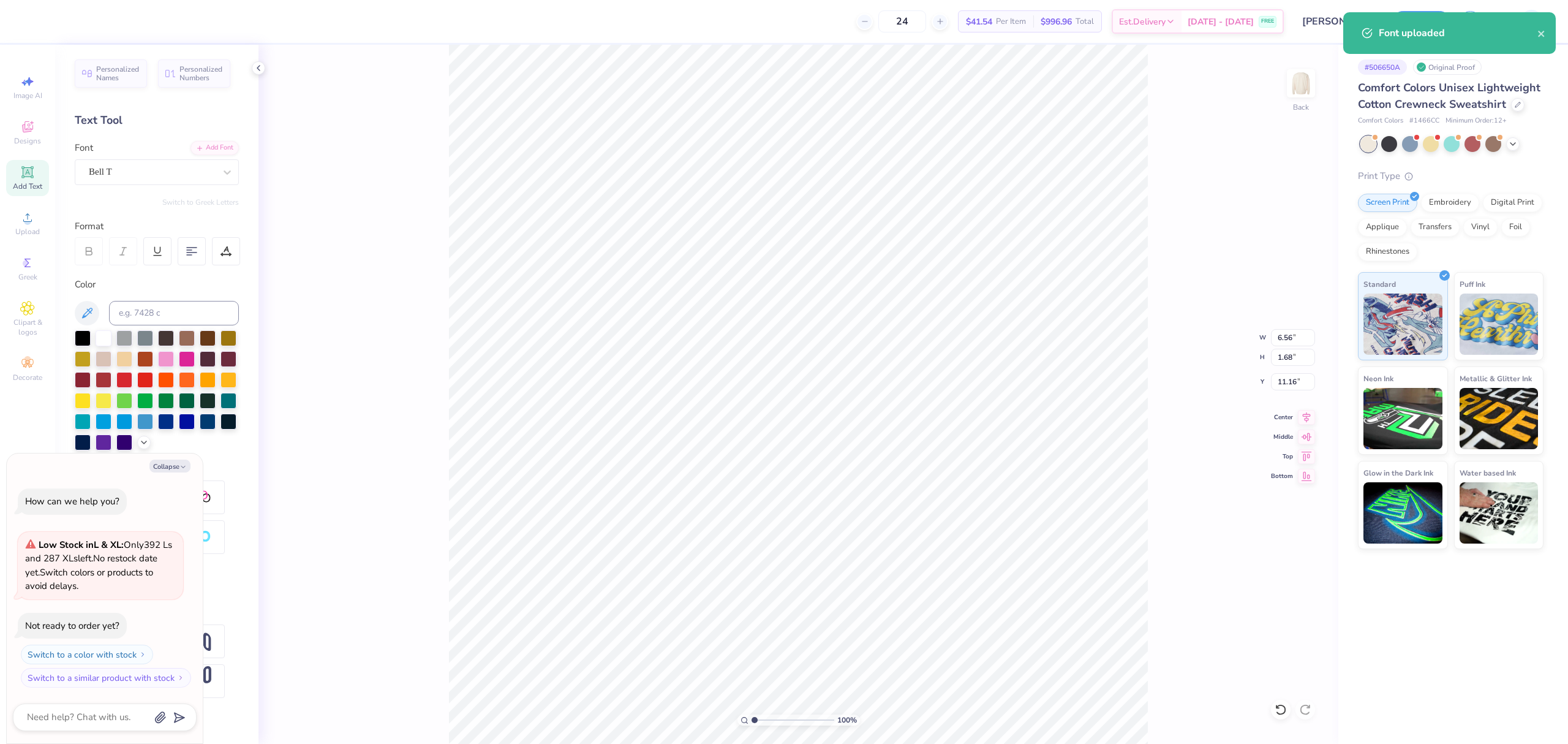
type textarea "x"
type input "9.89"
type textarea "x"
type textarea "31"
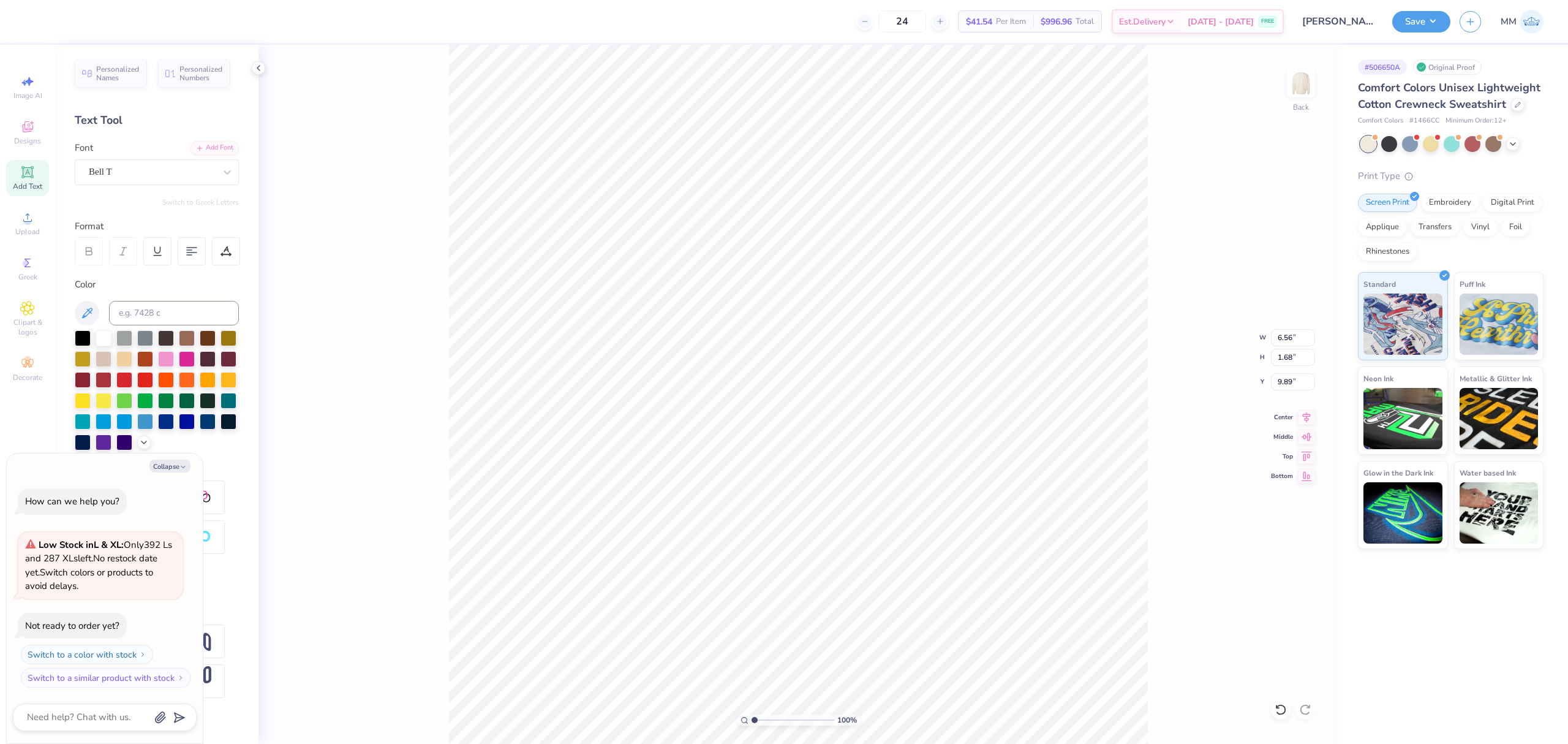
type textarea "x"
type textarea "312"
type textarea "x"
type textarea "3125"
type textarea "x"
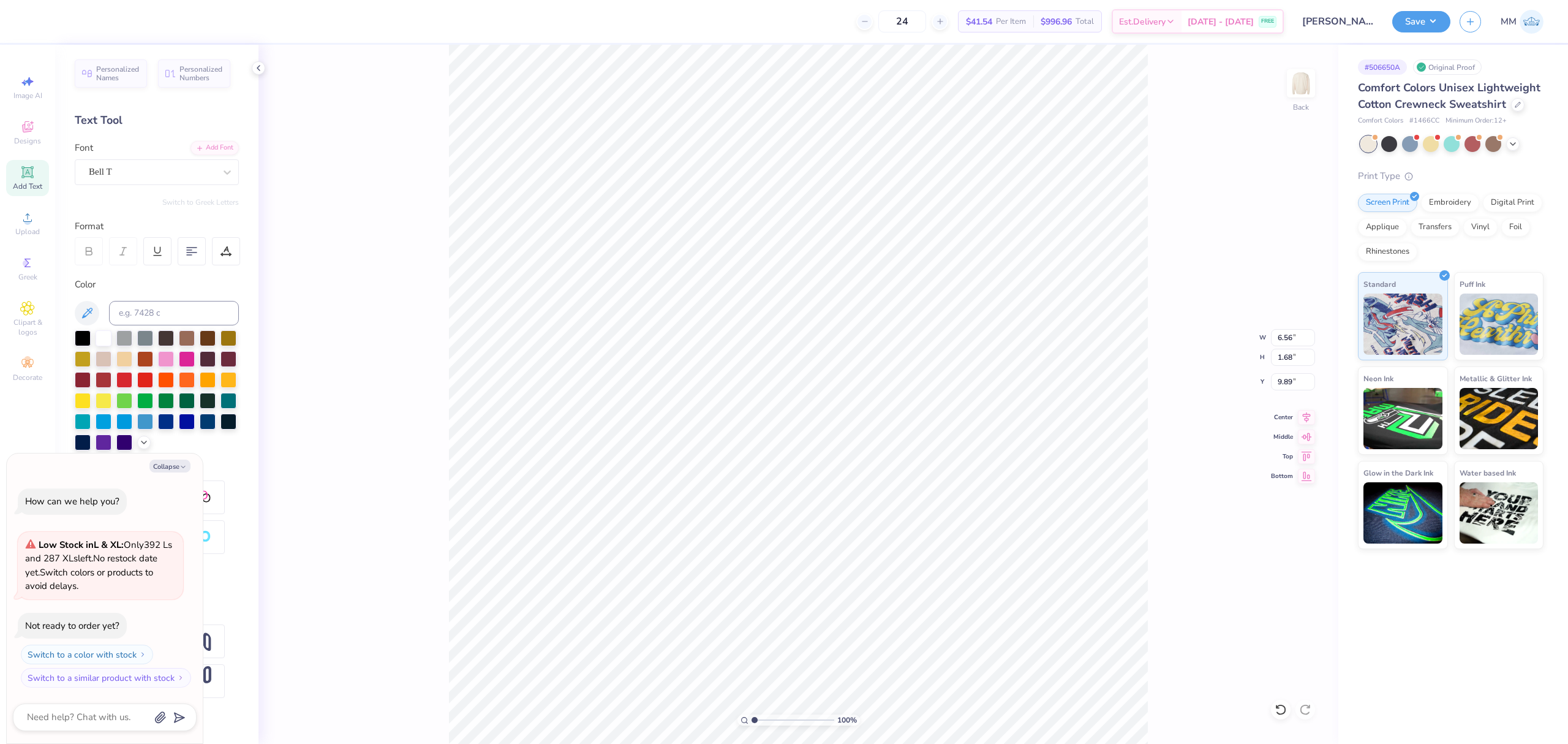
type textarea "31255"
type textarea "x"
type textarea "31255"
click at [1280, 704] on icon at bounding box center [1280, 709] width 12 height 12
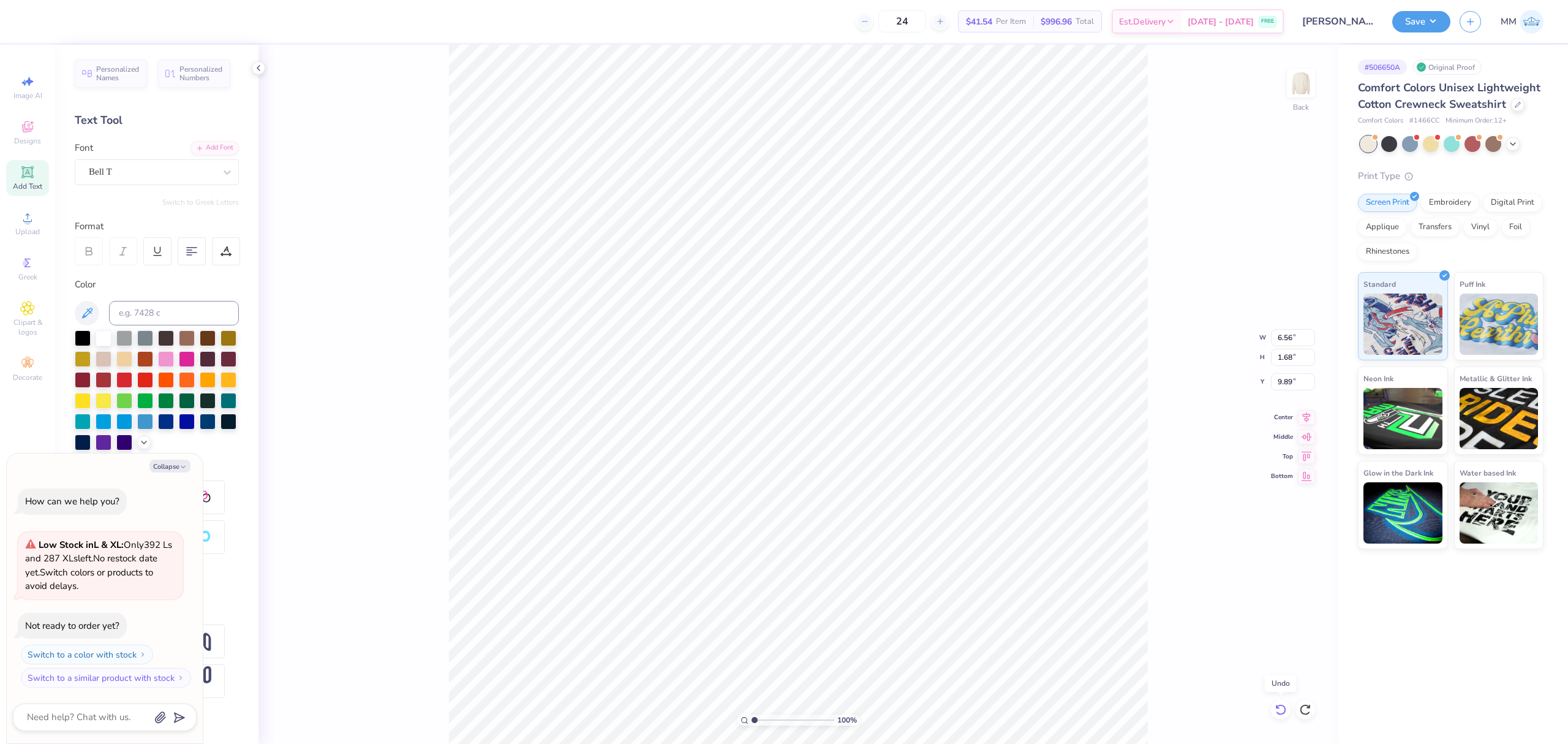
type textarea "x"
type input "11.16"
click at [137, 316] on input at bounding box center [174, 314] width 130 height 24
type input "3155"
type textarea "x"
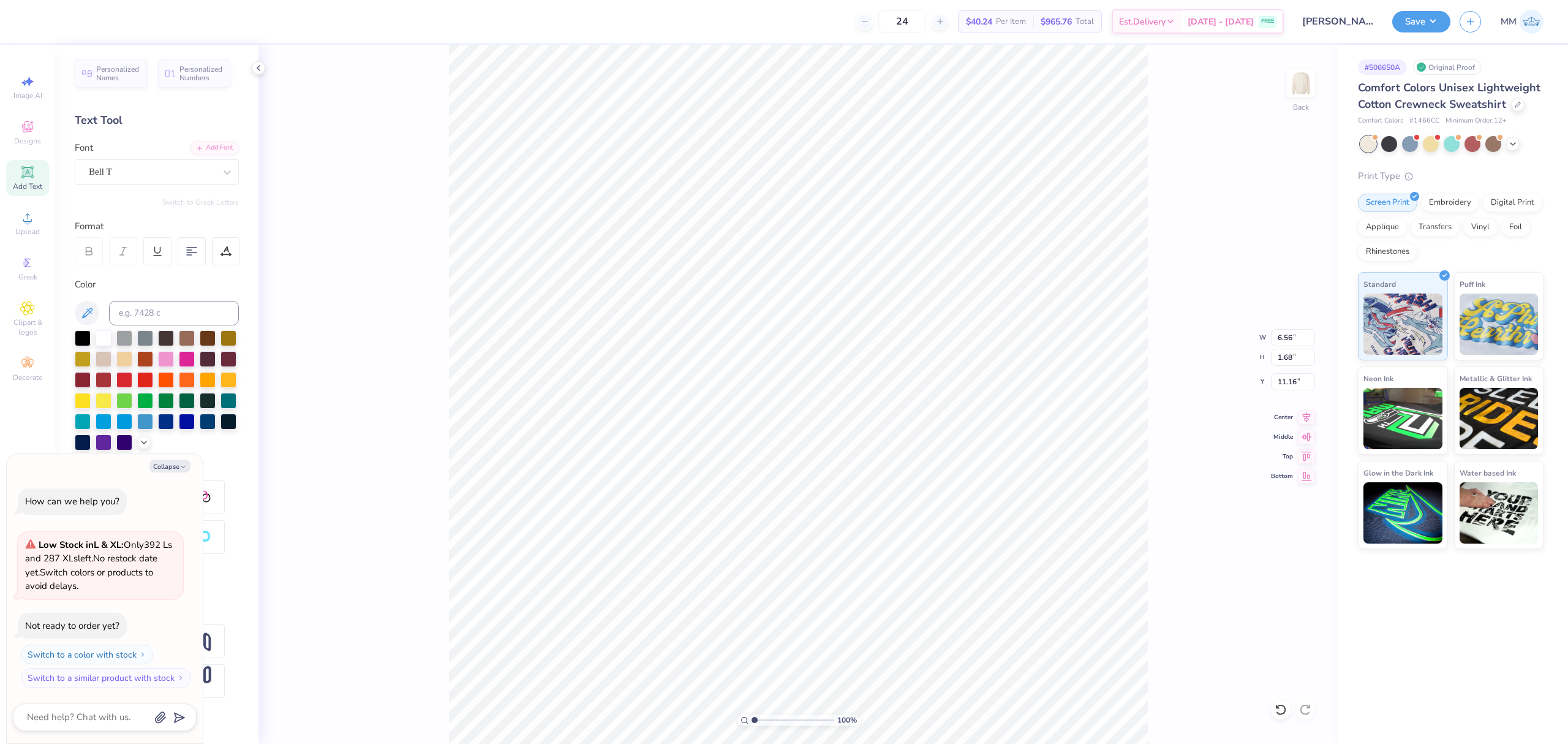
type textarea "x"
type input "9.05"
type textarea "x"
type textarea "AXP"
type textarea "x"
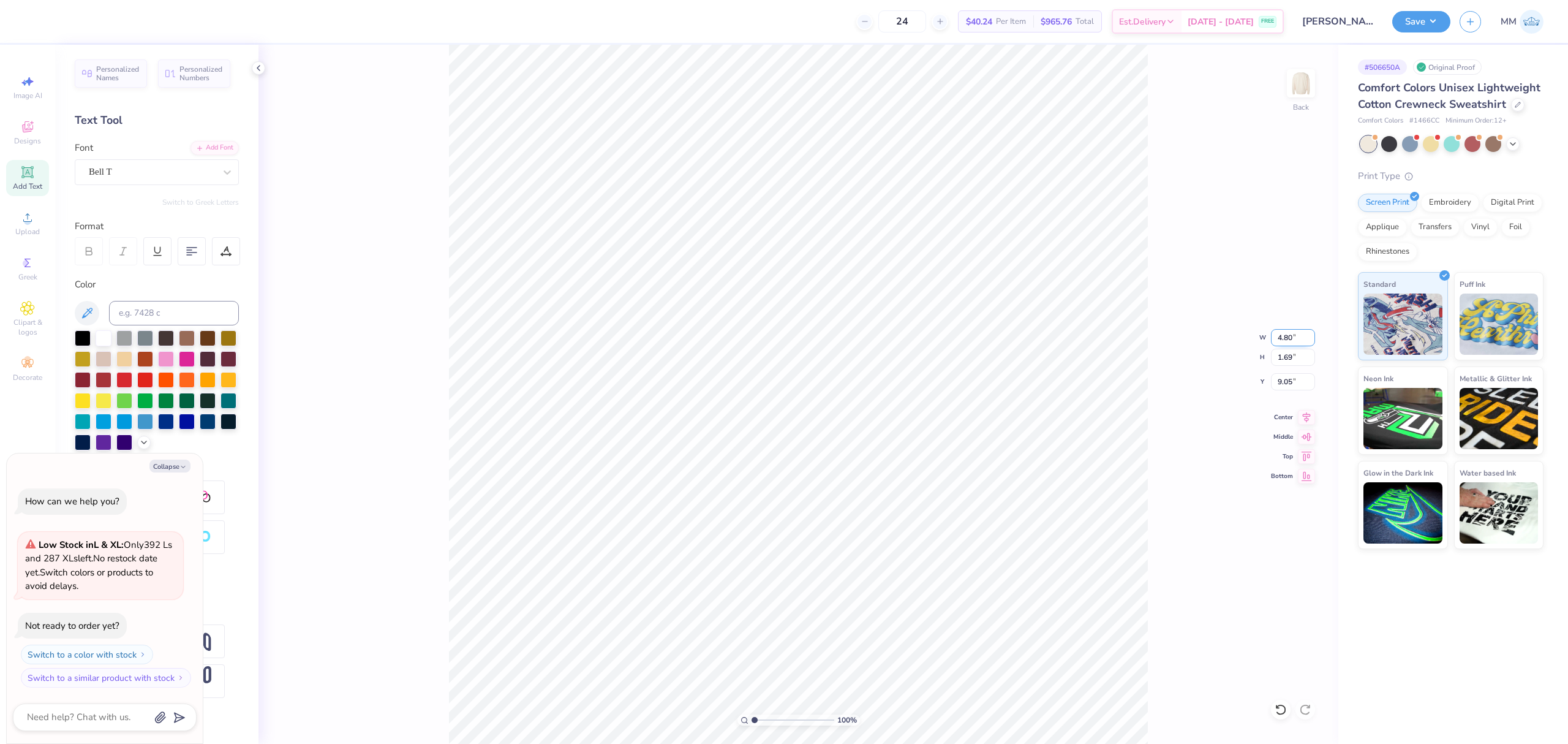
click at [1292, 334] on input "4.80" at bounding box center [1293, 338] width 44 height 17
type input "3.5"
type textarea "x"
type input "3.50"
type input "1.23"
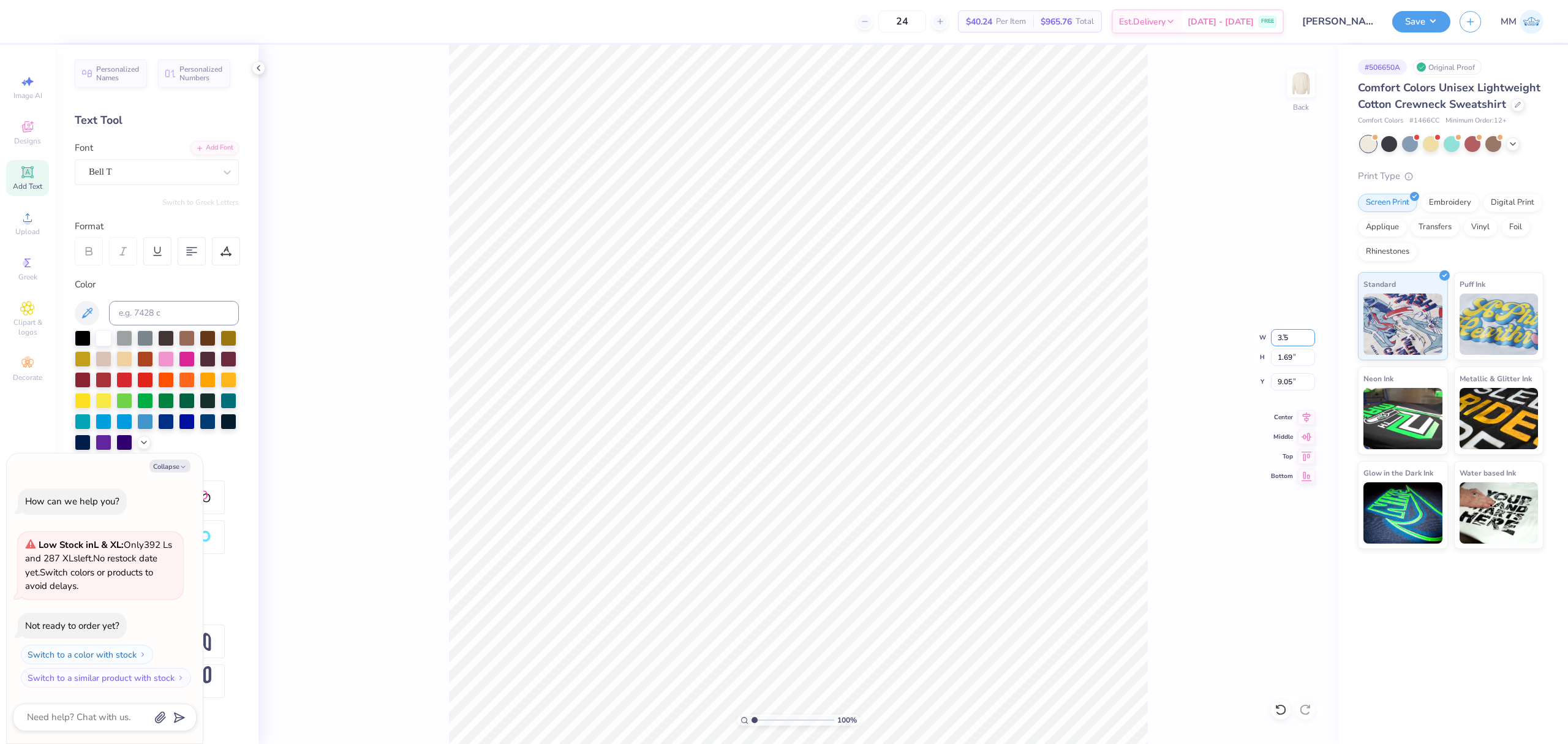
type input "9.28"
type textarea "x"
type input "10.54"
click at [825, 484] on li "Duplicate" at bounding box center [841, 486] width 96 height 24
type textarea "x"
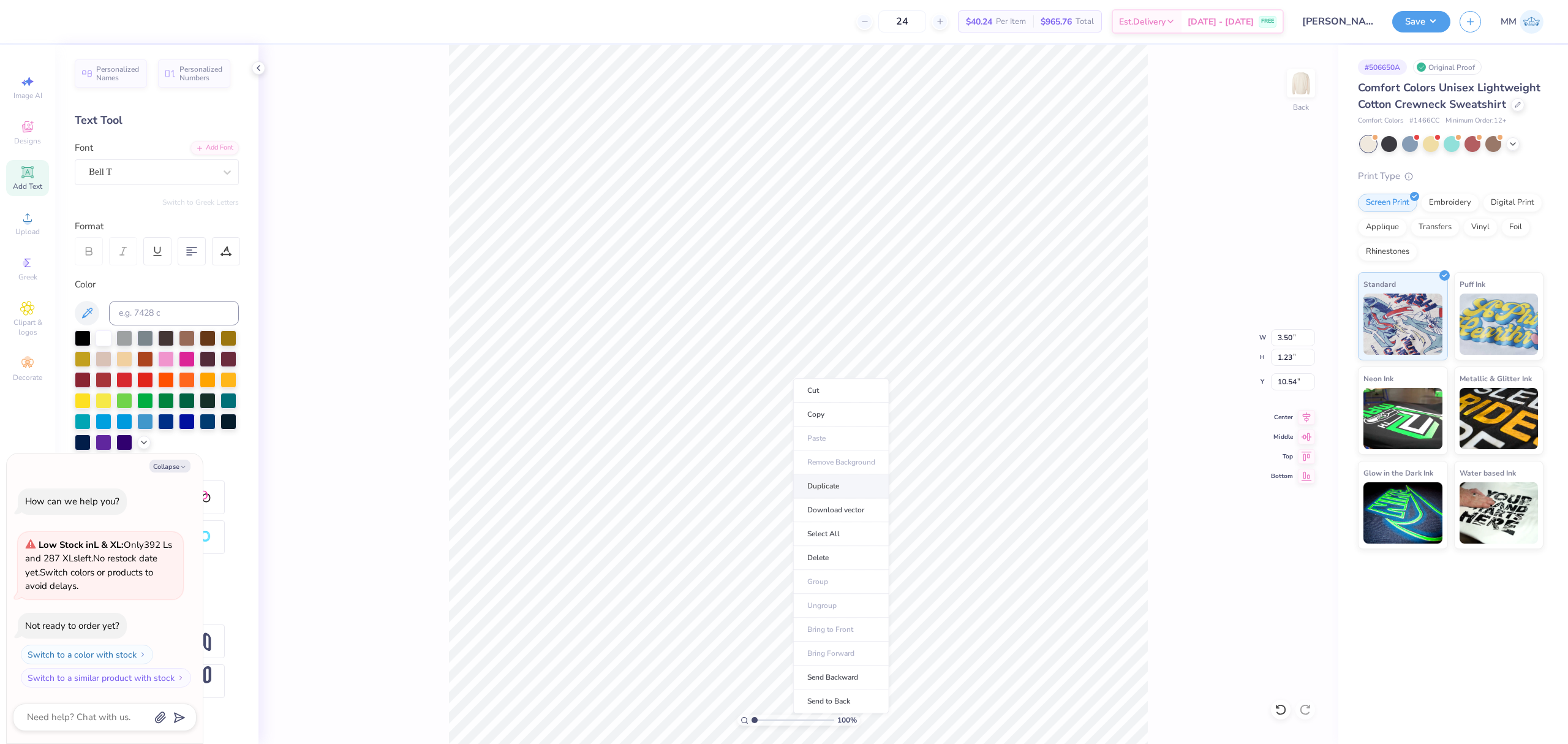
type input "11.54"
type textarea "x"
type input "13.15"
type textarea "x"
type textarea "FALL RUSH"
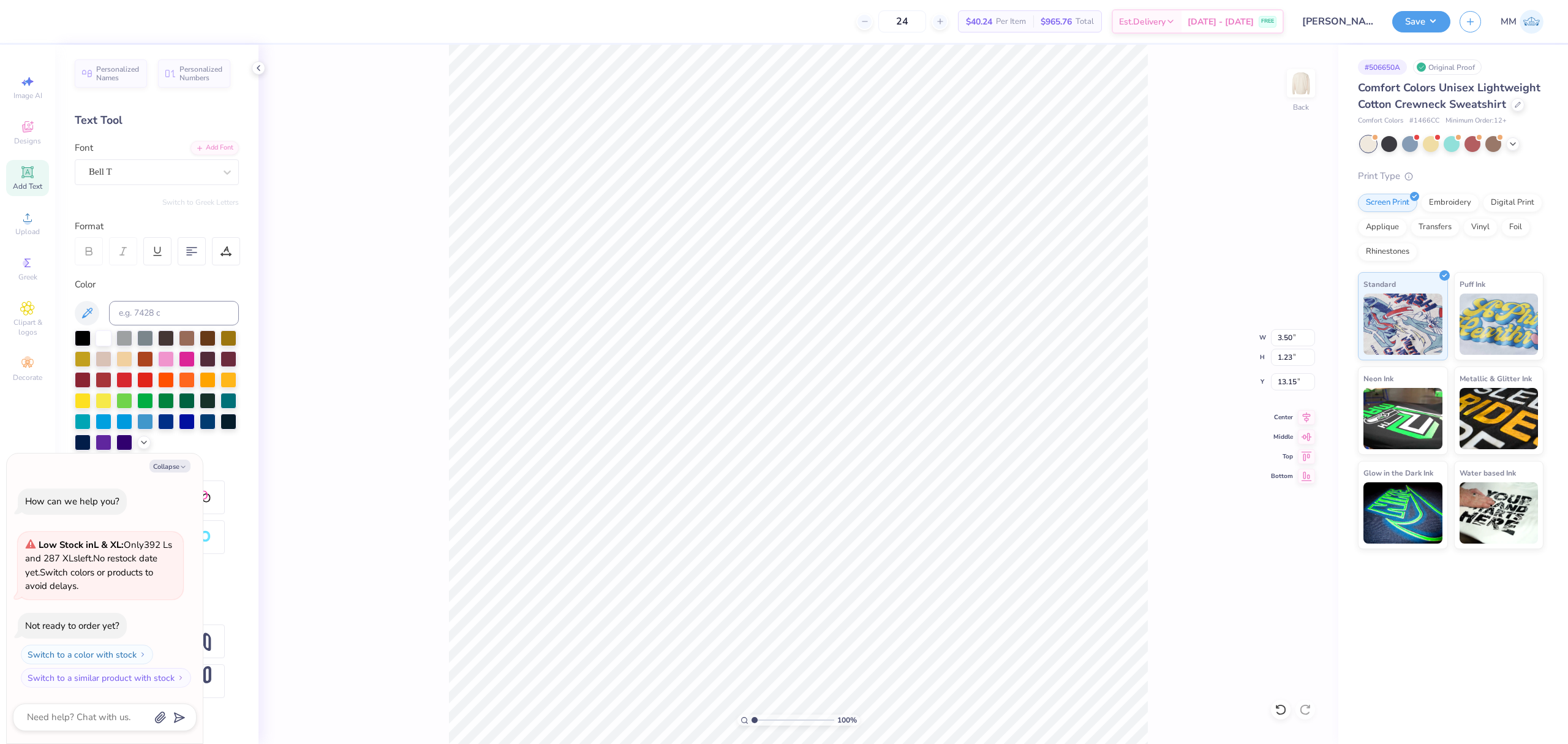
scroll to position [13, 3]
click at [1282, 330] on input "3.50" at bounding box center [1293, 338] width 44 height 17
type textarea "x"
type input "9.73"
type input "1.26"
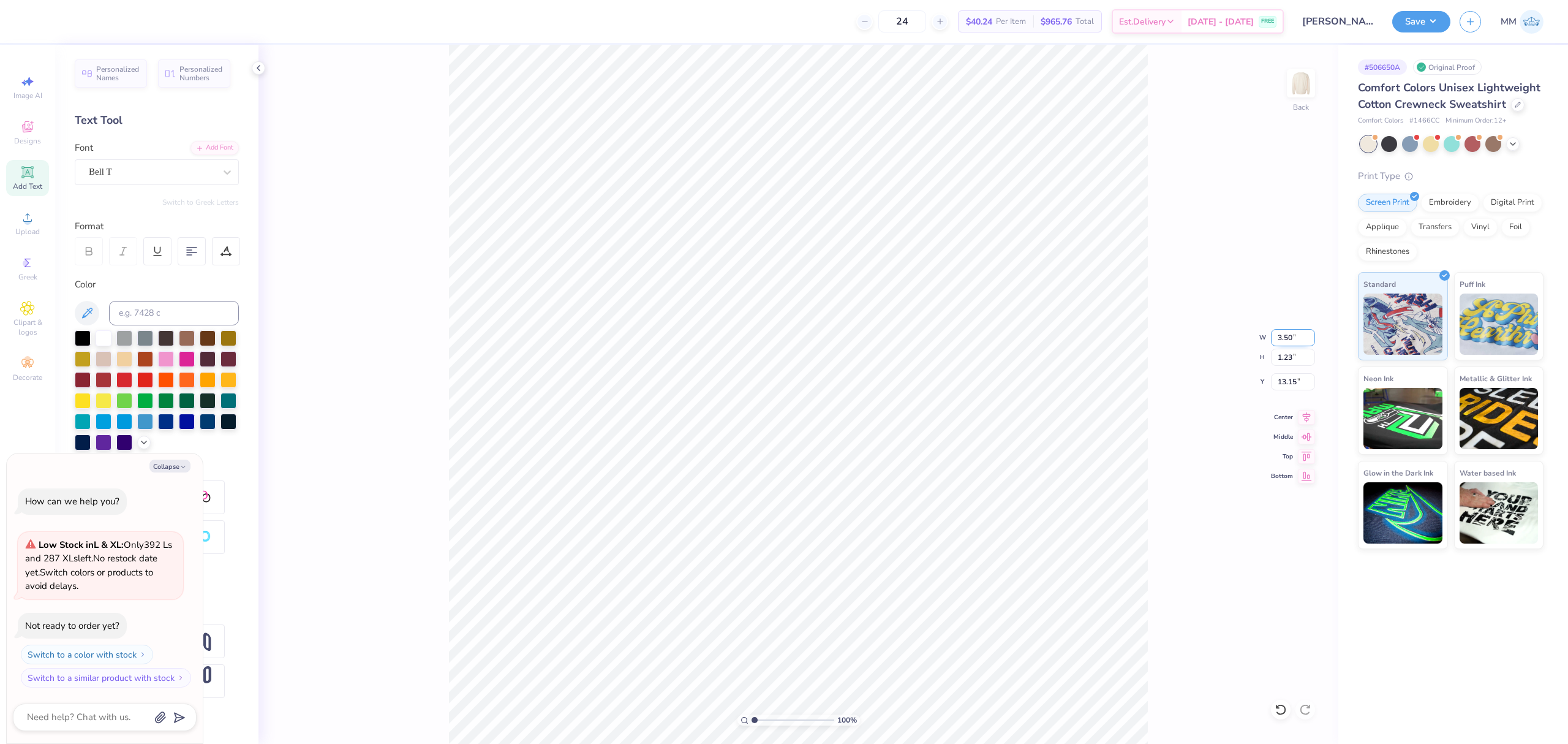
type input "13.14"
click at [1282, 334] on input "9.73" at bounding box center [1293, 338] width 44 height 17
type input "3.5"
type textarea "x"
type input "3.50"
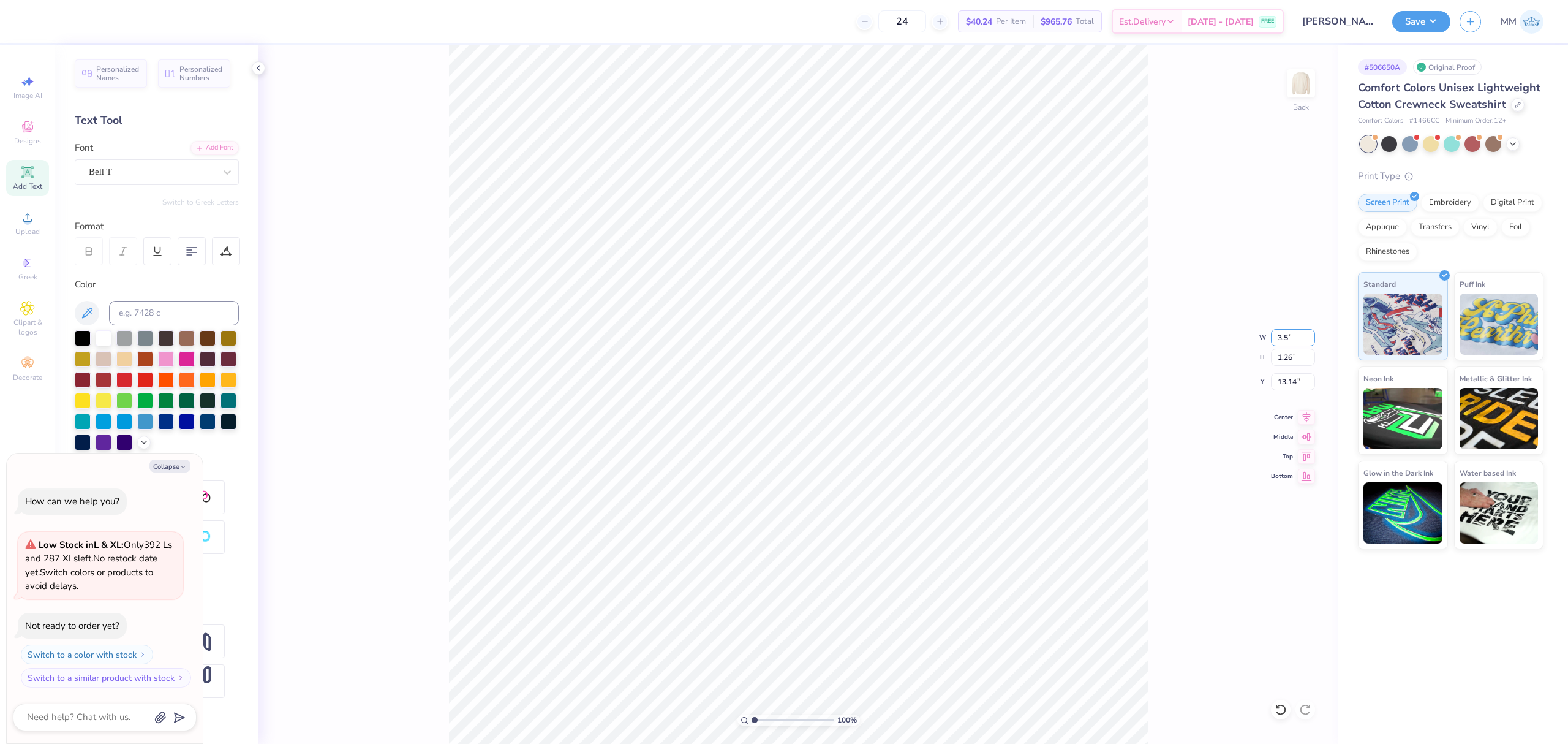
type input "0.45"
type input "13.54"
click at [841, 507] on li "Duplicate" at bounding box center [858, 510] width 96 height 24
type textarea "x"
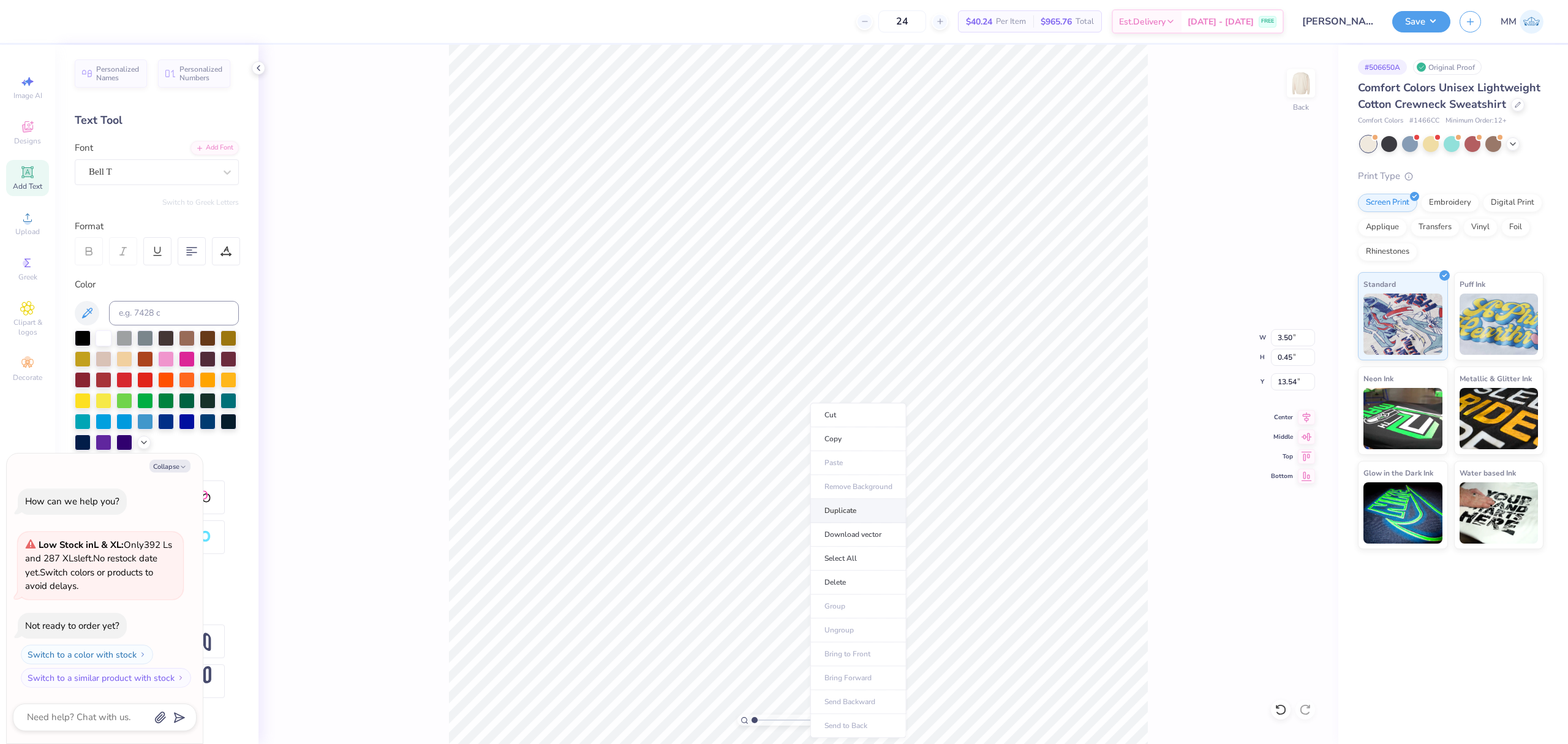
type input "14.54"
type textarea "x"
type textarea "2025"
type textarea "x"
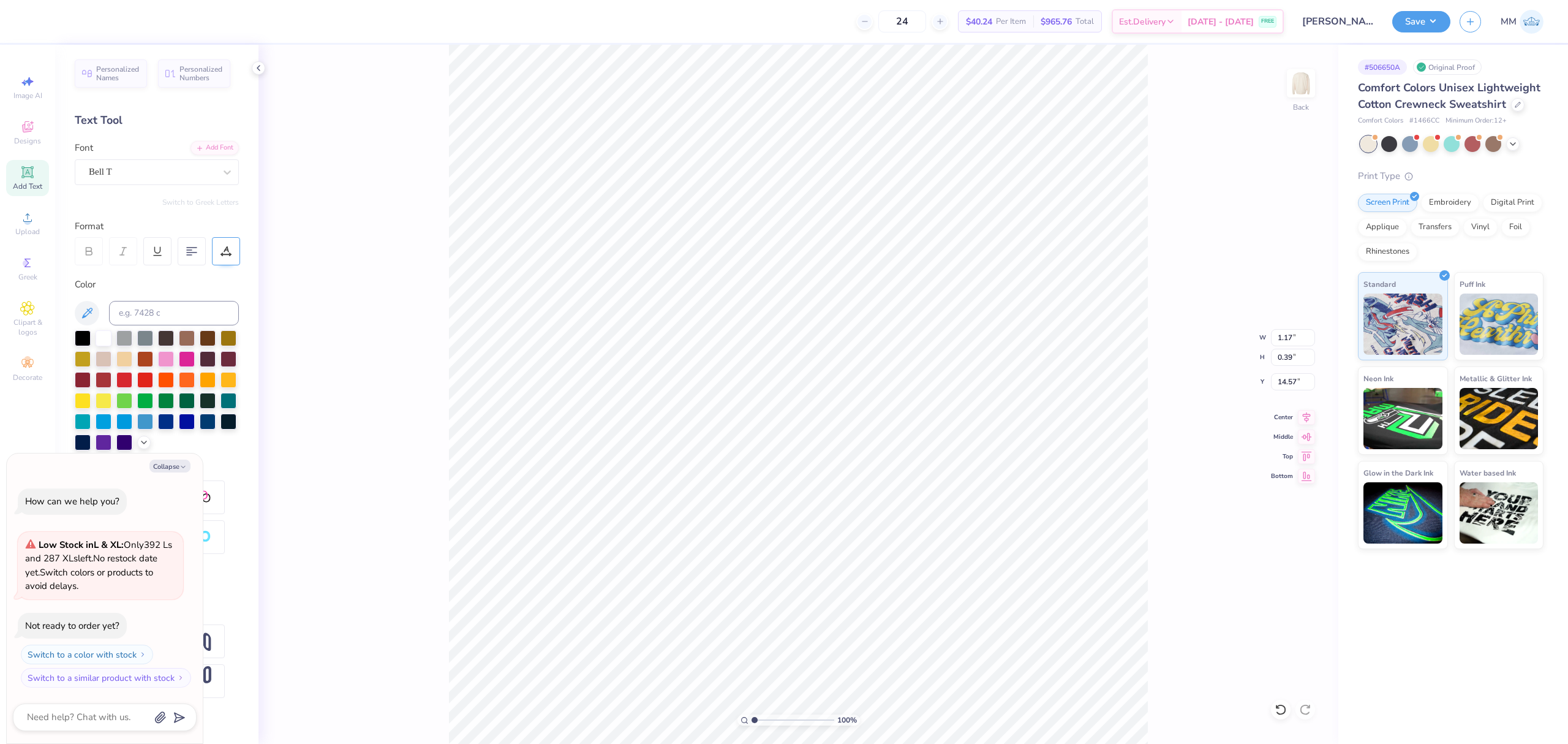
click at [216, 251] on div at bounding box center [226, 251] width 28 height 28
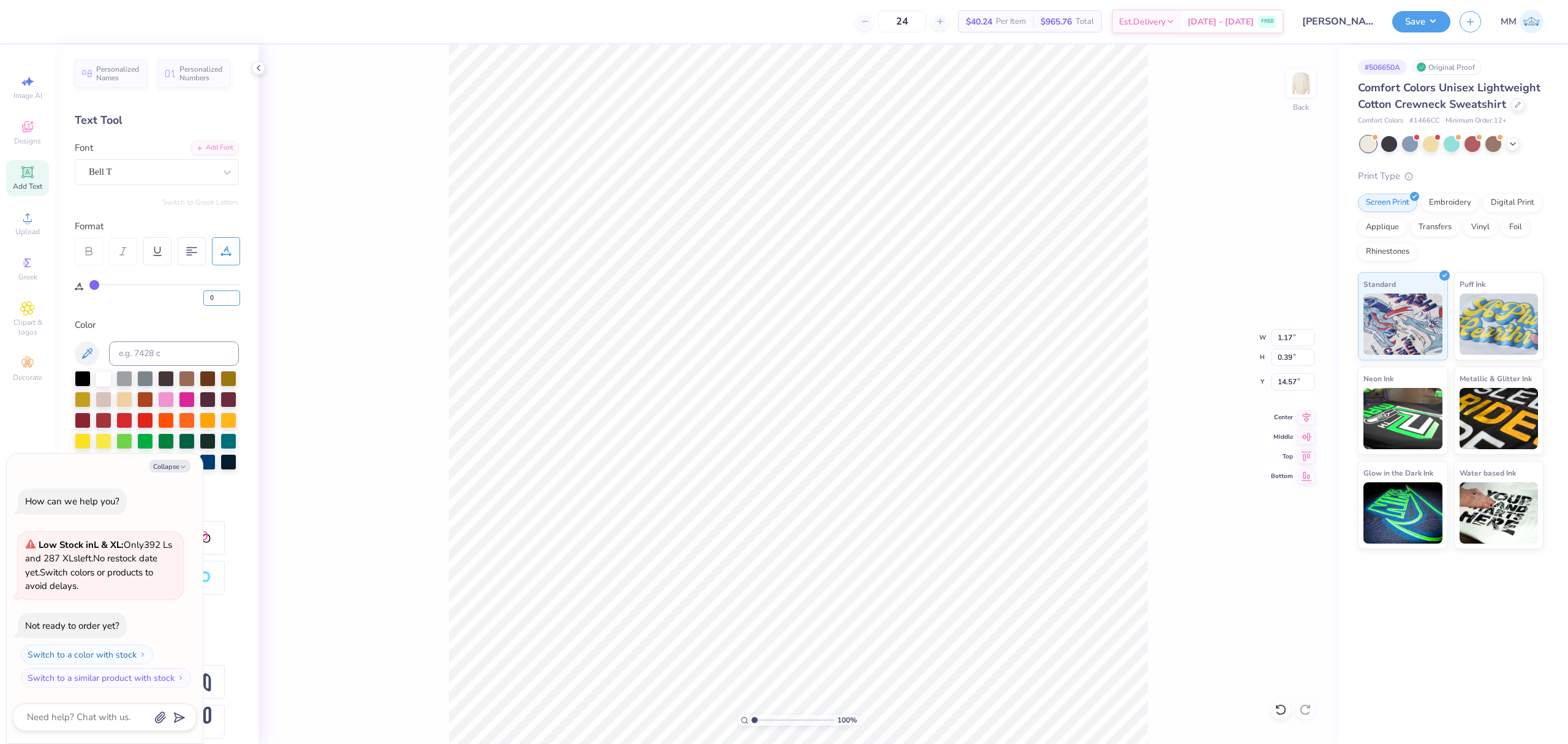
drag, startPoint x: 216, startPoint y: 299, endPoint x: 200, endPoint y: 300, distance: 16.0
click at [200, 300] on div "0" at bounding box center [165, 294] width 151 height 22
type input "15"
type textarea "x"
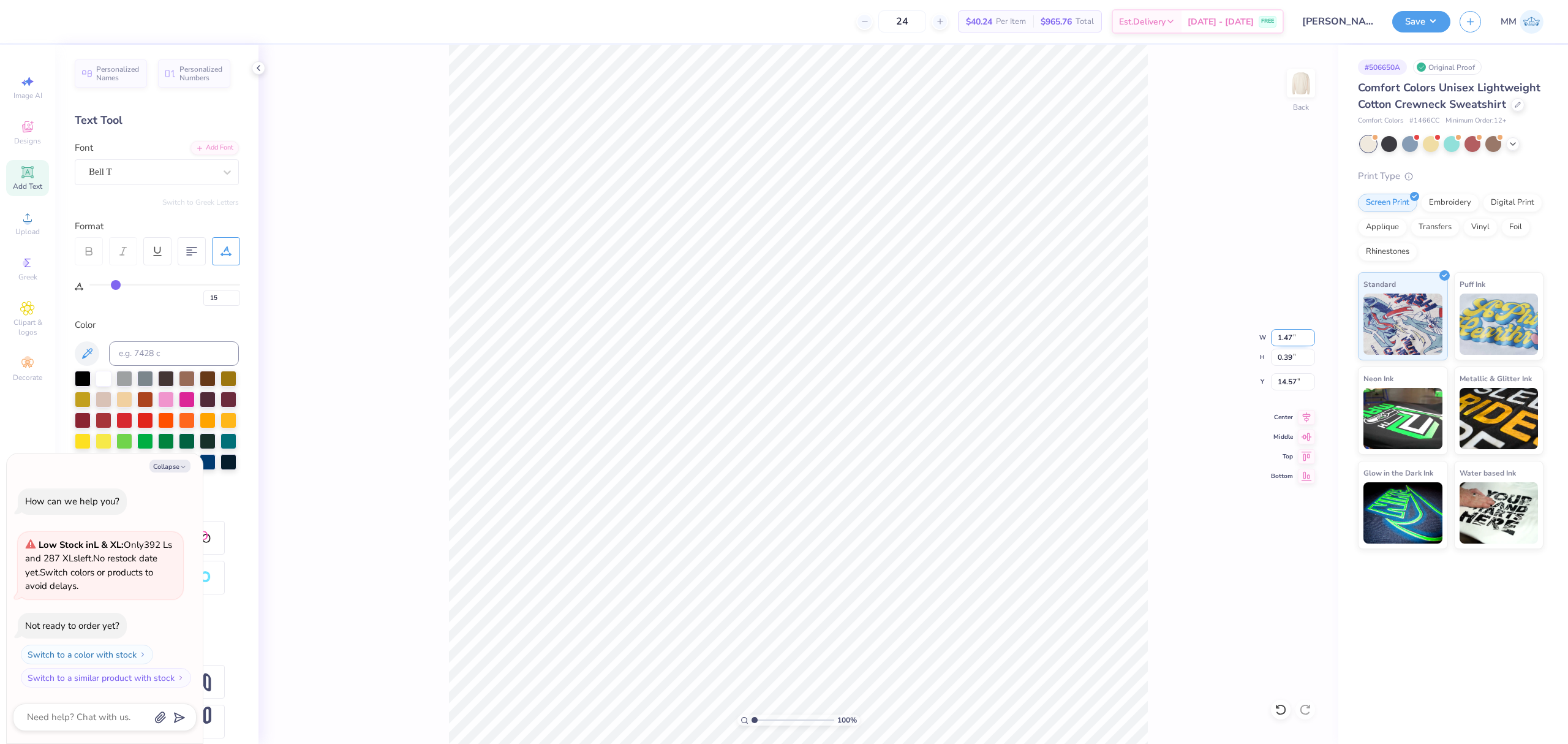
click at [1288, 330] on input "1.47" at bounding box center [1293, 338] width 44 height 17
type input "1.79"
type textarea "x"
type input "0.48"
type input "14.53"
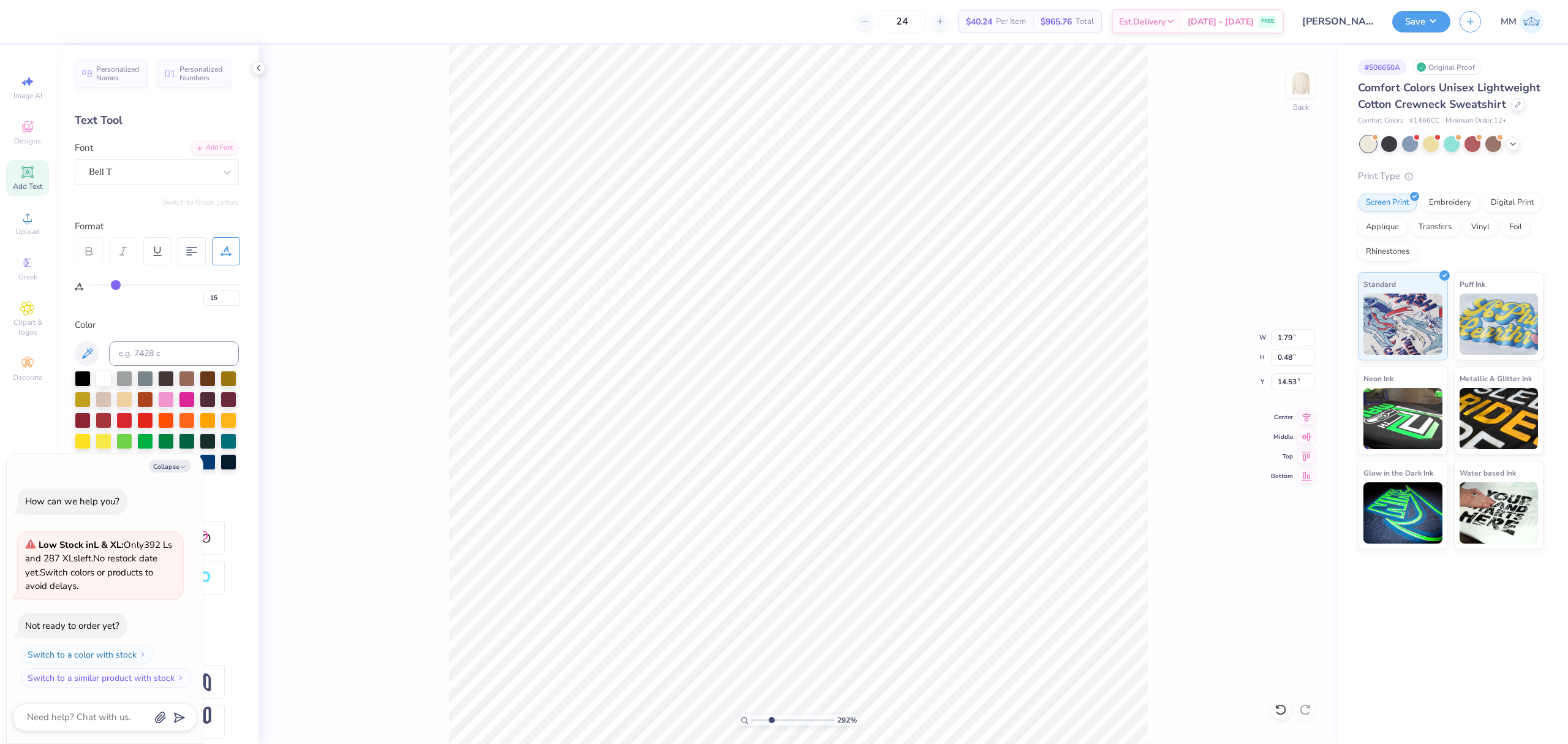
drag, startPoint x: 760, startPoint y: 718, endPoint x: 771, endPoint y: 724, distance: 12.5
type input "3.02"
click at [771, 724] on input "range" at bounding box center [793, 720] width 83 height 11
type textarea "x"
type input "3.50"
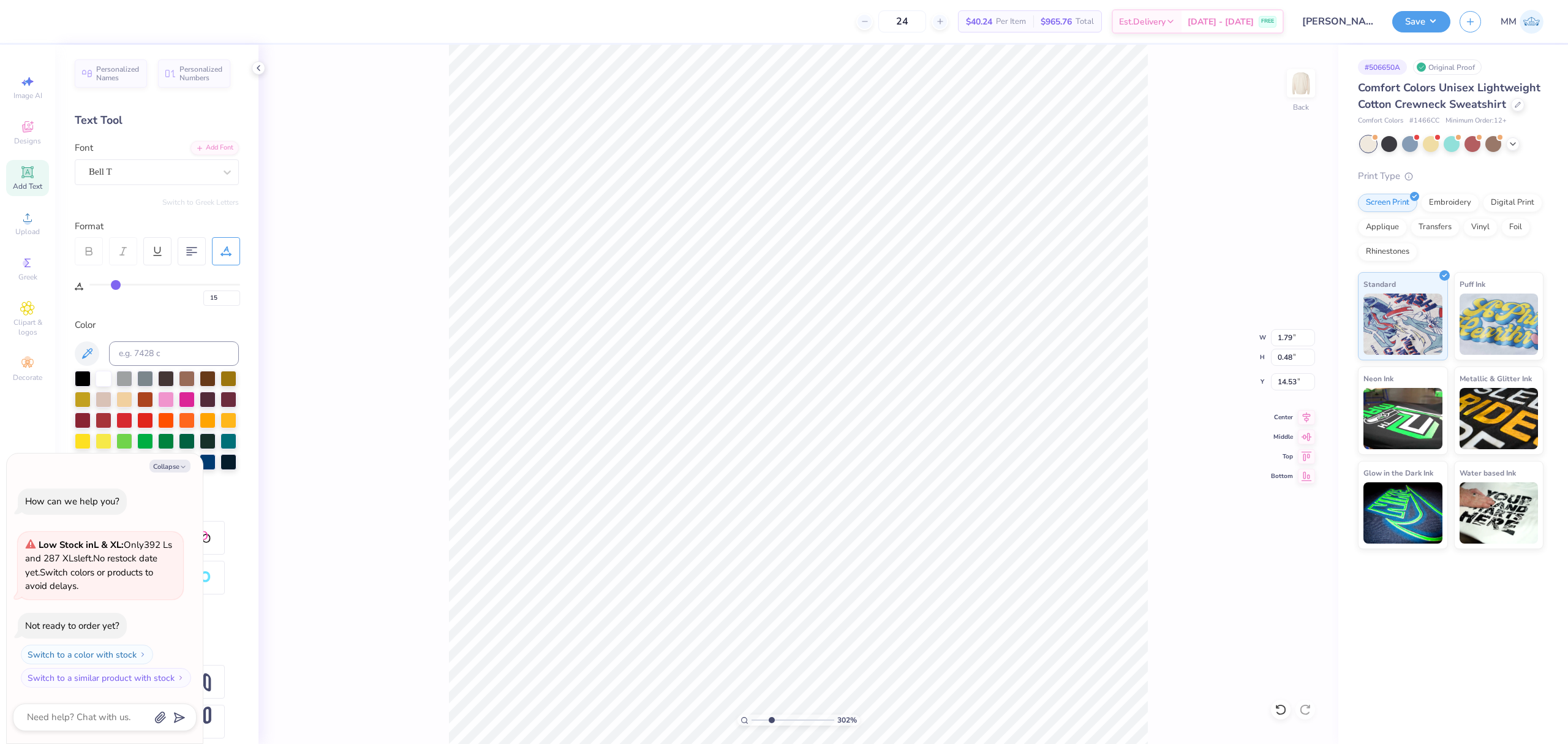
type input "0.45"
type input "13.54"
type input "0"
type textarea "x"
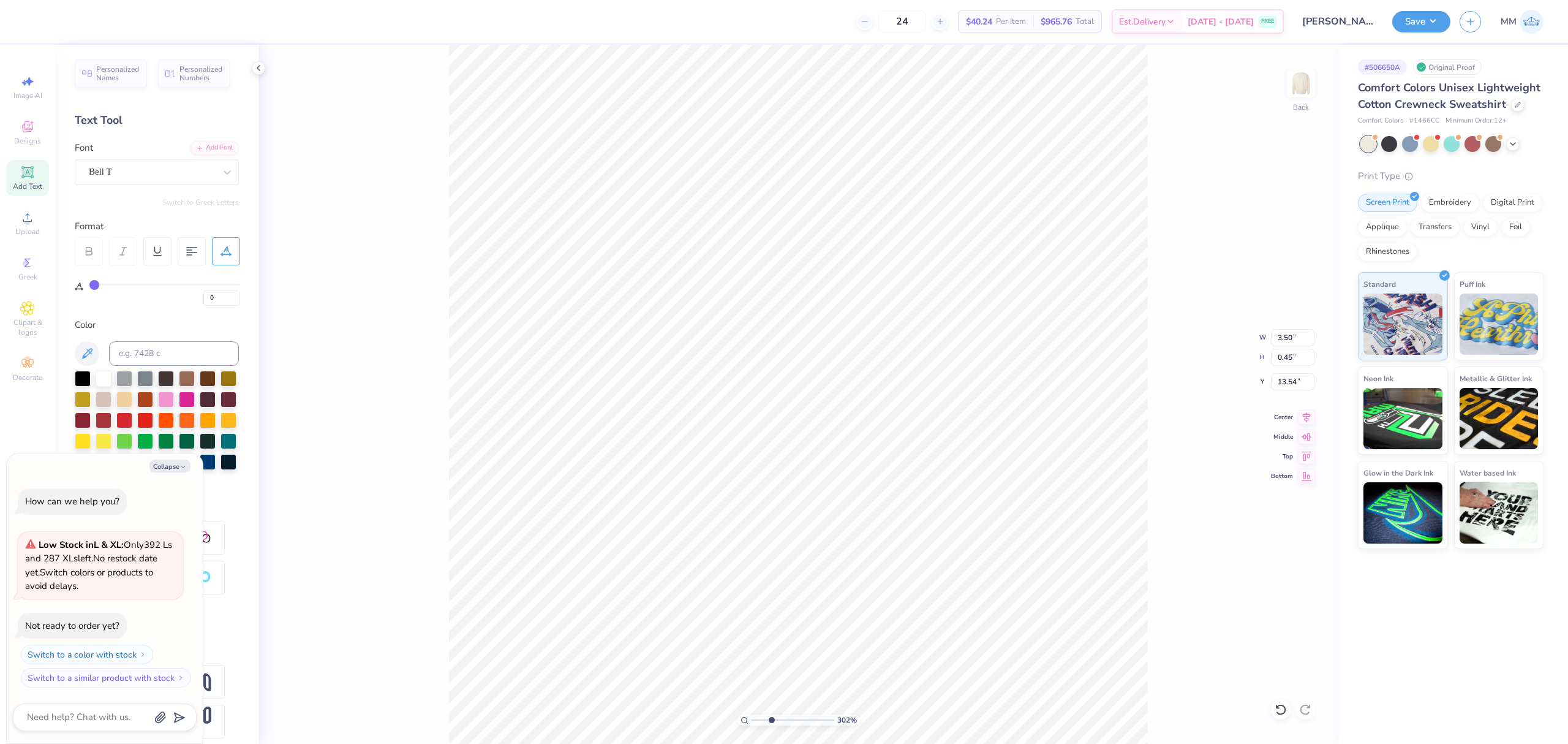
type input "12.12"
type textarea "x"
type input "1.79"
type input "0.48"
type input "14.53"
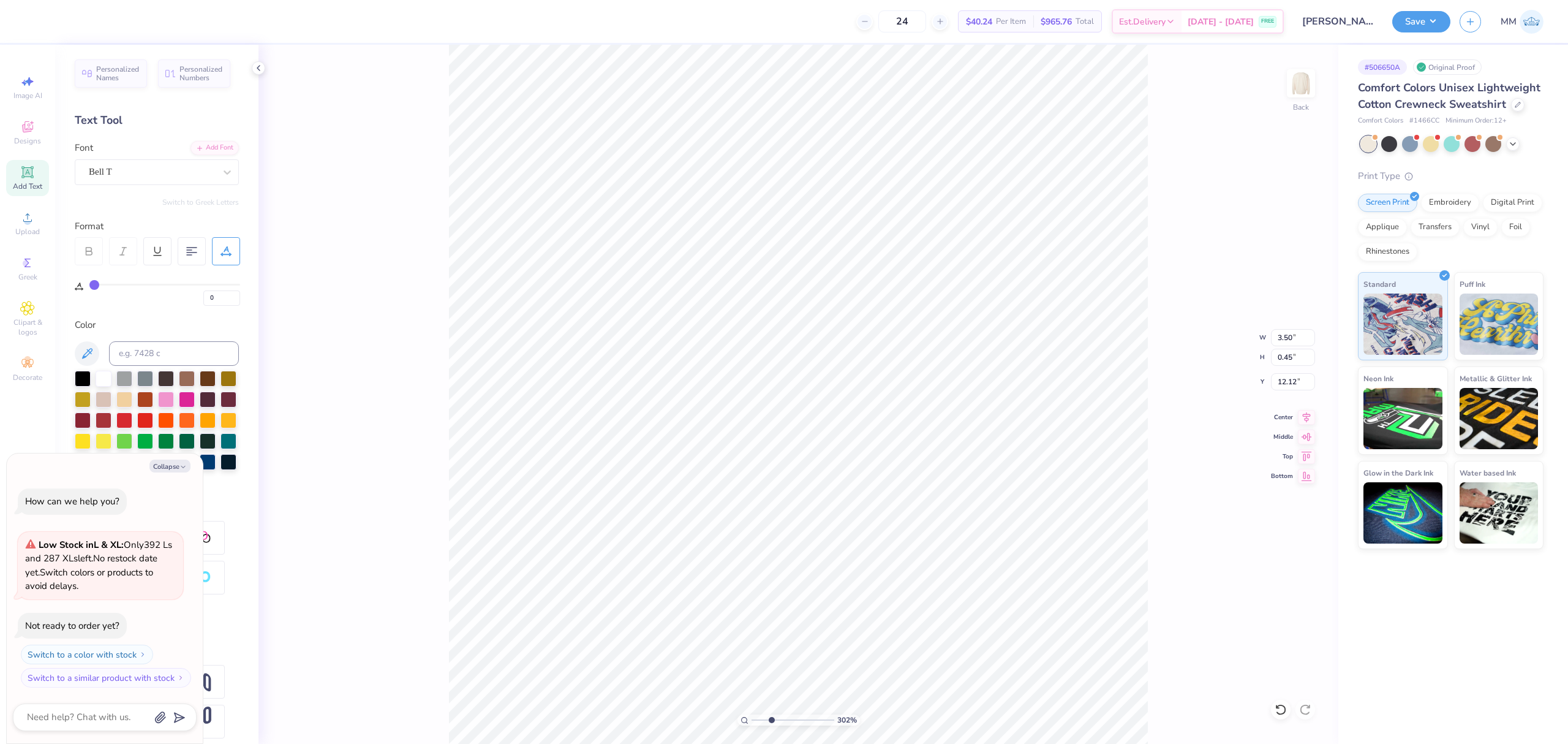
type input "15"
type textarea "x"
type input "12.62"
click at [1310, 412] on icon at bounding box center [1306, 415] width 17 height 15
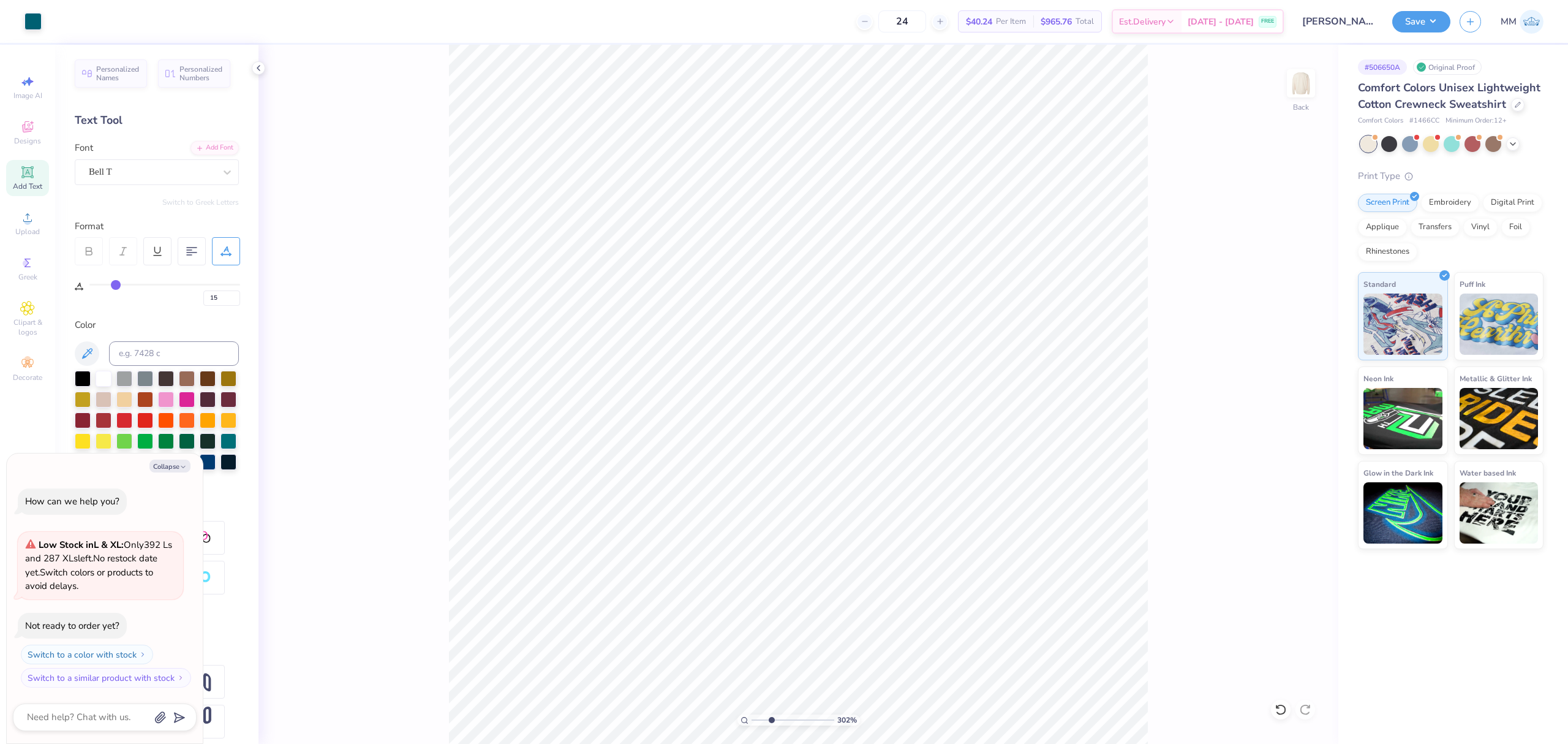
click at [397, 195] on div "302 % Back" at bounding box center [799, 395] width 1080 height 700
type textarea "x"
type input "0"
type textarea "x"
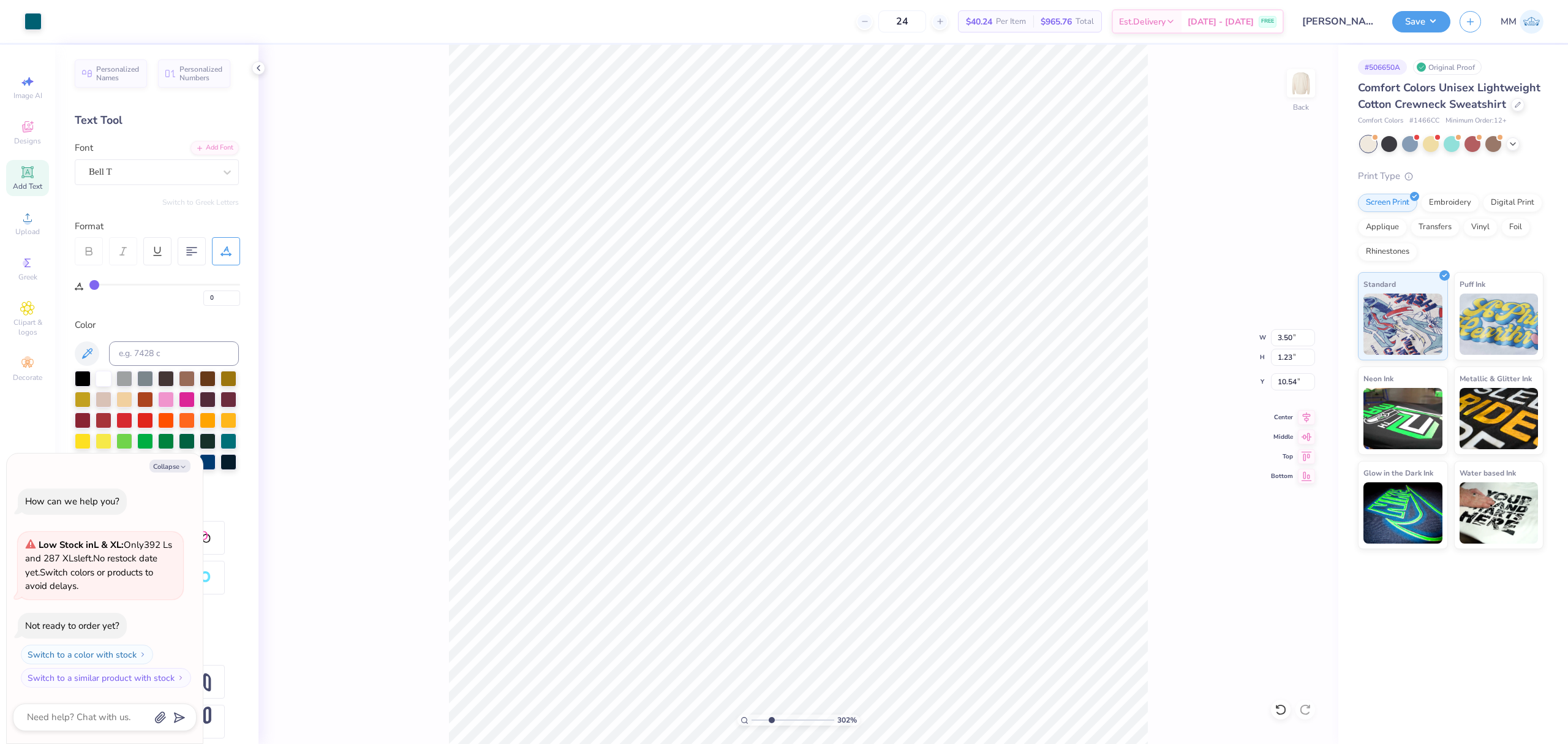
type input "10.62"
click at [28, 223] on circle at bounding box center [26, 221] width 7 height 7
type textarea "x"
type input "7.54"
click at [82, 380] on div at bounding box center [82, 377] width 16 height 16
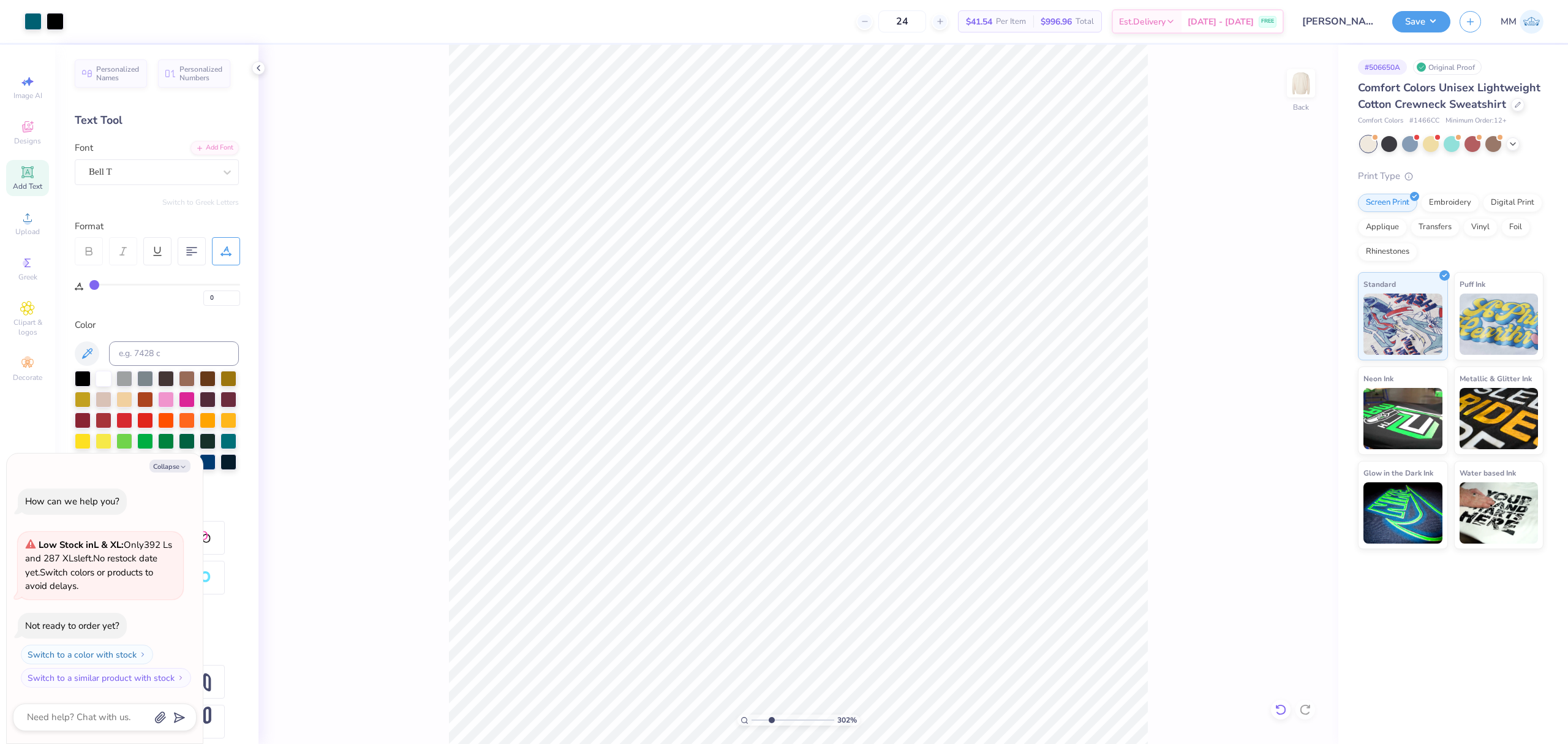
click at [1282, 712] on icon at bounding box center [1280, 709] width 12 height 12
type textarea "x"
type input "9.41"
click at [1278, 708] on icon at bounding box center [1277, 706] width 3 height 3
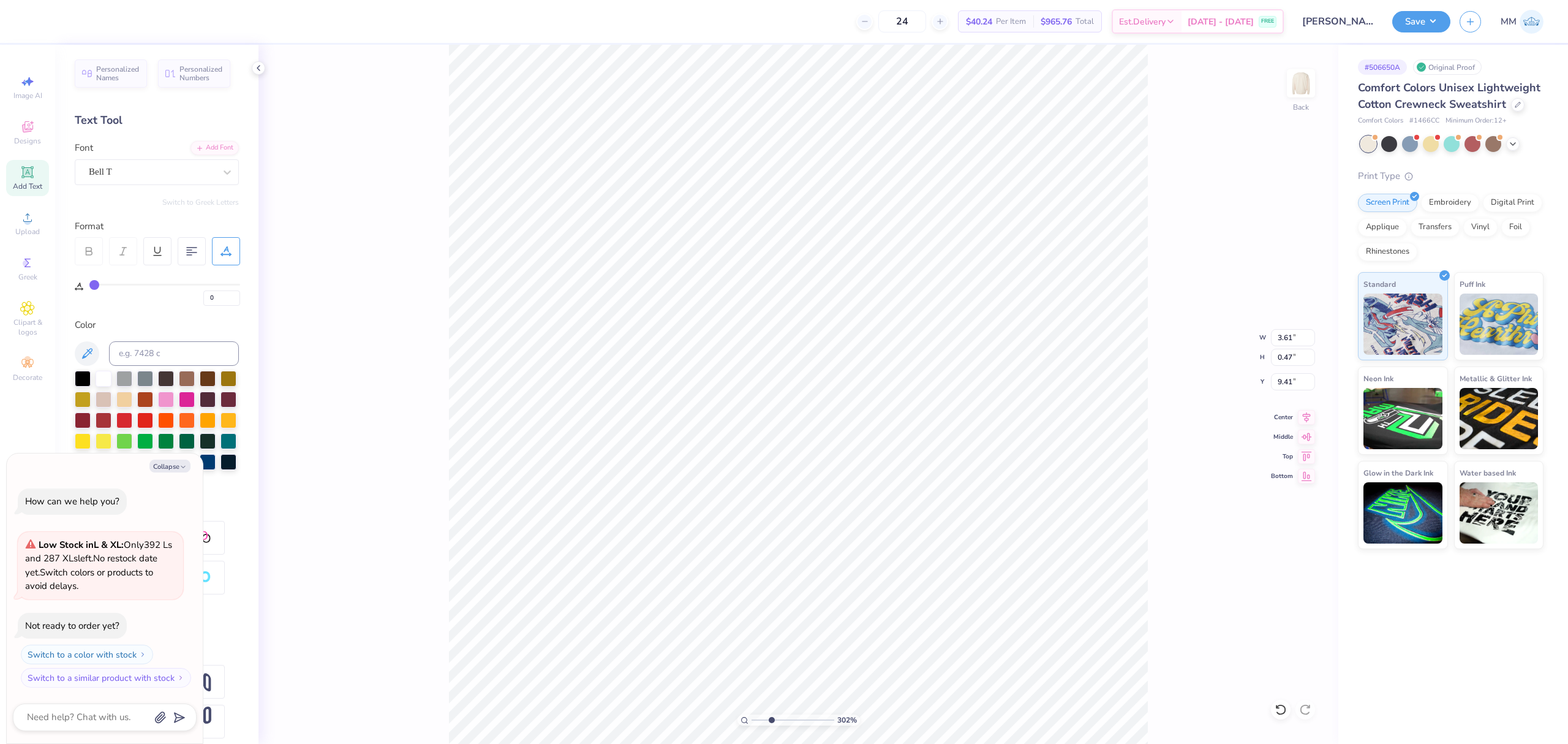
type textarea "x"
type input "9.10"
type textarea "x"
drag, startPoint x: 768, startPoint y: 720, endPoint x: 735, endPoint y: 723, distance: 33.1
type input "1"
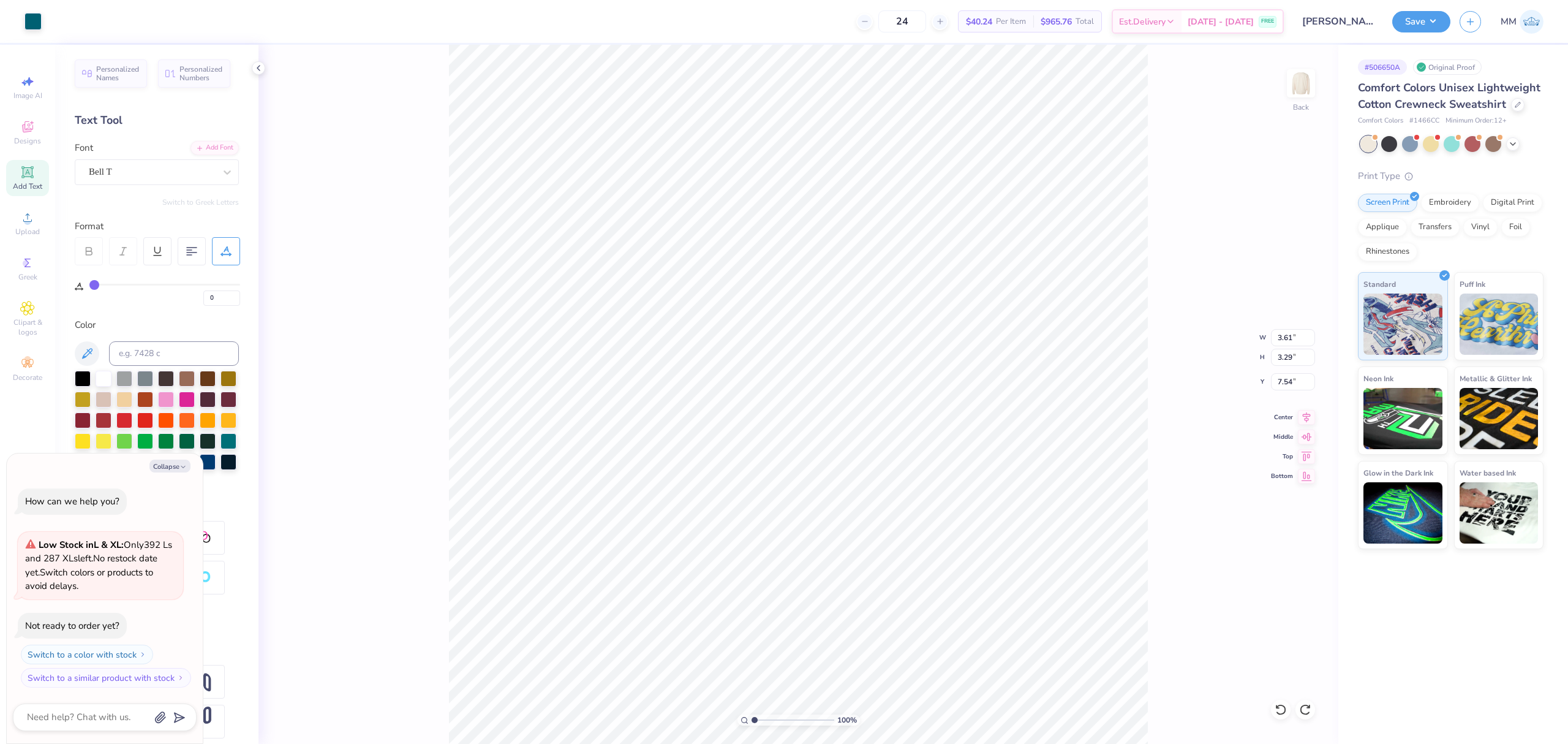
click at [752, 723] on input "range" at bounding box center [793, 720] width 83 height 11
type textarea "x"
click at [1289, 379] on input "3.89" at bounding box center [1293, 381] width 44 height 17
type input "3"
type textarea "x"
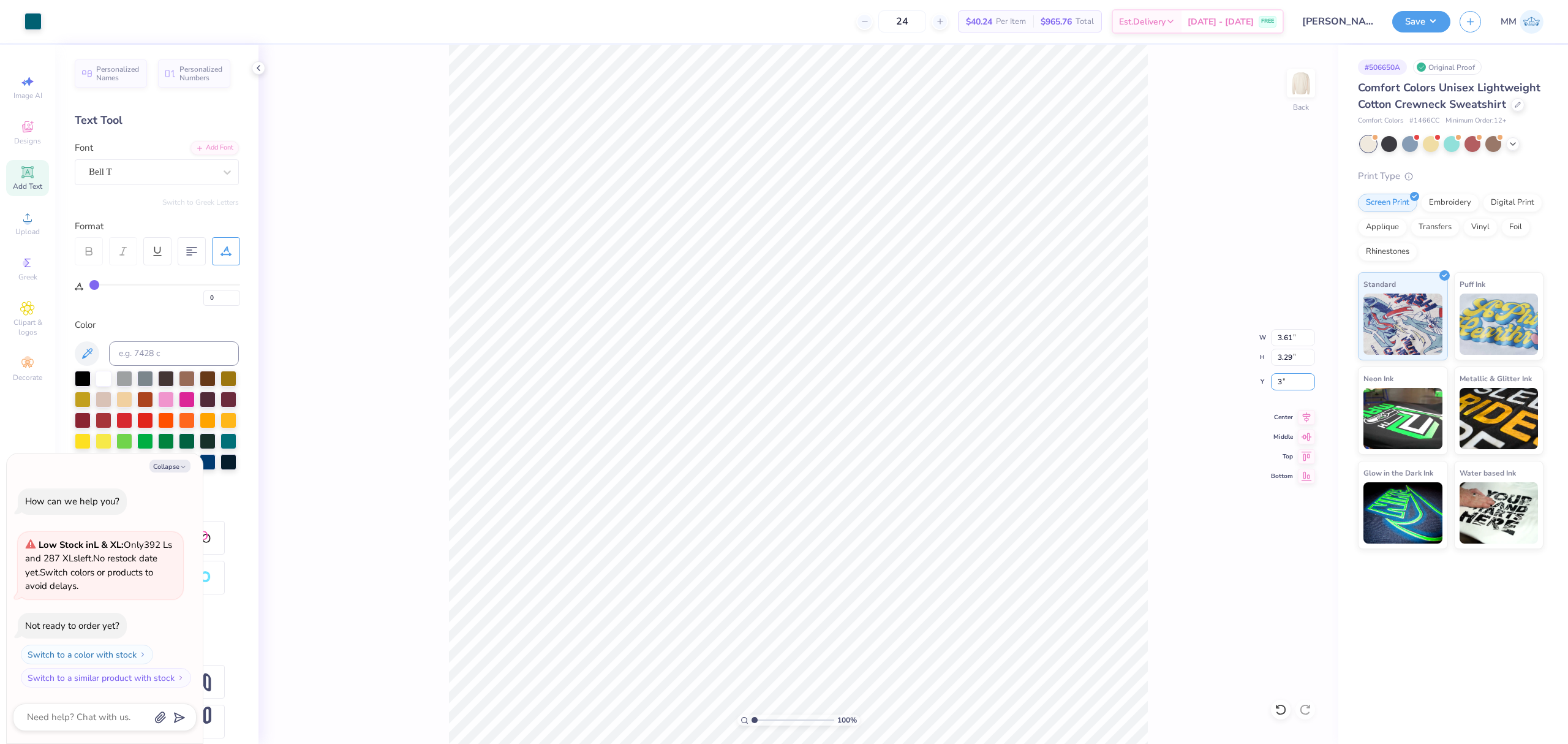
type input "3.00"
click at [1286, 336] on input "3.61" at bounding box center [1293, 338] width 44 height 17
type input "3.5"
type textarea "x"
type input "3.50"
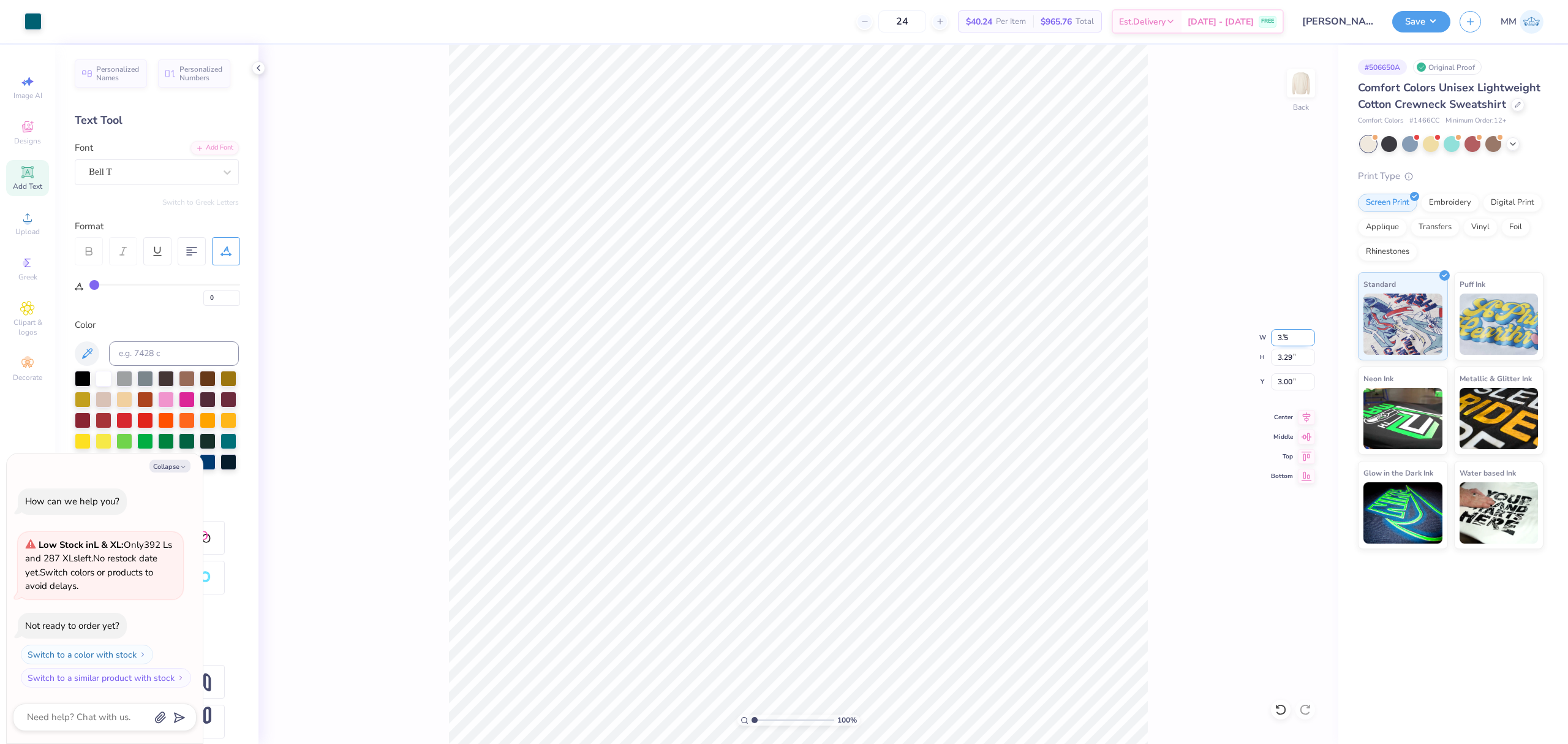
type input "3.18"
type input "3.05"
click at [1303, 94] on img at bounding box center [1301, 83] width 49 height 49
click at [27, 220] on circle at bounding box center [26, 221] width 7 height 7
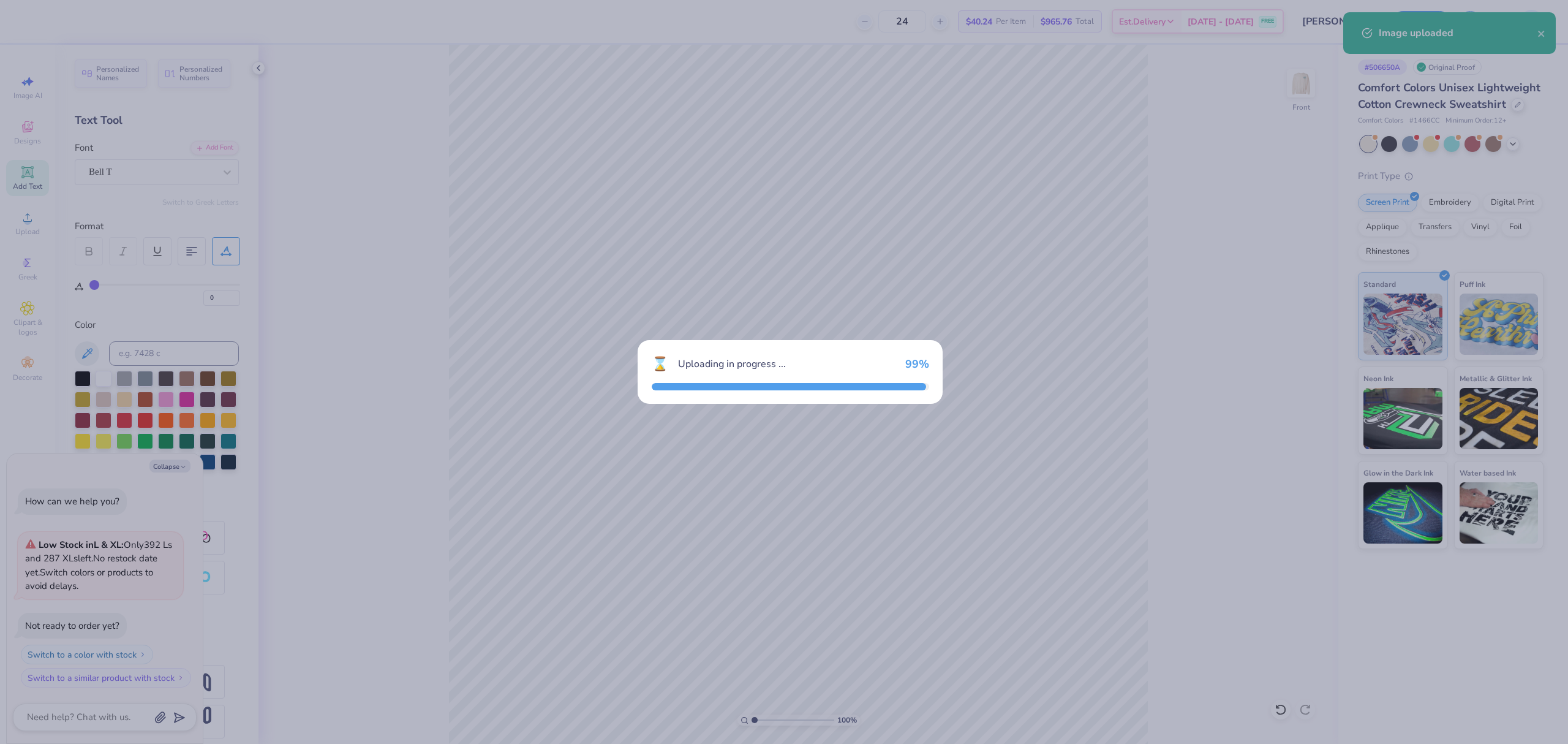
type textarea "x"
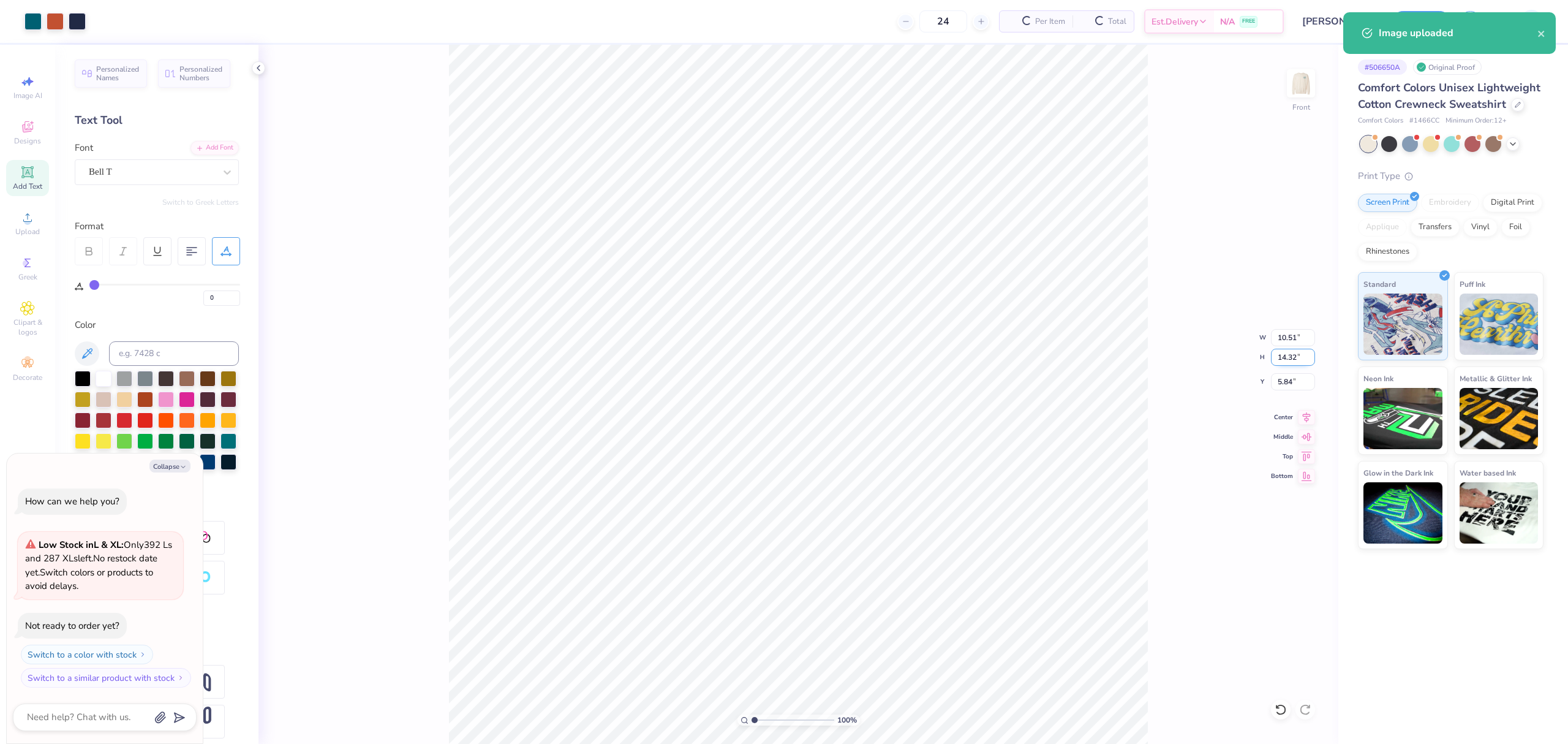
click at [1294, 350] on input "14.32" at bounding box center [1293, 357] width 44 height 17
type input "15"
type textarea "x"
type input "11.01"
type input "15.00"
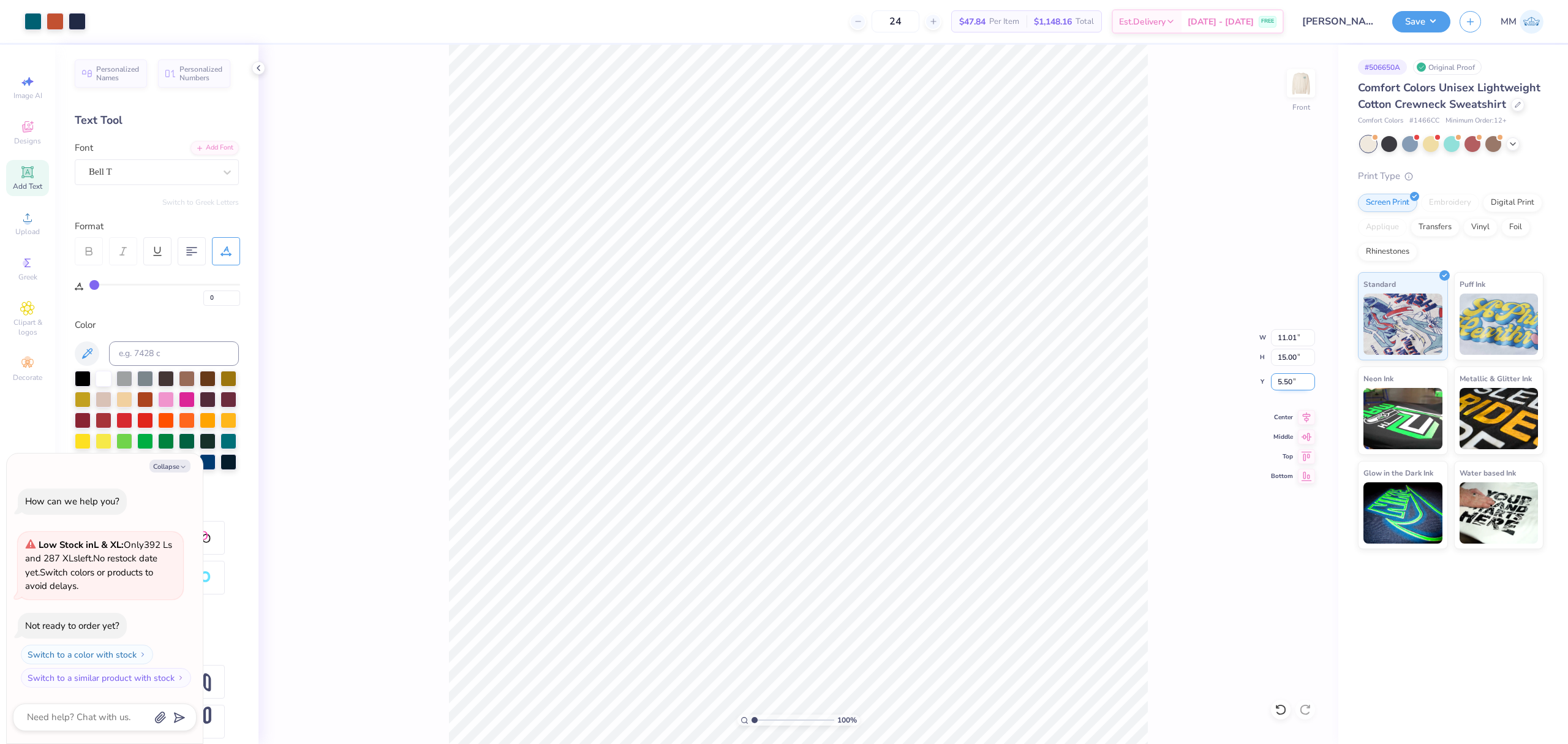
drag, startPoint x: 1285, startPoint y: 380, endPoint x: 1294, endPoint y: 383, distance: 9.5
click at [1286, 380] on input "5.50" at bounding box center [1293, 381] width 44 height 17
type input "3"
type textarea "x"
type input "3.00"
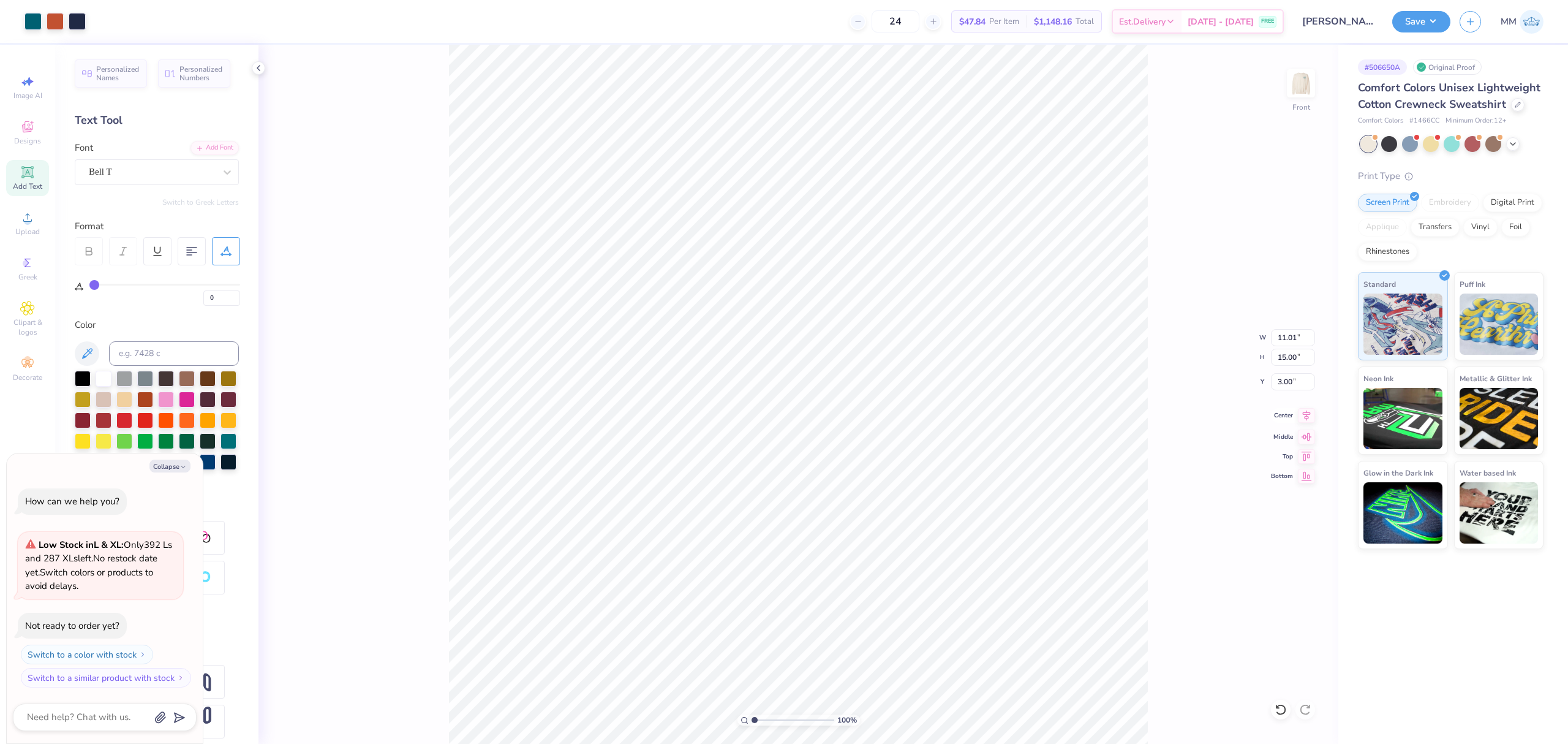
click at [1308, 415] on icon at bounding box center [1306, 415] width 17 height 15
type textarea "x"
type input "1.54"
type input "4.25"
click at [135, 356] on input at bounding box center [174, 354] width 130 height 24
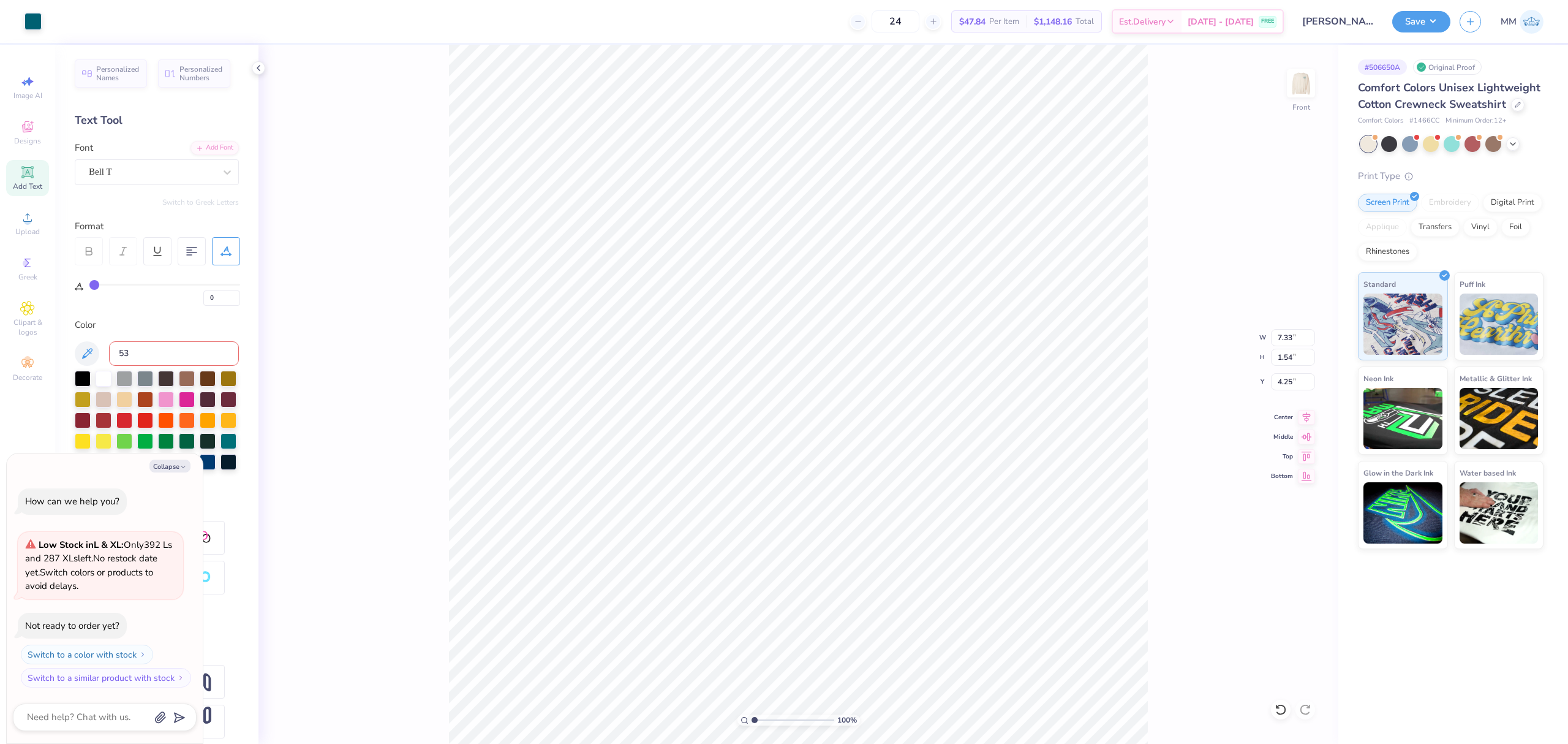
type input "533"
click at [163, 175] on div "Bell T" at bounding box center [152, 171] width 129 height 19
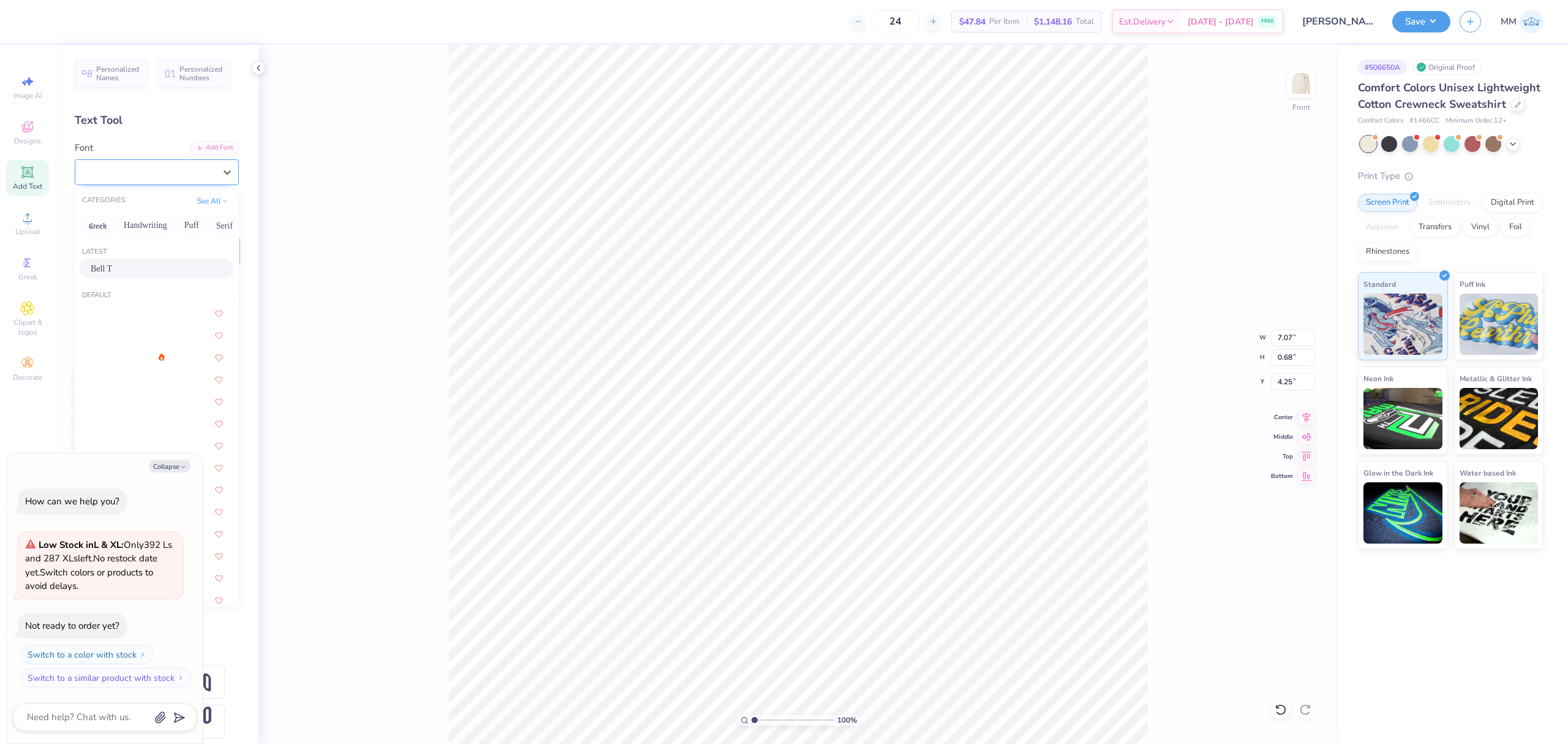
type textarea "x"
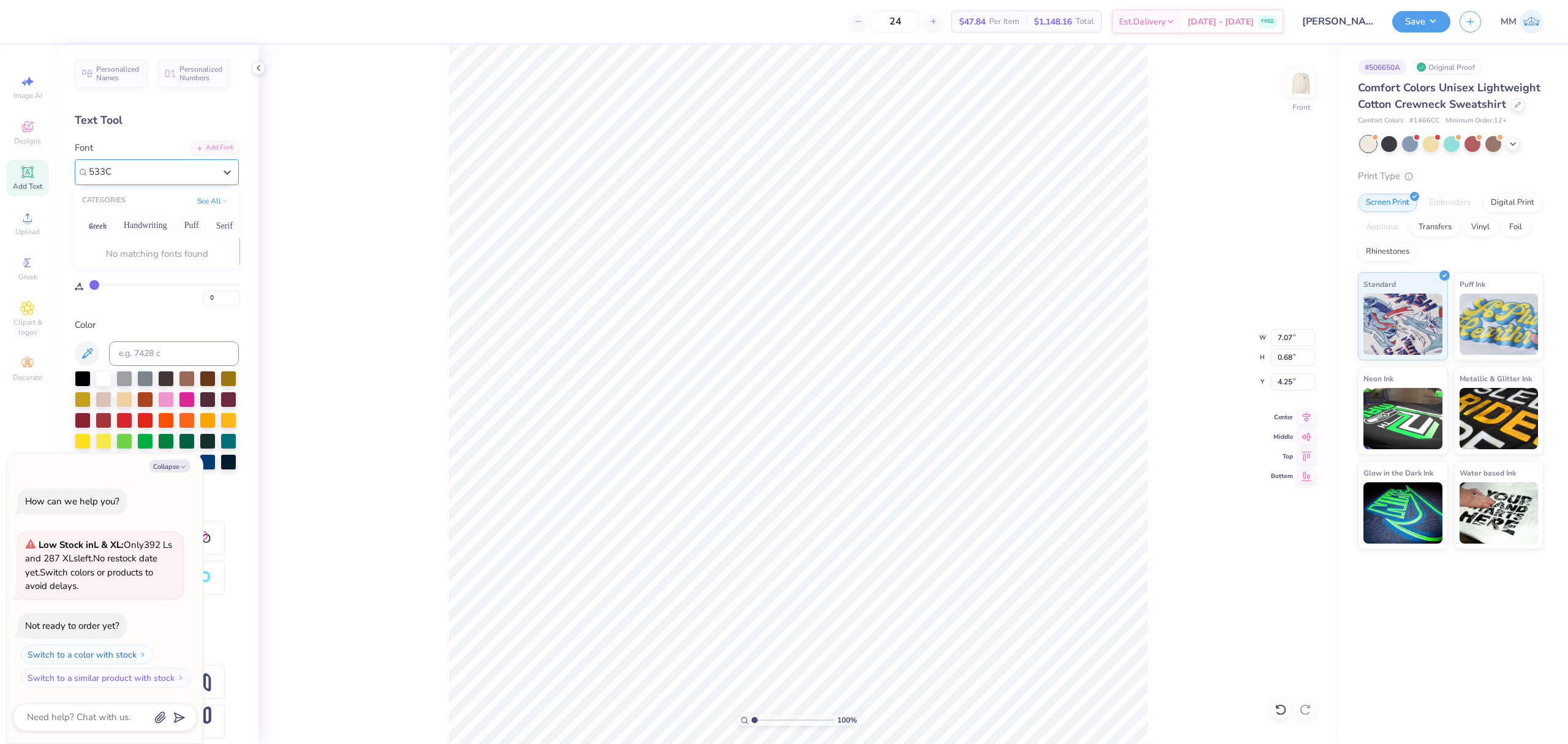
type input "533C"
type textarea "x"
click at [169, 467] on button "Collapse" at bounding box center [170, 466] width 41 height 13
type textarea "x"
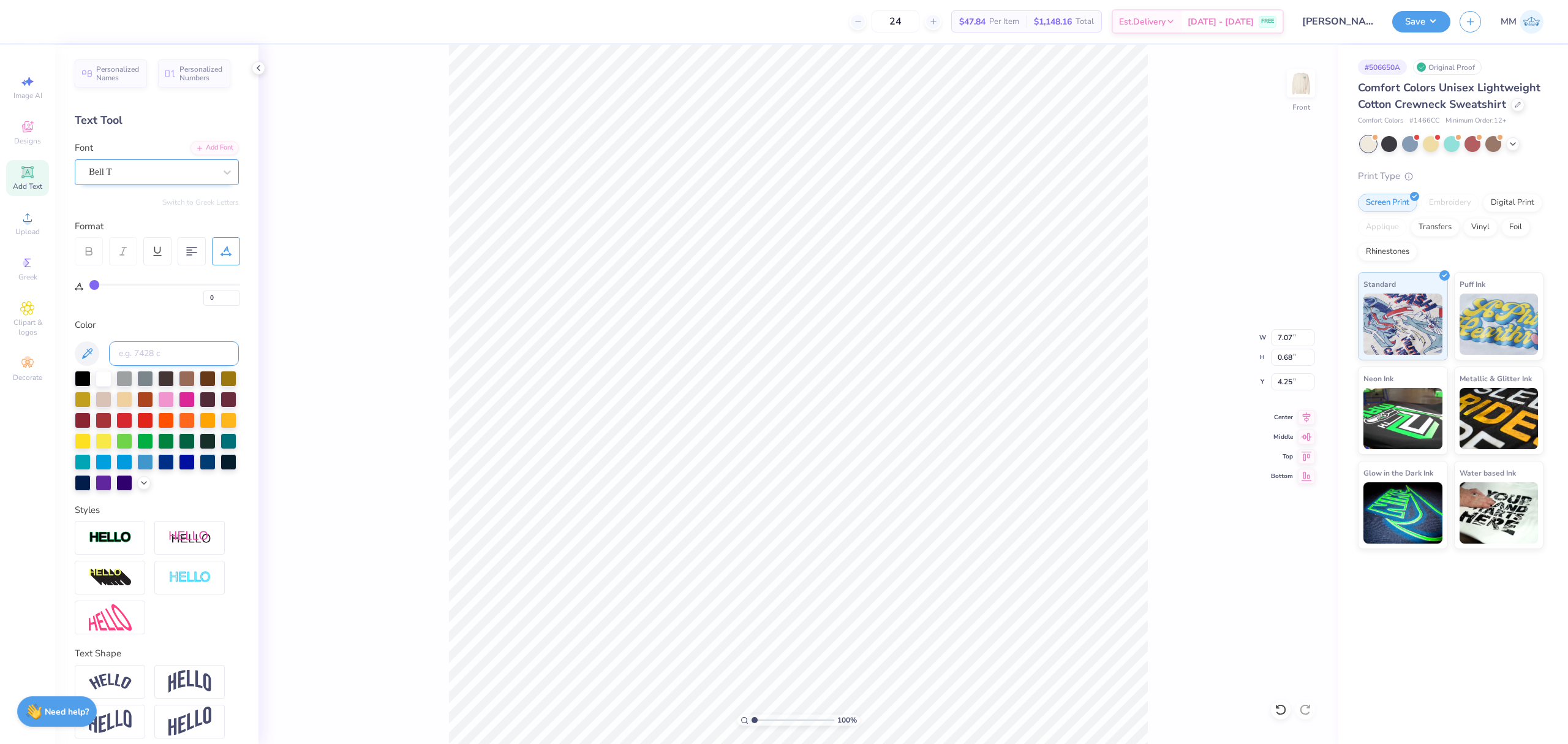
click at [149, 353] on input at bounding box center [174, 354] width 130 height 24
type input "533"
click at [1313, 84] on img at bounding box center [1301, 83] width 49 height 49
click at [1288, 380] on input "3.05" at bounding box center [1293, 381] width 44 height 17
type input "3.00"
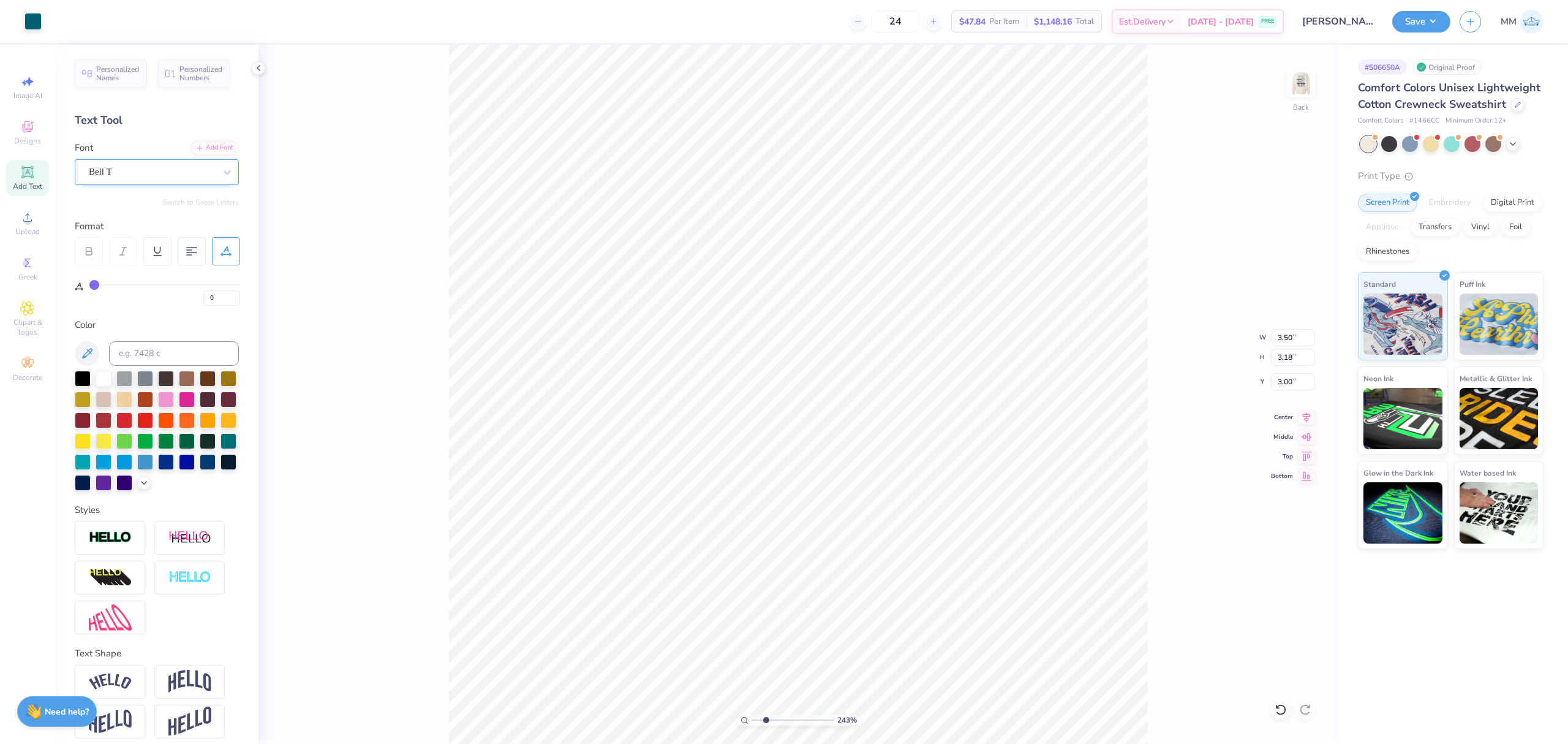
click at [766, 717] on input "range" at bounding box center [793, 720] width 83 height 11
type input "2.43"
type input "15"
type input "3.50"
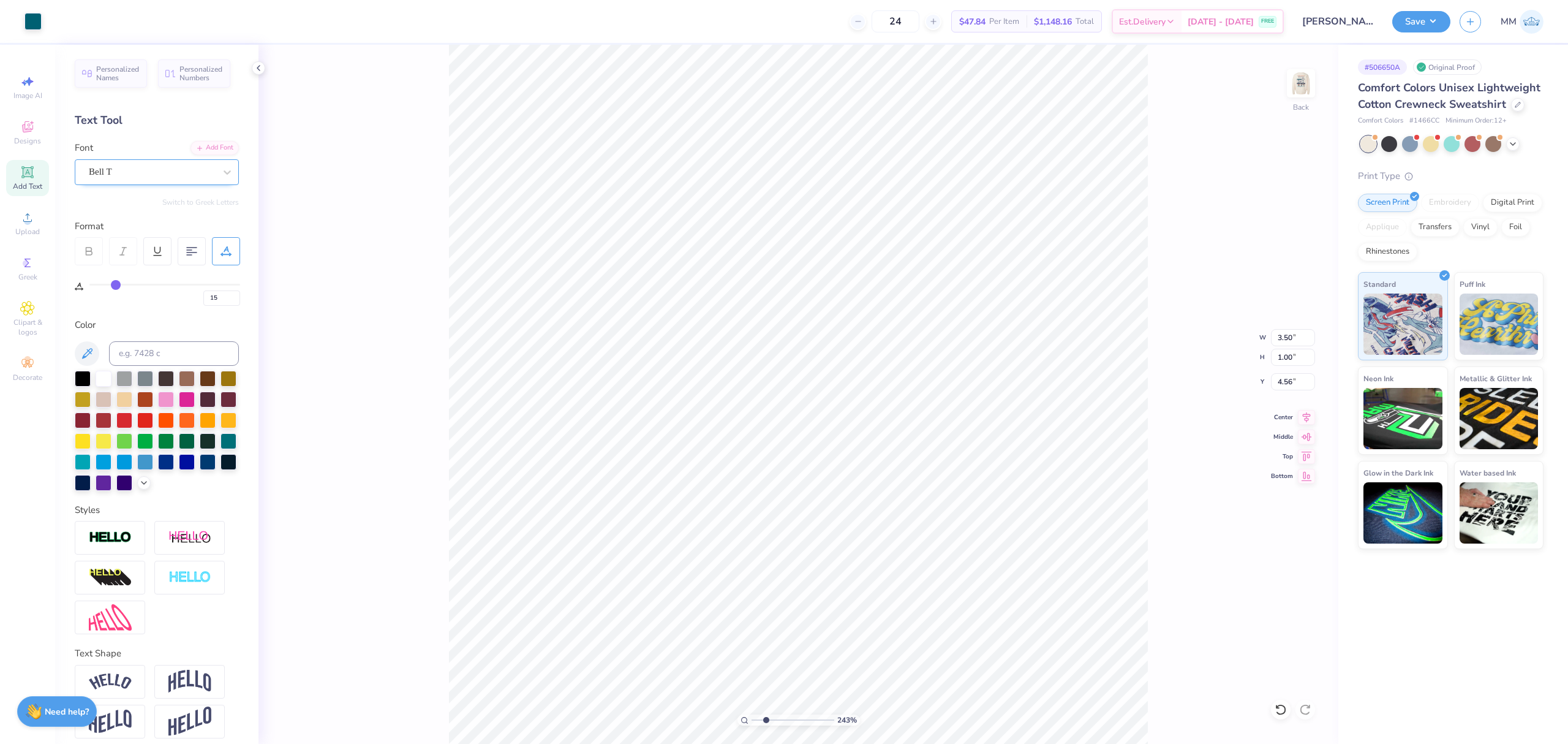
type input "1.00"
type input "4.56"
type input "0"
type input "3.18"
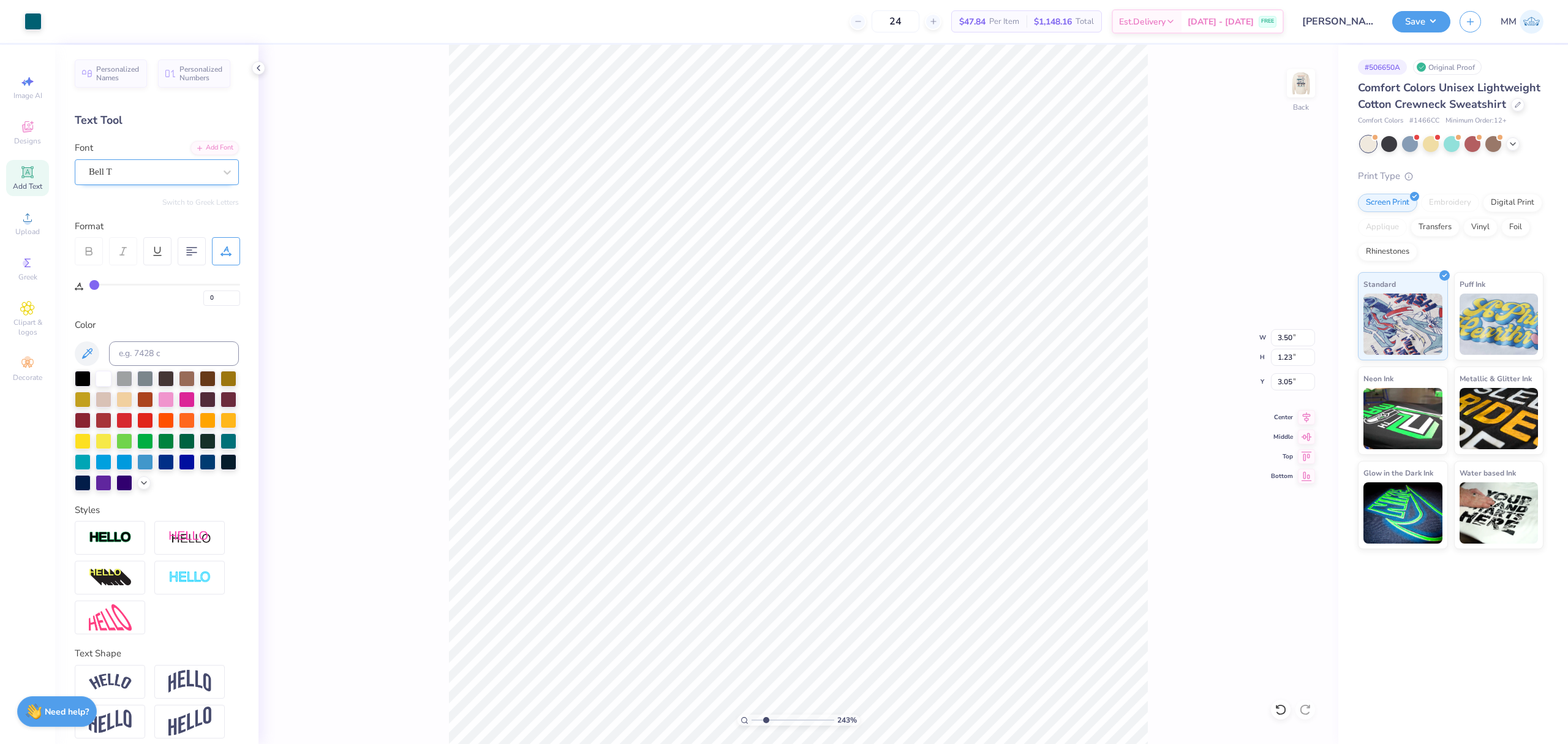
type input "3.00"
drag, startPoint x: 767, startPoint y: 717, endPoint x: 728, endPoint y: 703, distance: 41.4
type input "1"
click at [752, 715] on input "range" at bounding box center [793, 720] width 83 height 11
click at [1185, 744] on html "24 $43.25 Per Item $1,038.00 Total Est. Delivery Aug 23 - 26 FREE Design Title …" at bounding box center [784, 372] width 1568 height 744
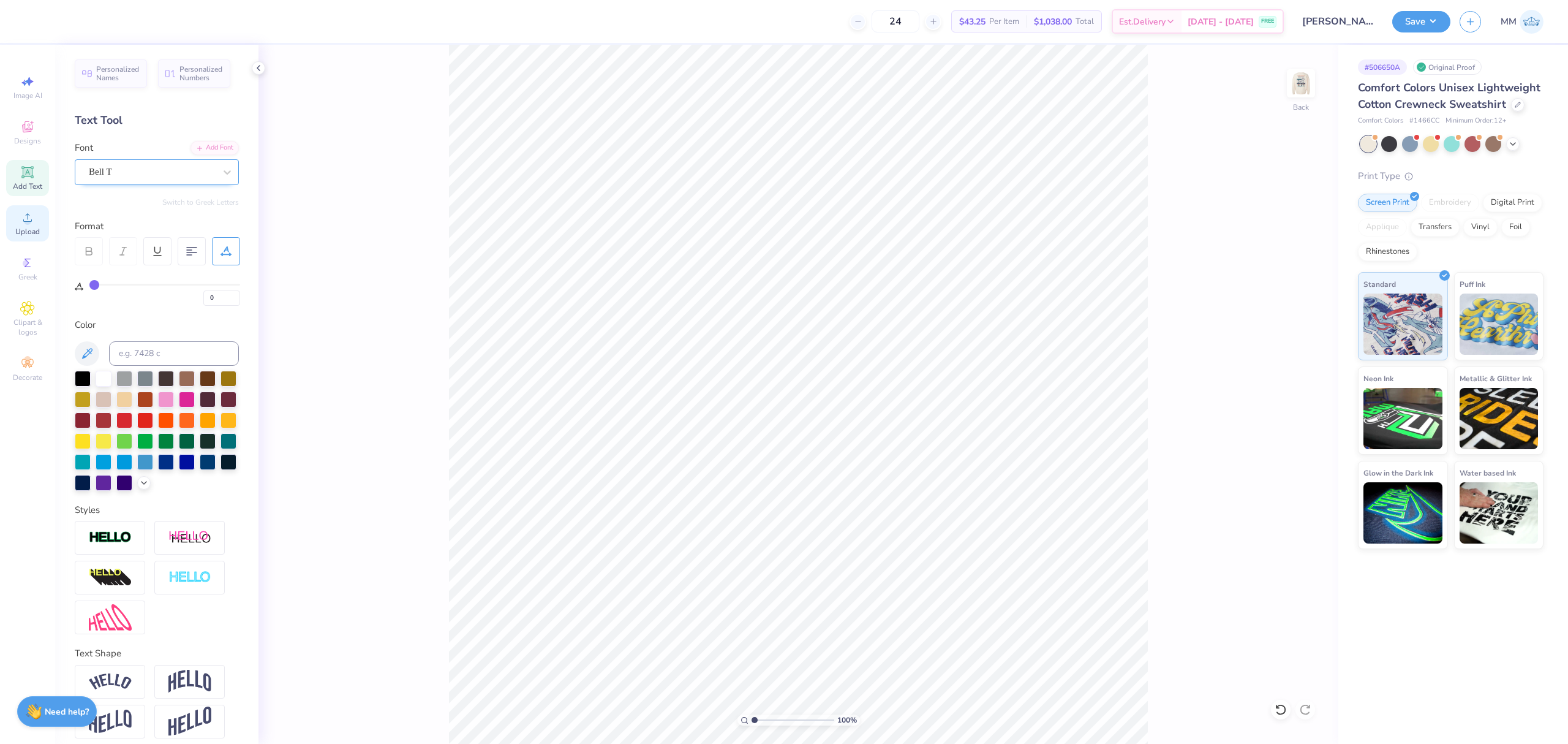
click at [23, 227] on span "Upload" at bounding box center [27, 232] width 24 height 9
click at [21, 222] on icon at bounding box center [27, 218] width 15 height 15
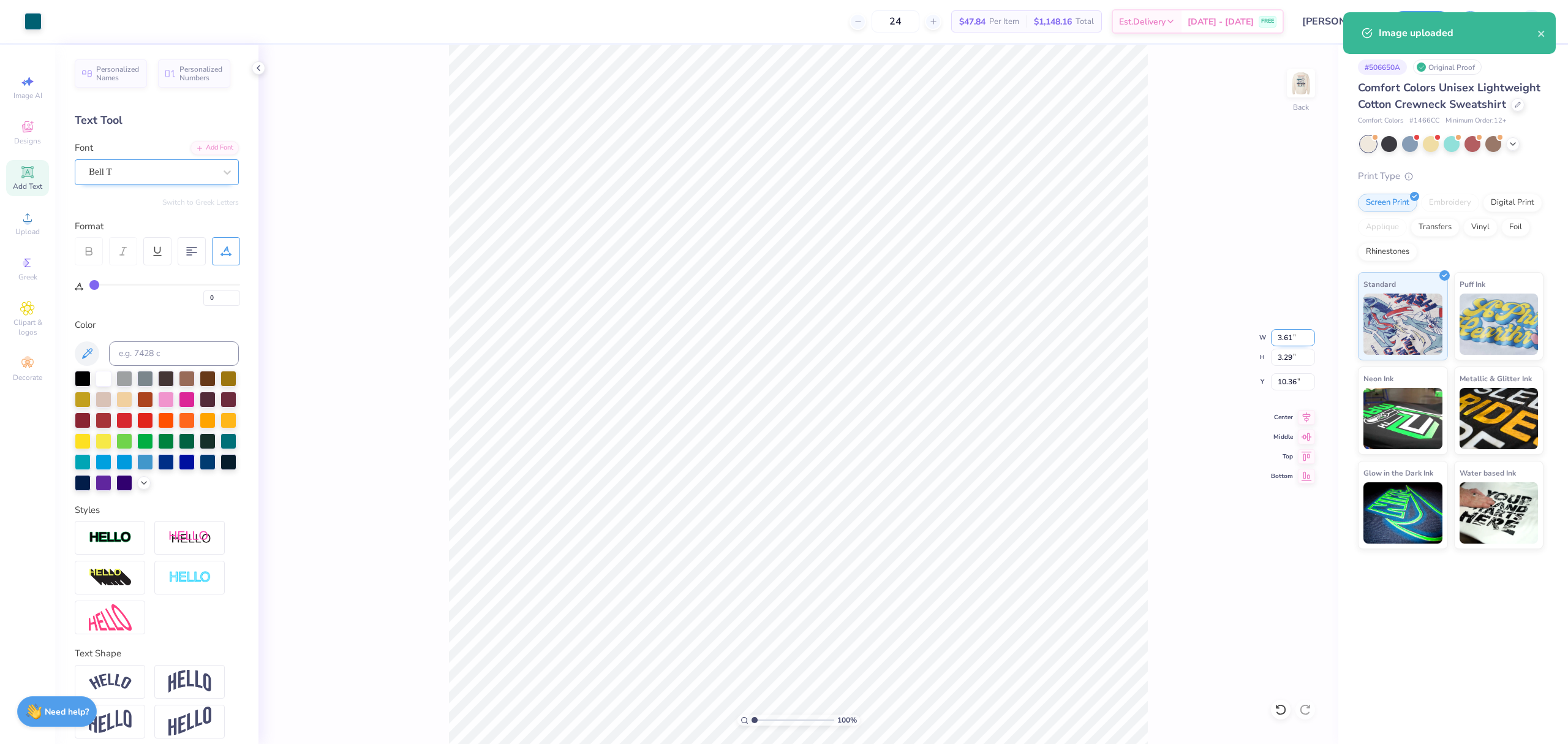
click at [1287, 340] on input "3.61" at bounding box center [1293, 338] width 44 height 17
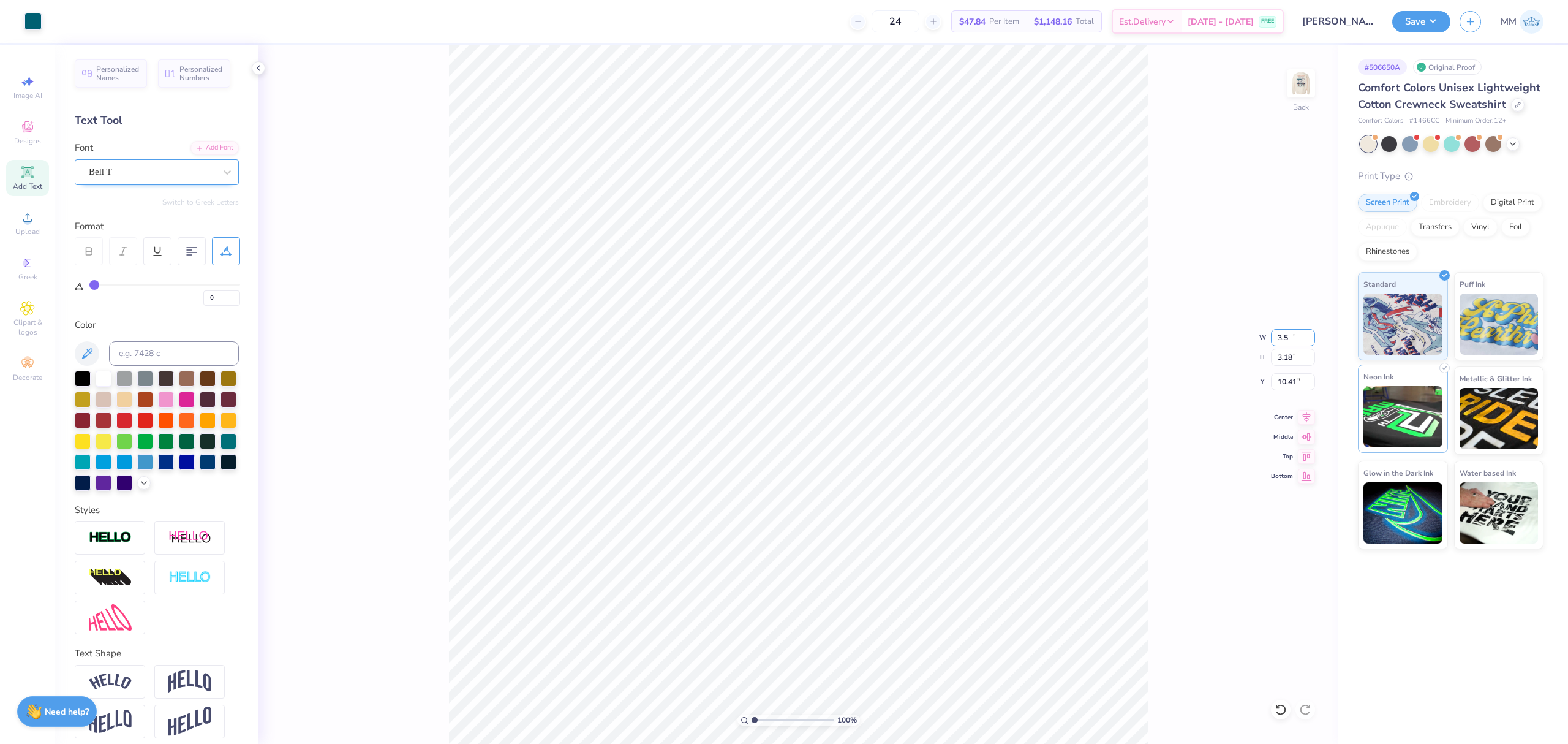
type input "3.50"
type input "3.18"
type input "3.00"
drag, startPoint x: 756, startPoint y: 716, endPoint x: 788, endPoint y: 717, distance: 32.0
click at [788, 717] on input "range" at bounding box center [793, 720] width 83 height 11
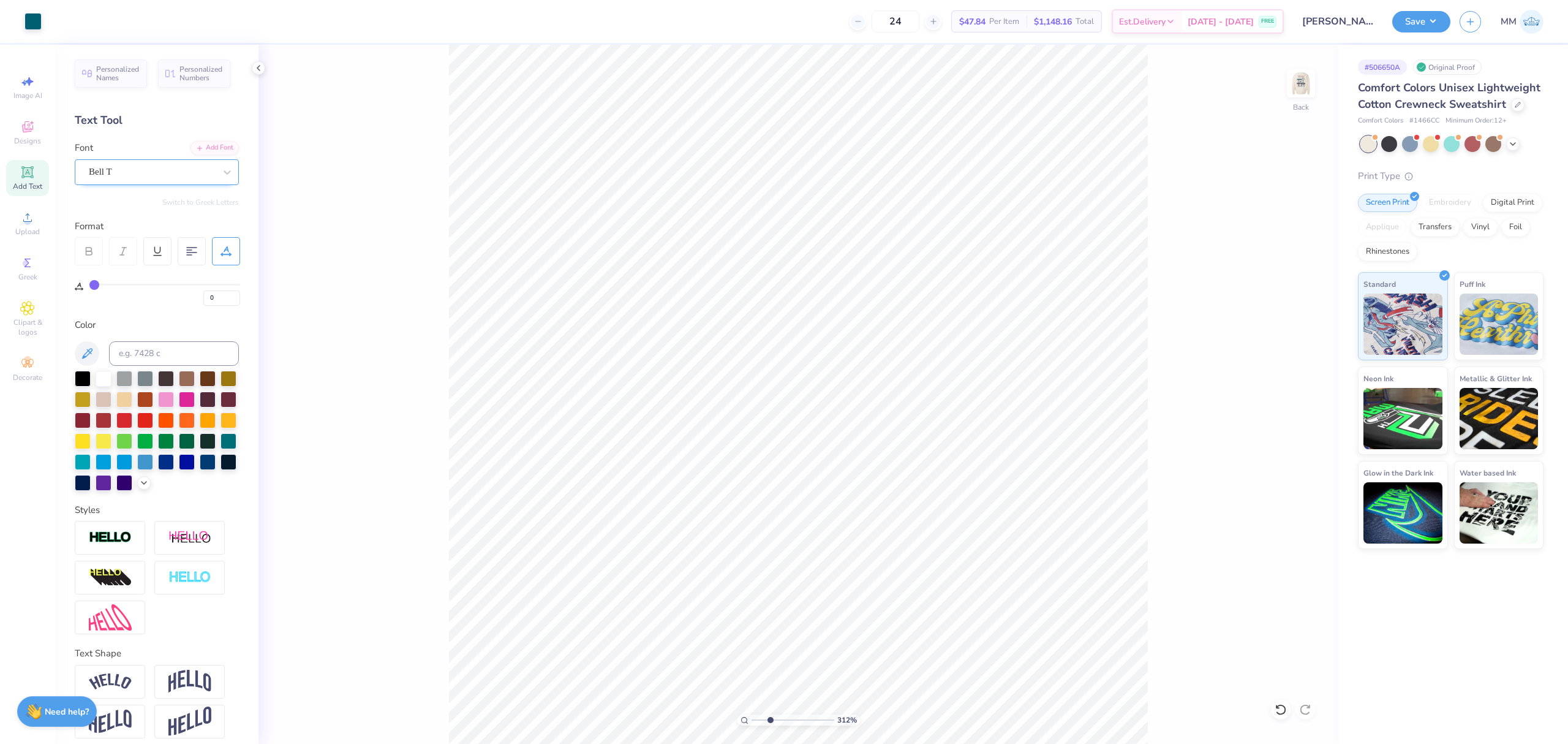
drag, startPoint x: 791, startPoint y: 720, endPoint x: 772, endPoint y: 721, distance: 19.0
click at [772, 721] on input "range" at bounding box center [793, 720] width 83 height 11
drag, startPoint x: 772, startPoint y: 723, endPoint x: 756, endPoint y: 726, distance: 16.3
type input "1.24"
click at [756, 726] on input "range" at bounding box center [793, 720] width 83 height 11
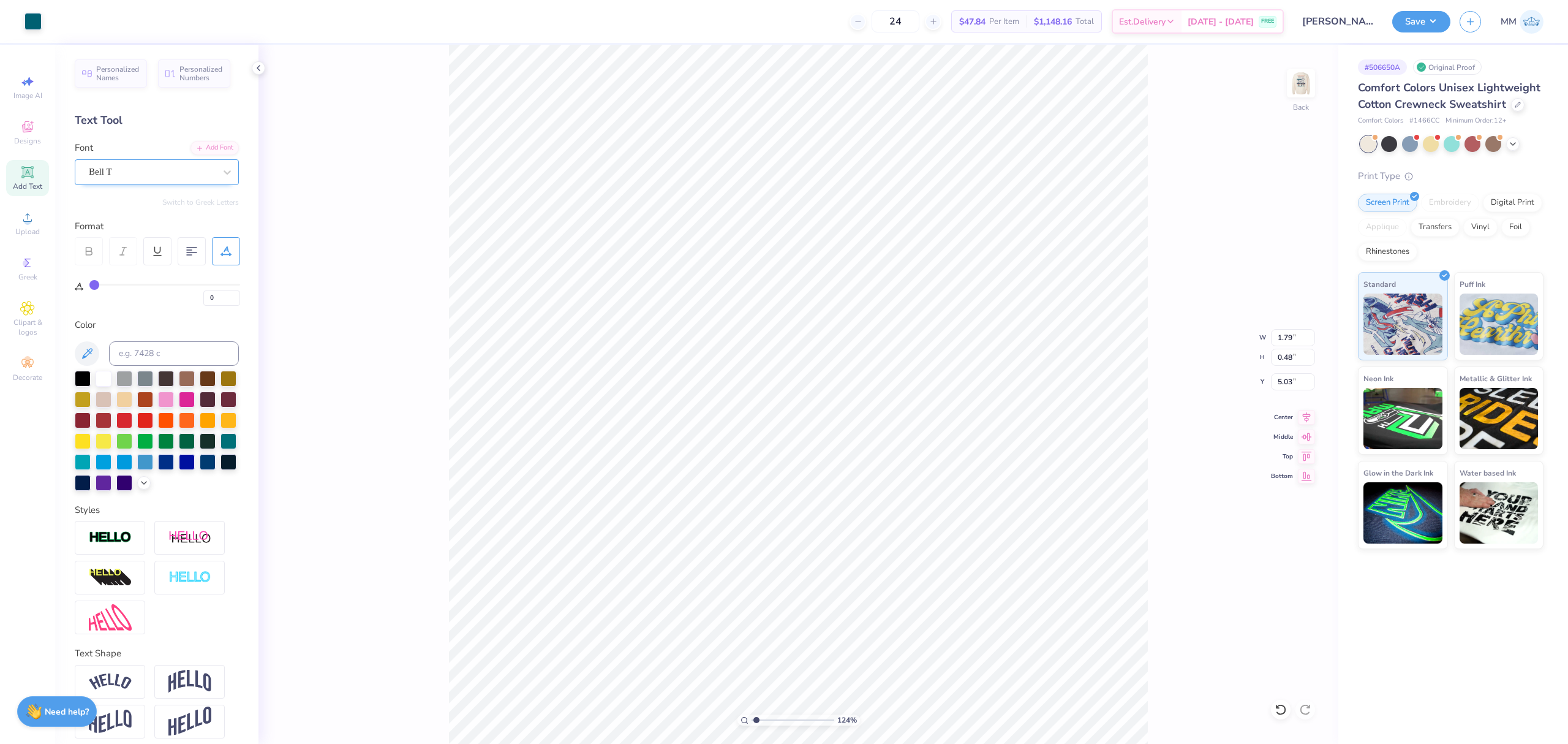
type input "15"
type input "0"
click at [1276, 708] on icon at bounding box center [1277, 706] width 3 height 3
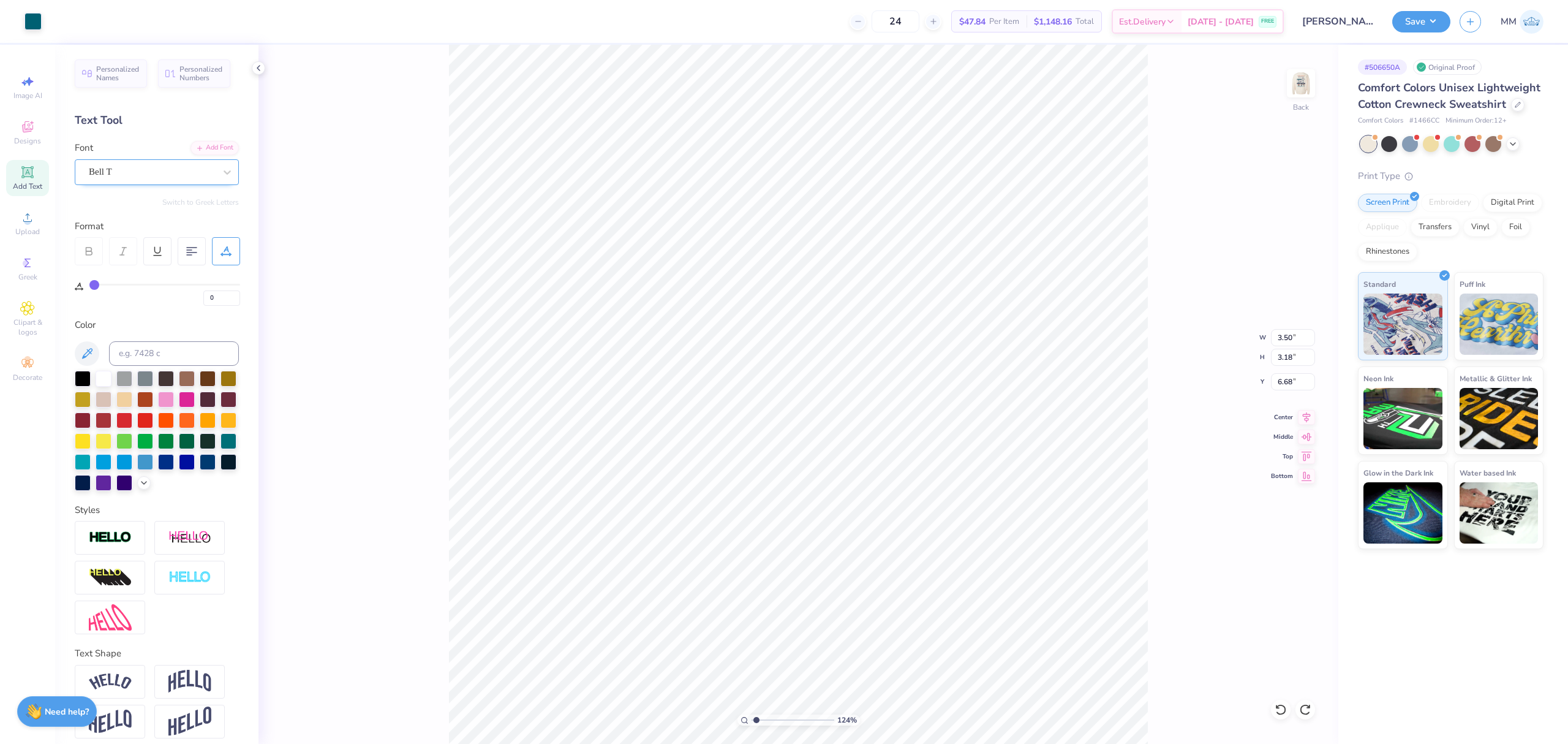
type input "3.00"
click at [1016, 455] on li "Ungroup" at bounding box center [1023, 455] width 96 height 24
click at [626, 22] on div "Art colors 24 $47.84 Per Item $1,148.16 Total Est. Delivery Aug 23 - 26 FREE De…" at bounding box center [784, 372] width 1568 height 744
type input "1.04"
click at [755, 720] on input "range" at bounding box center [793, 720] width 83 height 11
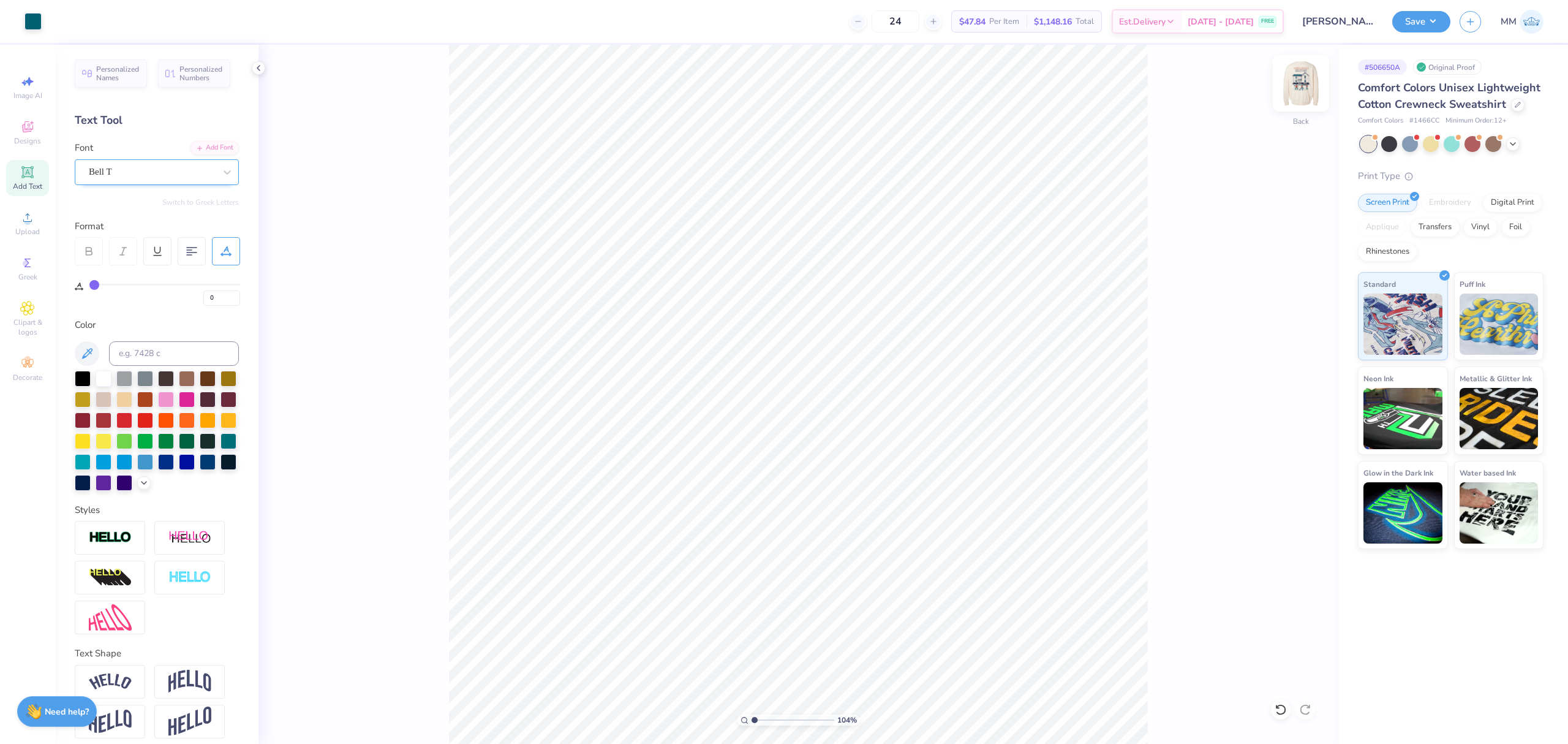
click at [1309, 80] on img at bounding box center [1301, 83] width 49 height 49
click at [1407, 24] on button "Save" at bounding box center [1421, 20] width 58 height 22
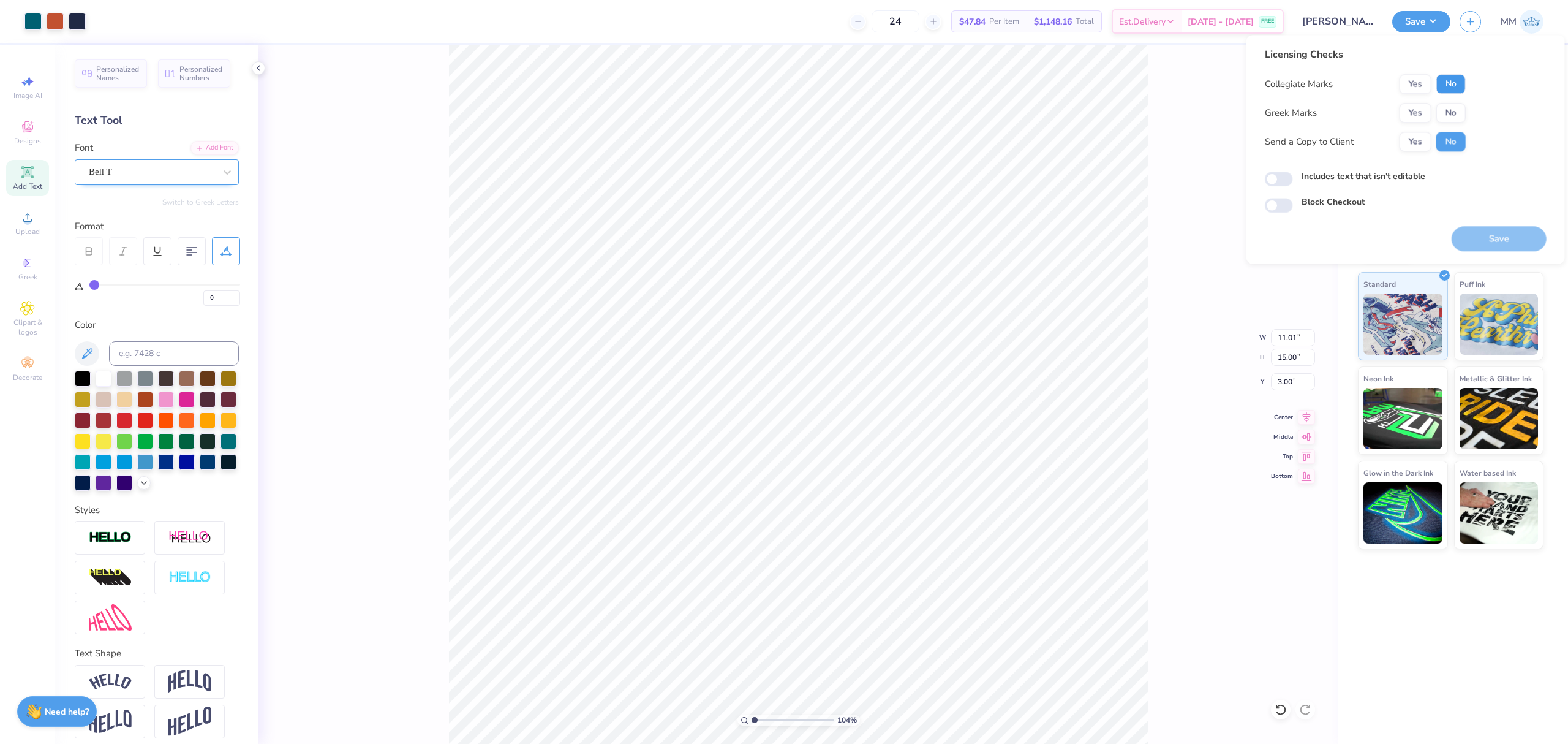
click at [1438, 87] on button "No" at bounding box center [1450, 84] width 29 height 20
click at [1415, 109] on button "Yes" at bounding box center [1416, 112] width 32 height 20
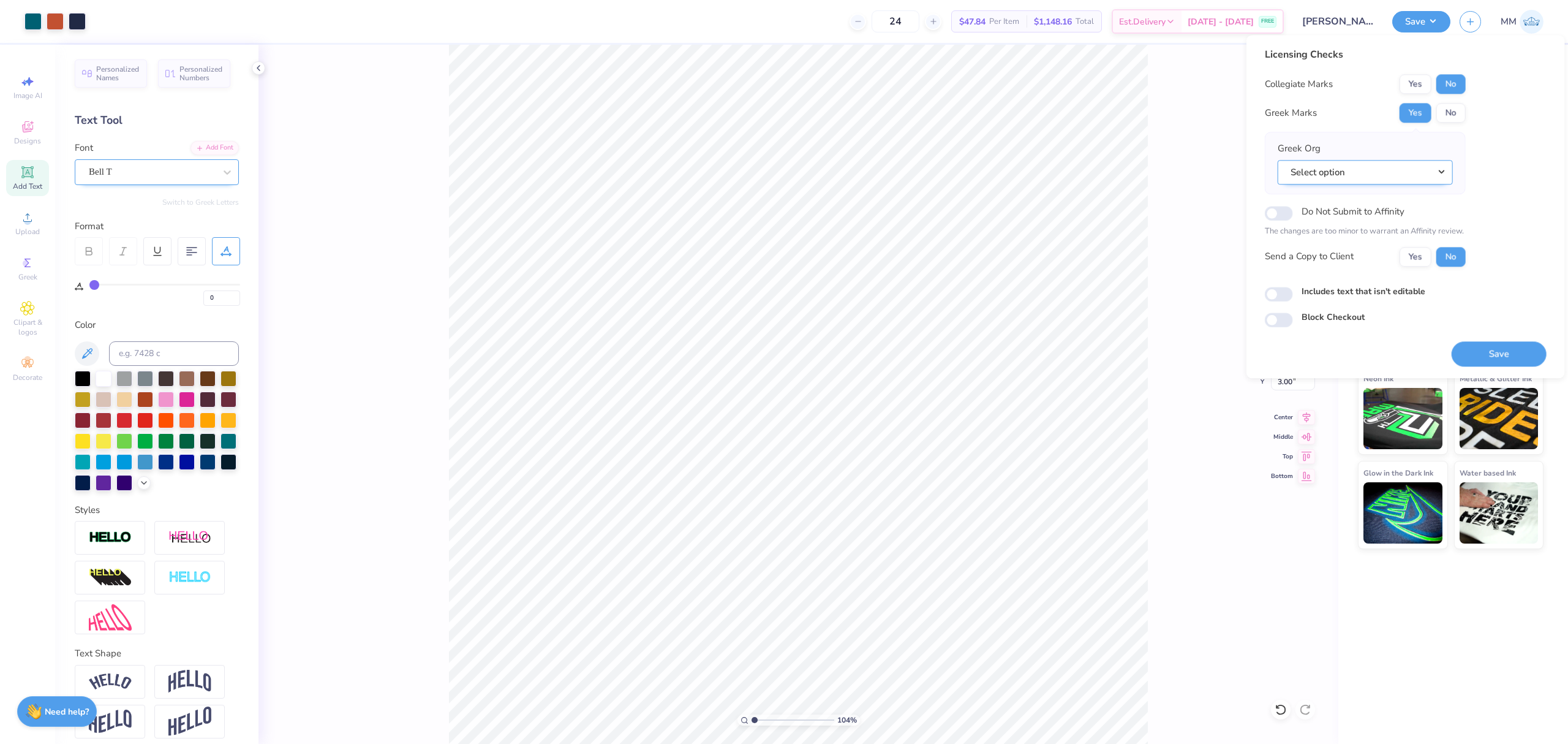
drag, startPoint x: 1373, startPoint y: 182, endPoint x: 1370, endPoint y: 176, distance: 6.7
click at [1373, 182] on button "Select option" at bounding box center [1366, 172] width 175 height 25
click at [1349, 265] on link "Alpha Chi Rho" at bounding box center [1366, 263] width 166 height 20
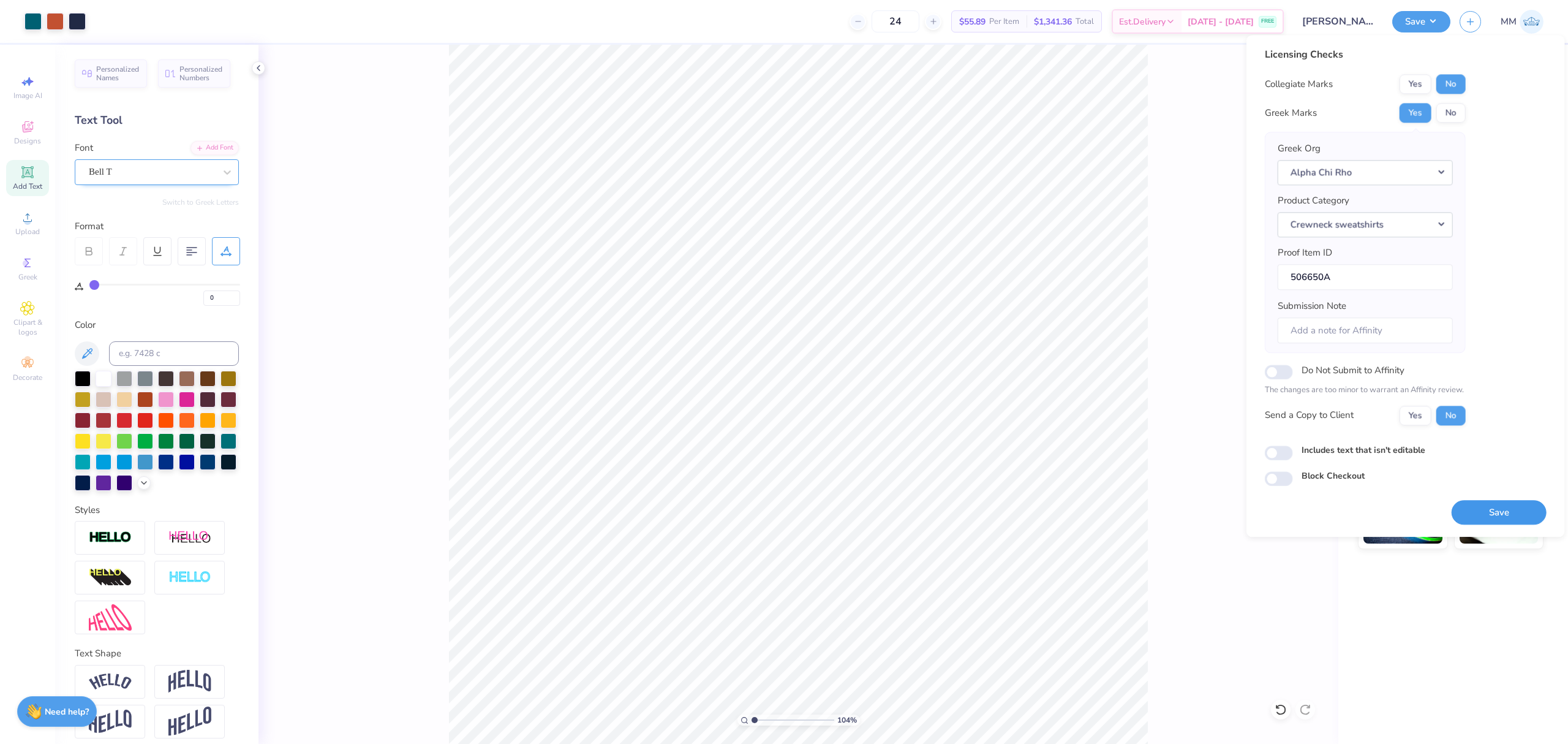
click at [1469, 512] on button "Save" at bounding box center [1499, 512] width 95 height 25
